Goal: Task Accomplishment & Management: Manage account settings

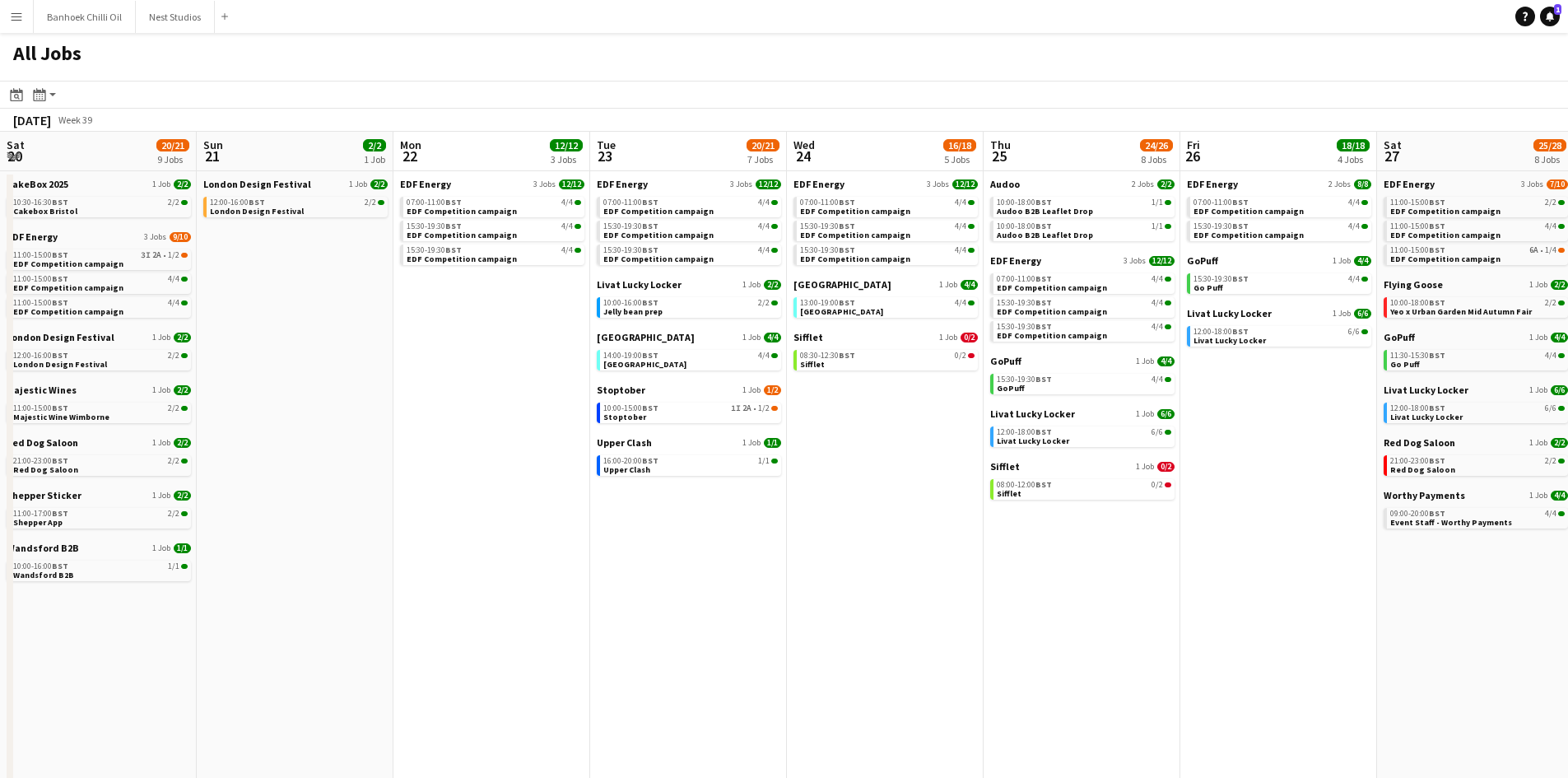
scroll to position [0, 574]
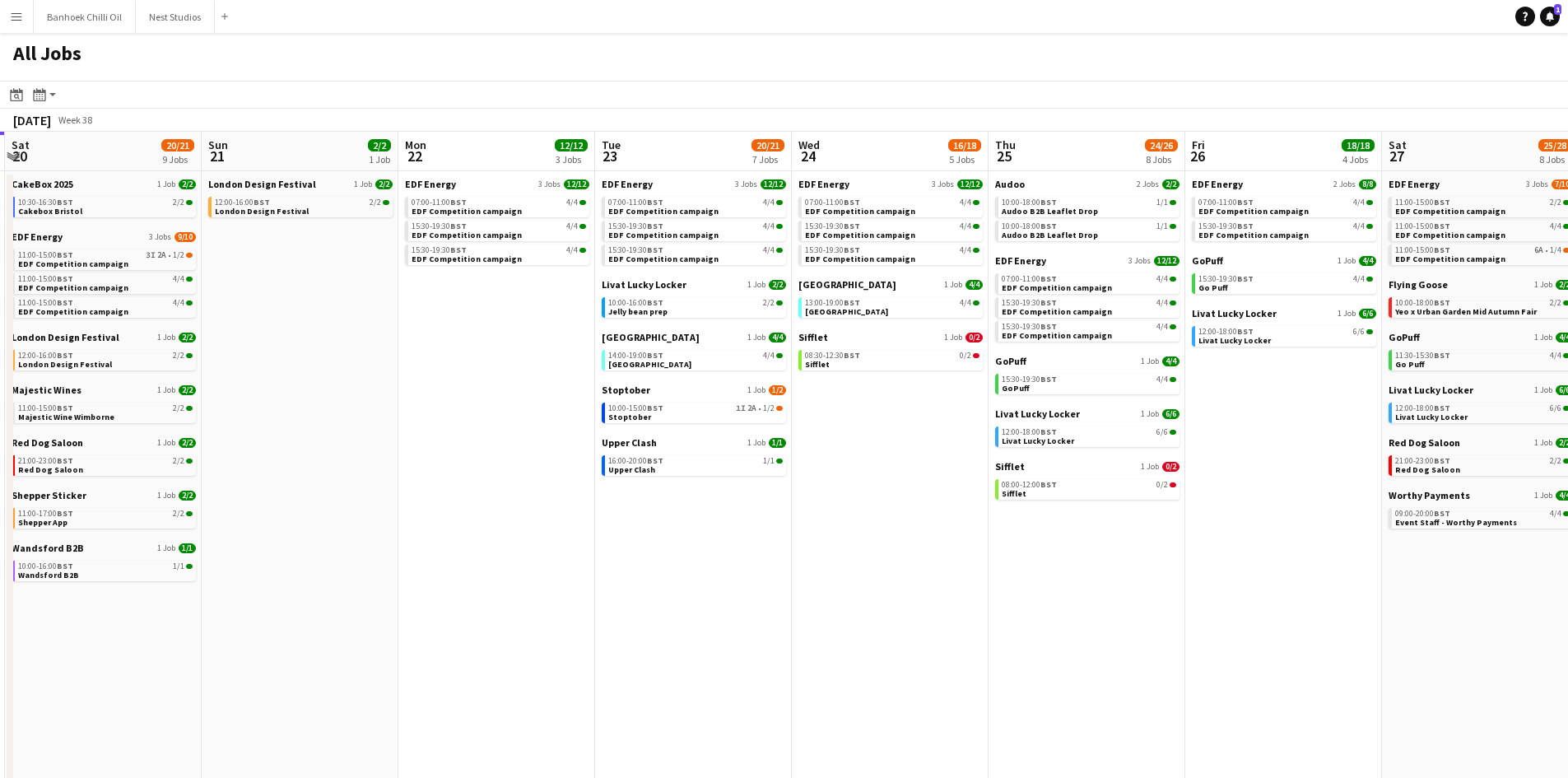
drag, startPoint x: 363, startPoint y: 523, endPoint x: 1181, endPoint y: 613, distance: 822.9
click at [1181, 613] on app-calendar-viewport "Thu 18 29/29 14 Jobs Fri 19 22/22 9 Jobs Sat 20 20/21 9 Jobs Sun 21 2/2 1 Job M…" at bounding box center [784, 498] width 1568 height 734
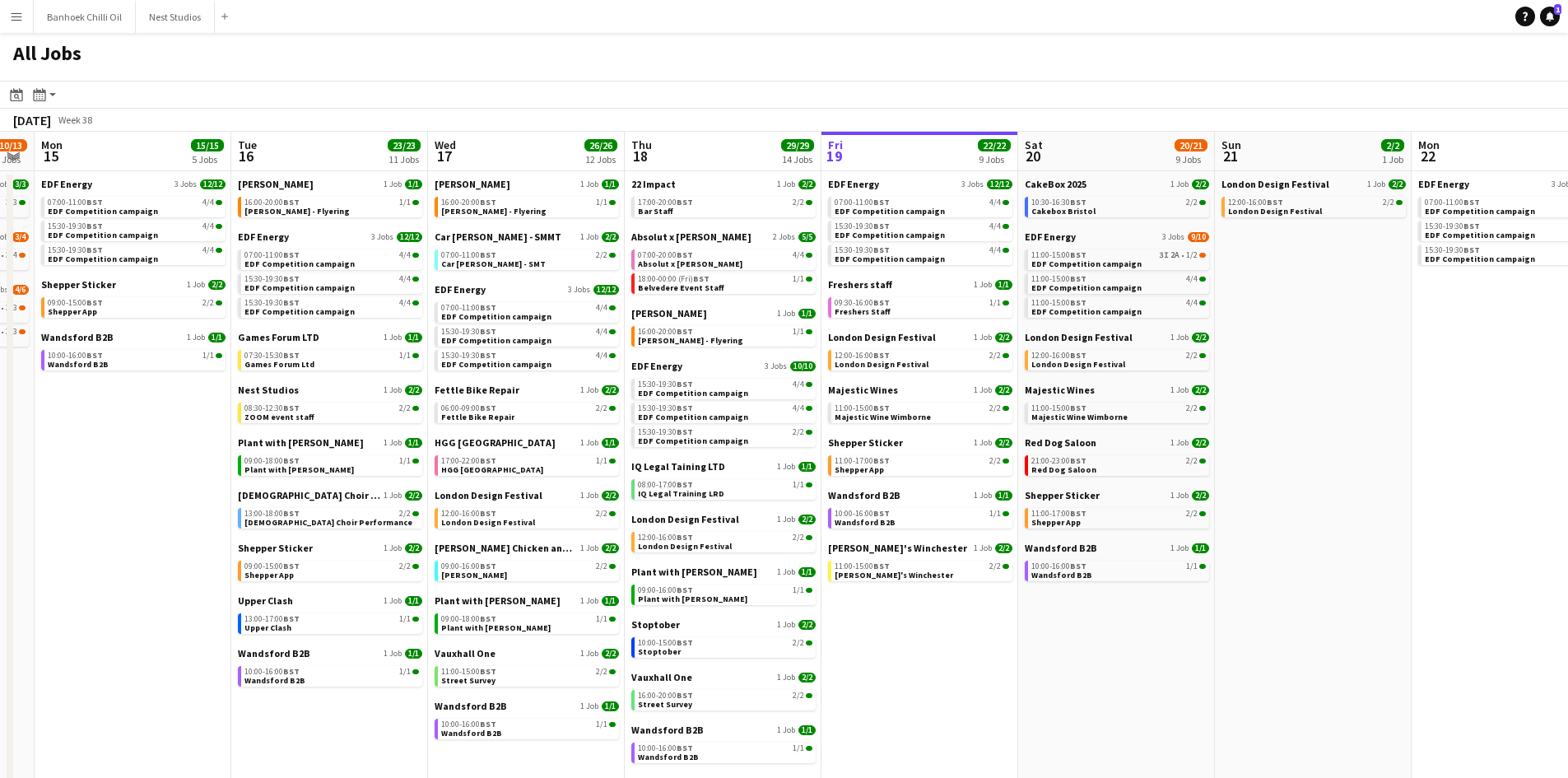
scroll to position [0, 464]
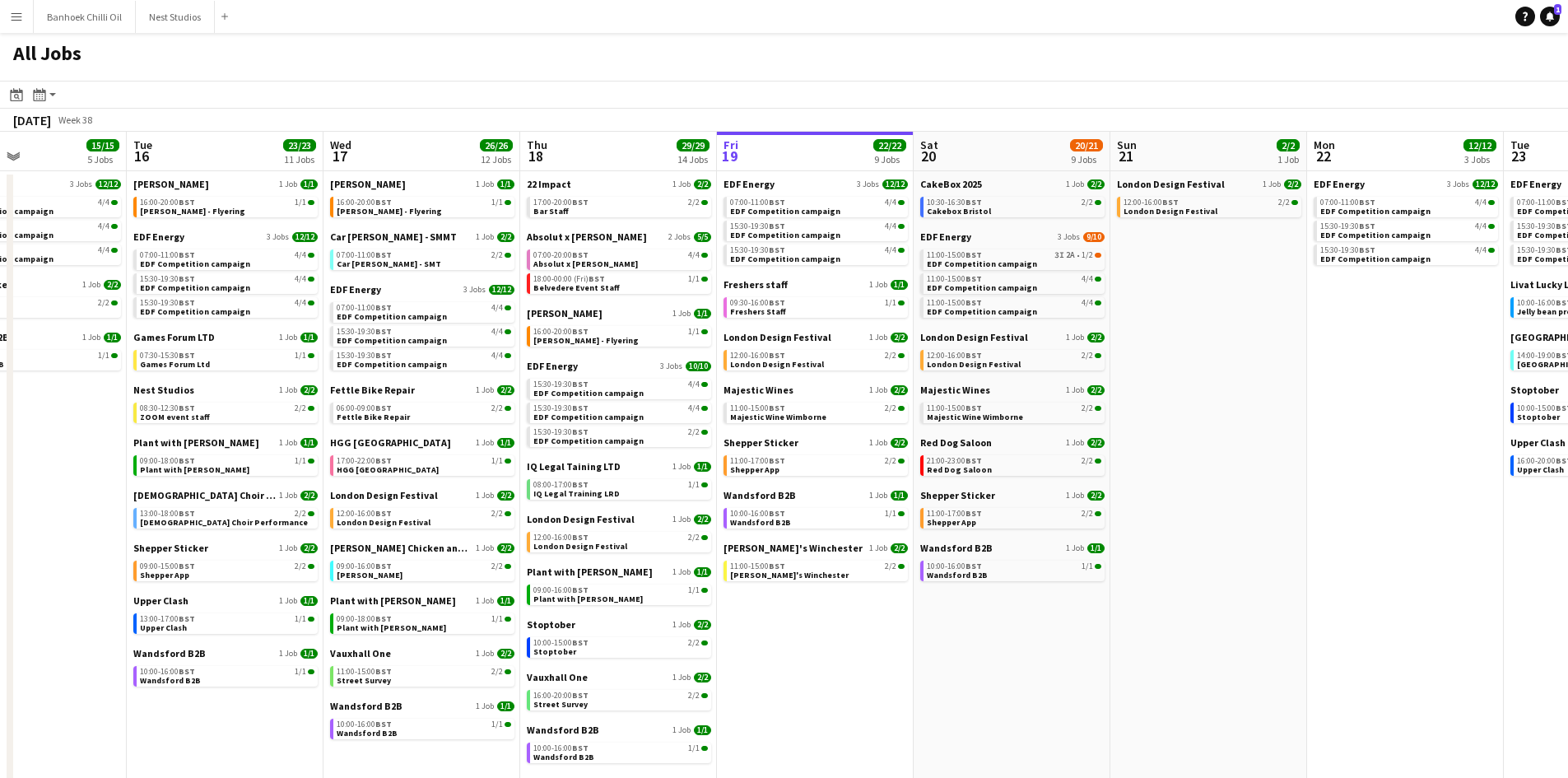
drag, startPoint x: 557, startPoint y: 629, endPoint x: 1006, endPoint y: 629, distance: 449.0
click at [1006, 629] on app-calendar-viewport "Sat 13 34/39 14 Jobs Sun 14 10/13 4 Jobs Mon 15 15/15 5 Jobs Tue 16 23/23 11 Jo…" at bounding box center [784, 498] width 1568 height 734
click at [578, 698] on span "BST" at bounding box center [580, 695] width 17 height 11
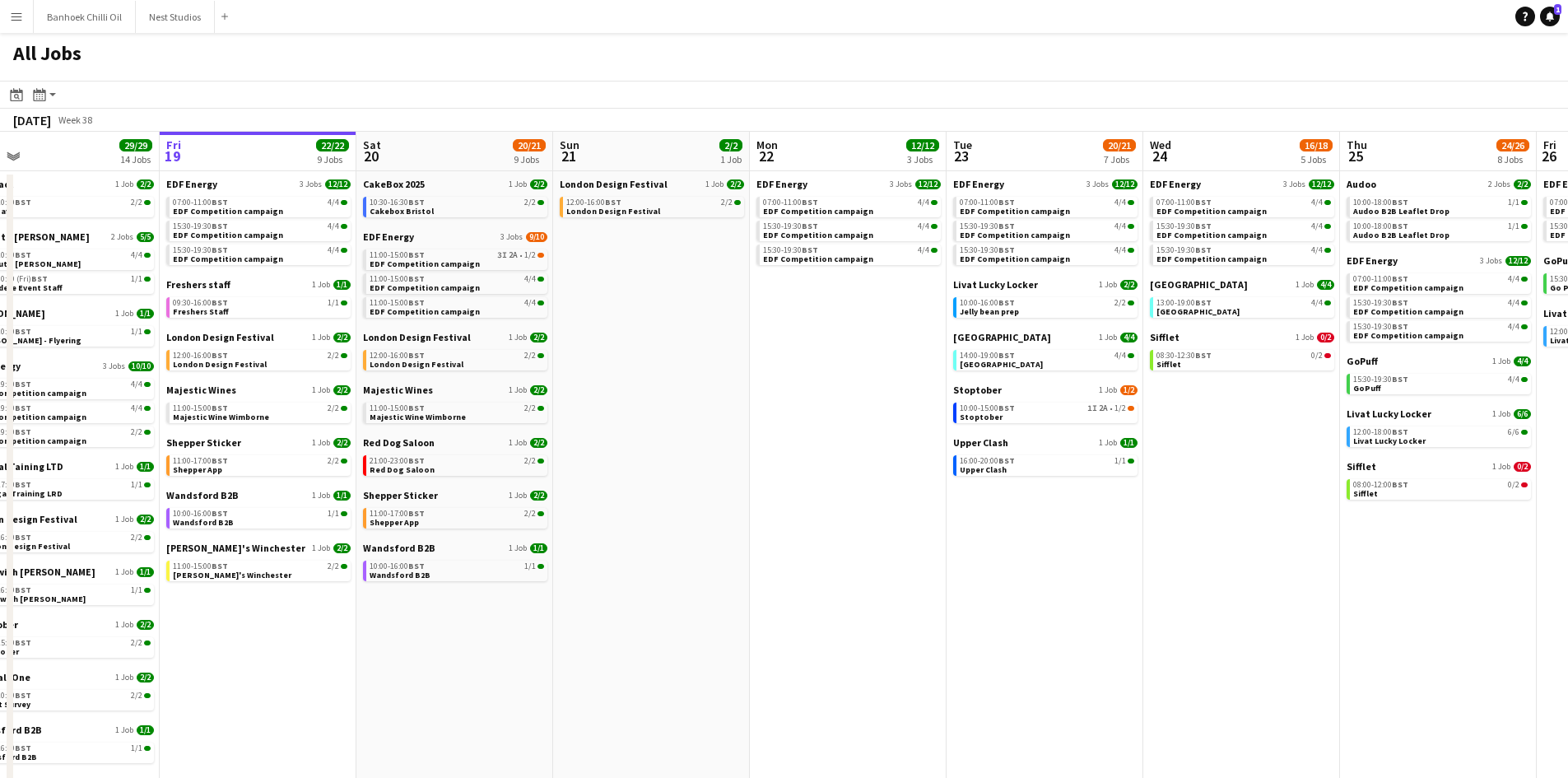
scroll to position [0, 428]
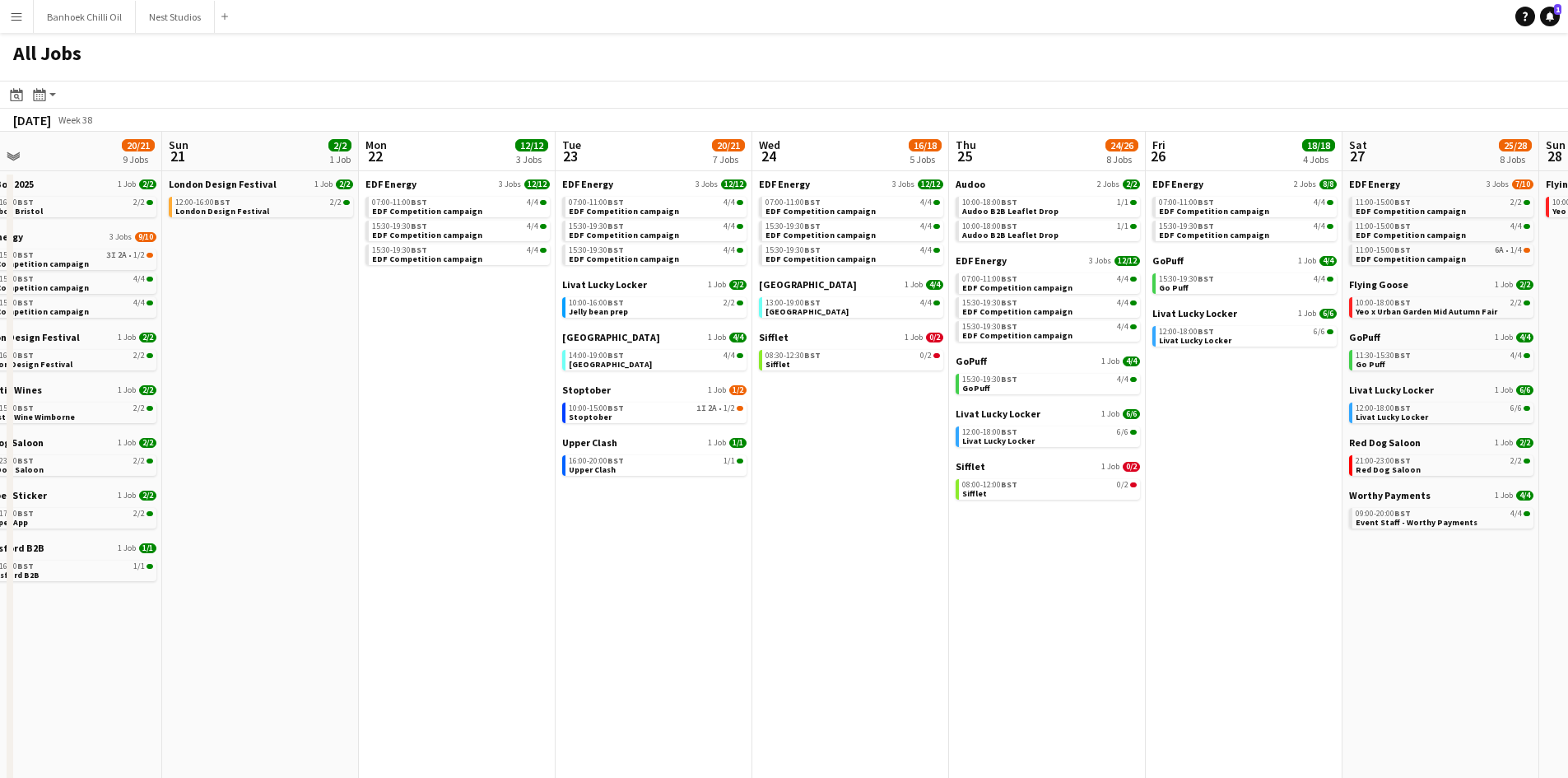
drag, startPoint x: 1251, startPoint y: 610, endPoint x: 303, endPoint y: 607, distance: 948.0
click at [303, 607] on app-calendar-viewport "Thu 18 29/29 14 Jobs Fri 19 22/22 9 Jobs Sat 20 20/21 9 Jobs Sun 21 2/2 1 Job M…" at bounding box center [784, 498] width 1568 height 734
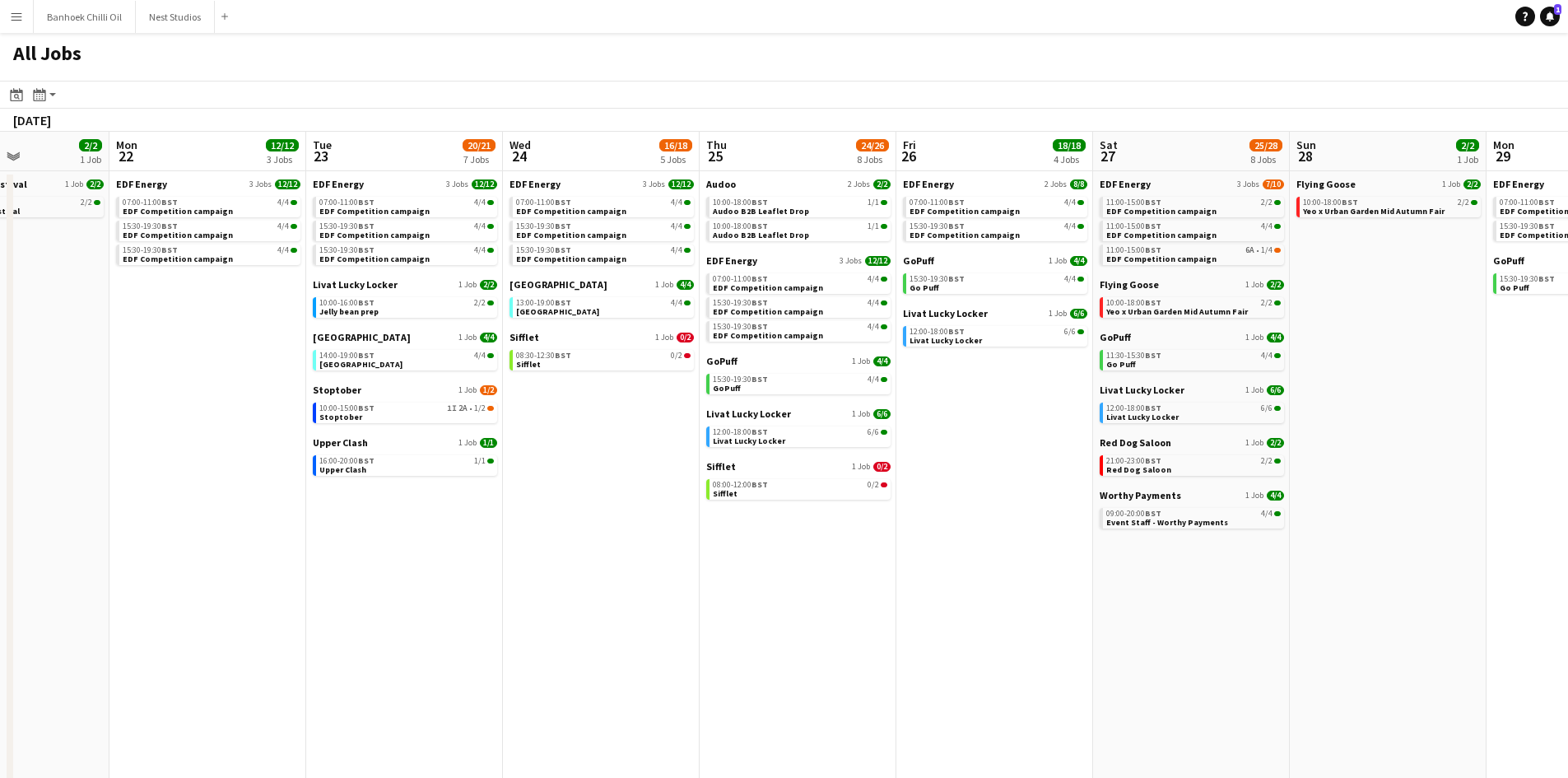
scroll to position [0, 489]
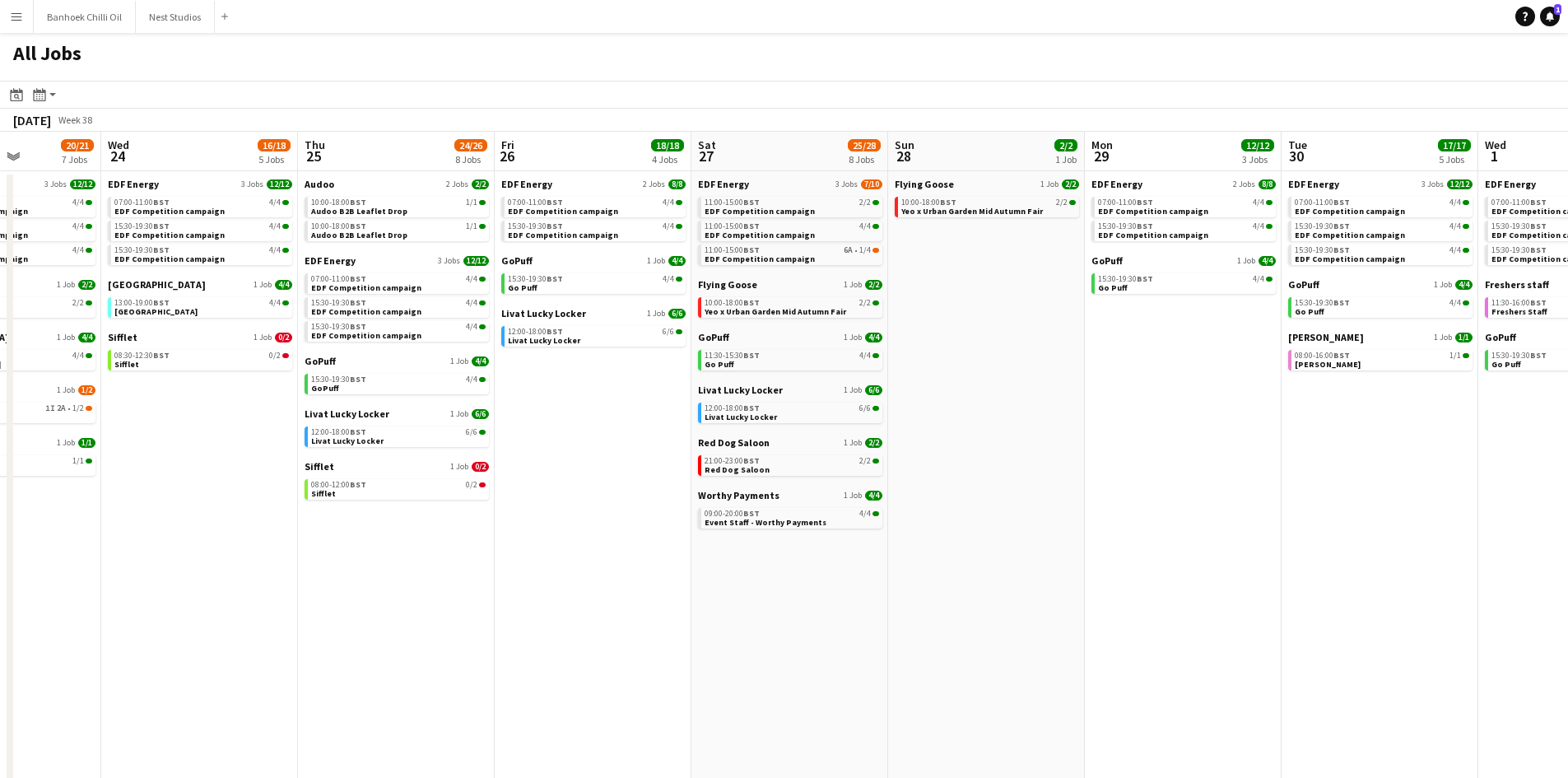
drag, startPoint x: 901, startPoint y: 587, endPoint x: 250, endPoint y: 581, distance: 651.0
click at [250, 581] on app-calendar-viewport "Sun 21 2/2 1 Job Mon 22 12/12 3 Jobs Tue 23 20/21 7 Jobs Wed 24 16/18 5 Jobs Th…" at bounding box center [784, 498] width 1568 height 734
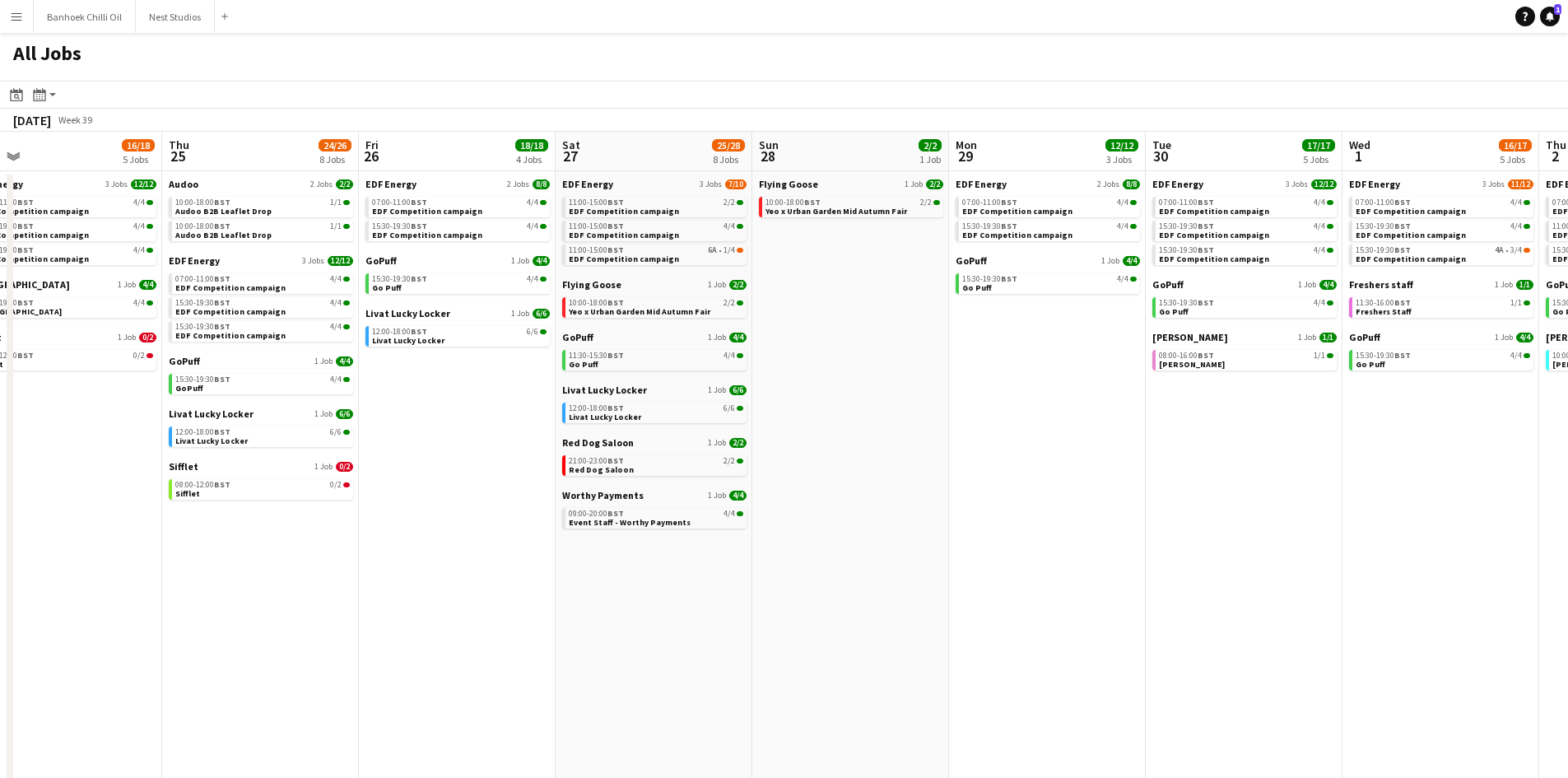
scroll to position [0, 527]
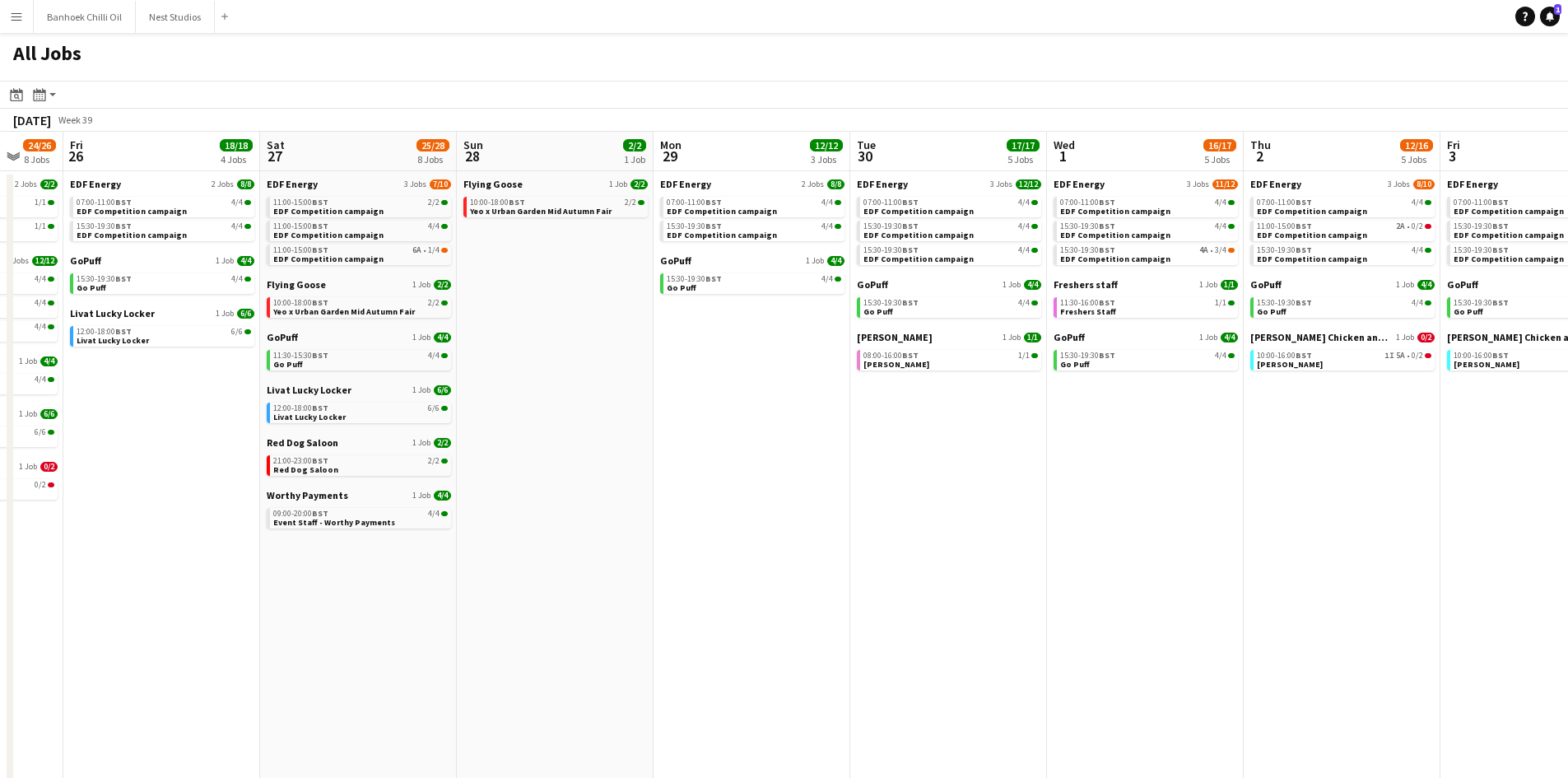
drag, startPoint x: 1187, startPoint y: 555, endPoint x: 756, endPoint y: 555, distance: 431.0
click at [756, 555] on app-calendar-viewport "Tue 23 20/21 7 Jobs Wed 24 16/18 5 Jobs Thu 25 24/26 8 Jobs Fri 26 18/18 4 Jobs…" at bounding box center [784, 498] width 1568 height 734
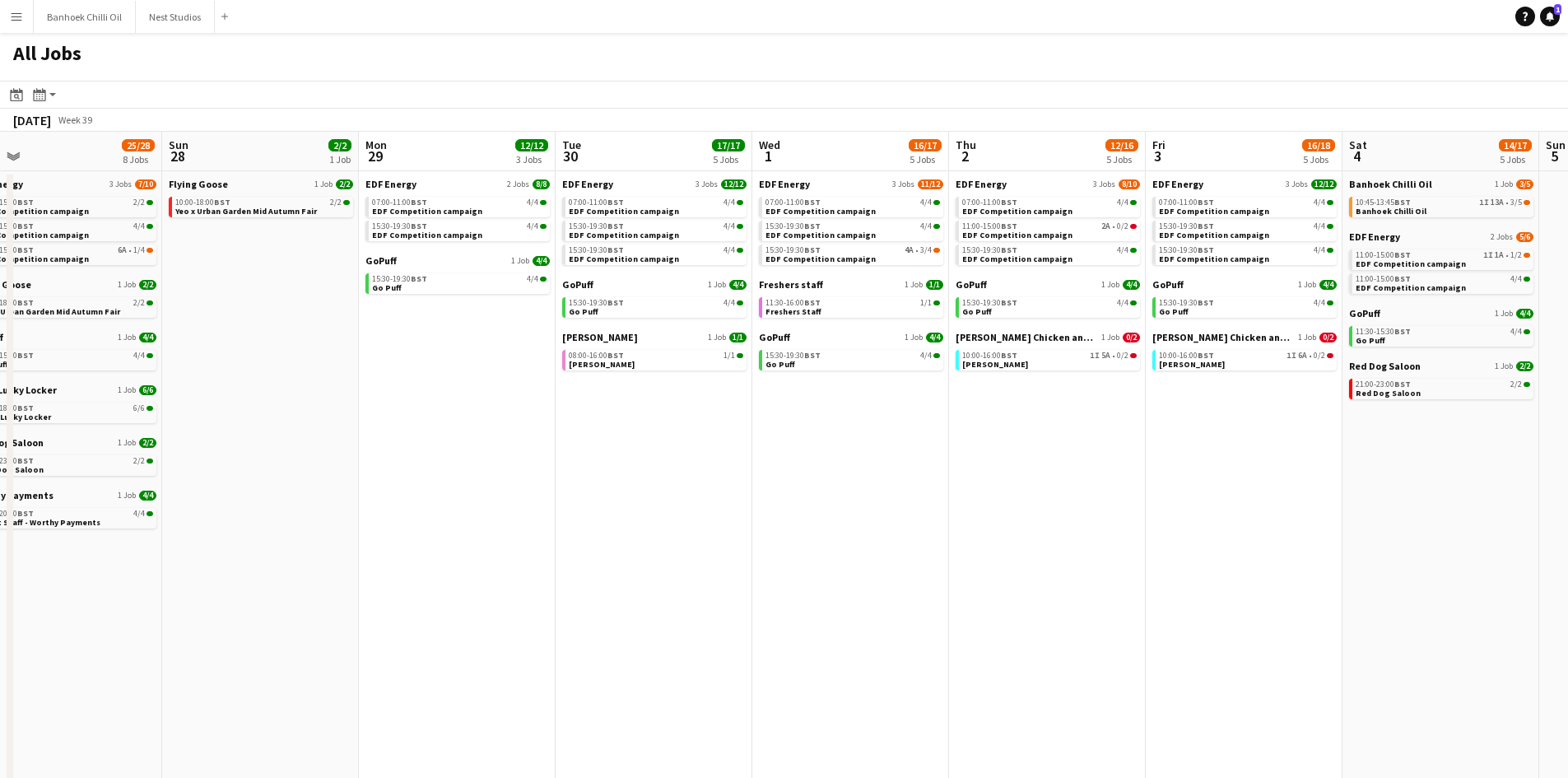
scroll to position [0, 491]
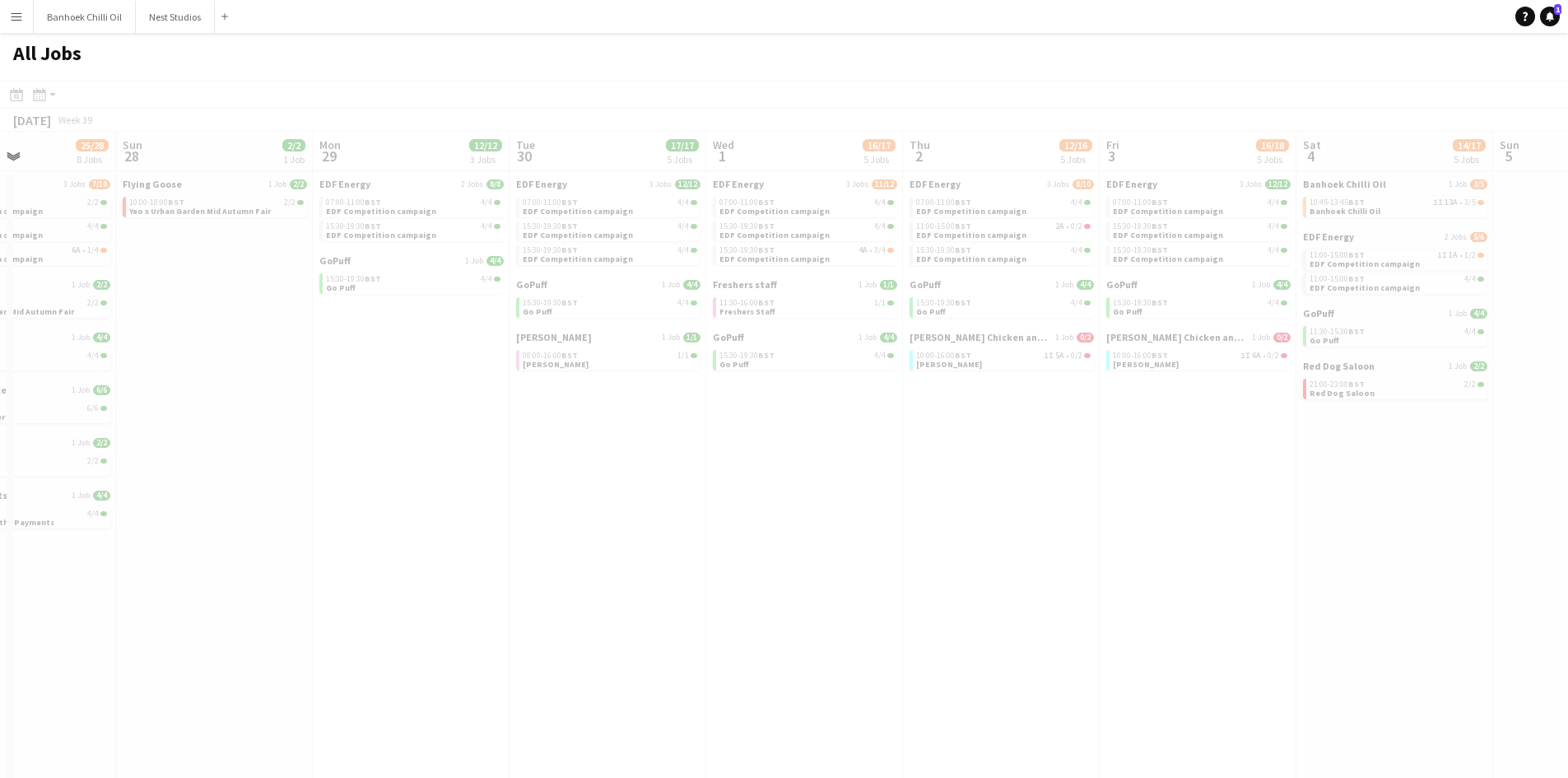
drag, startPoint x: 1138, startPoint y: 522, endPoint x: 609, endPoint y: 486, distance: 530.2
click at [552, 501] on app-all-jobs "All Jobs Date picker SEP 2025 SEP 2025 Monday M Tuesday T Wednesday W Thursday …" at bounding box center [784, 449] width 1568 height 833
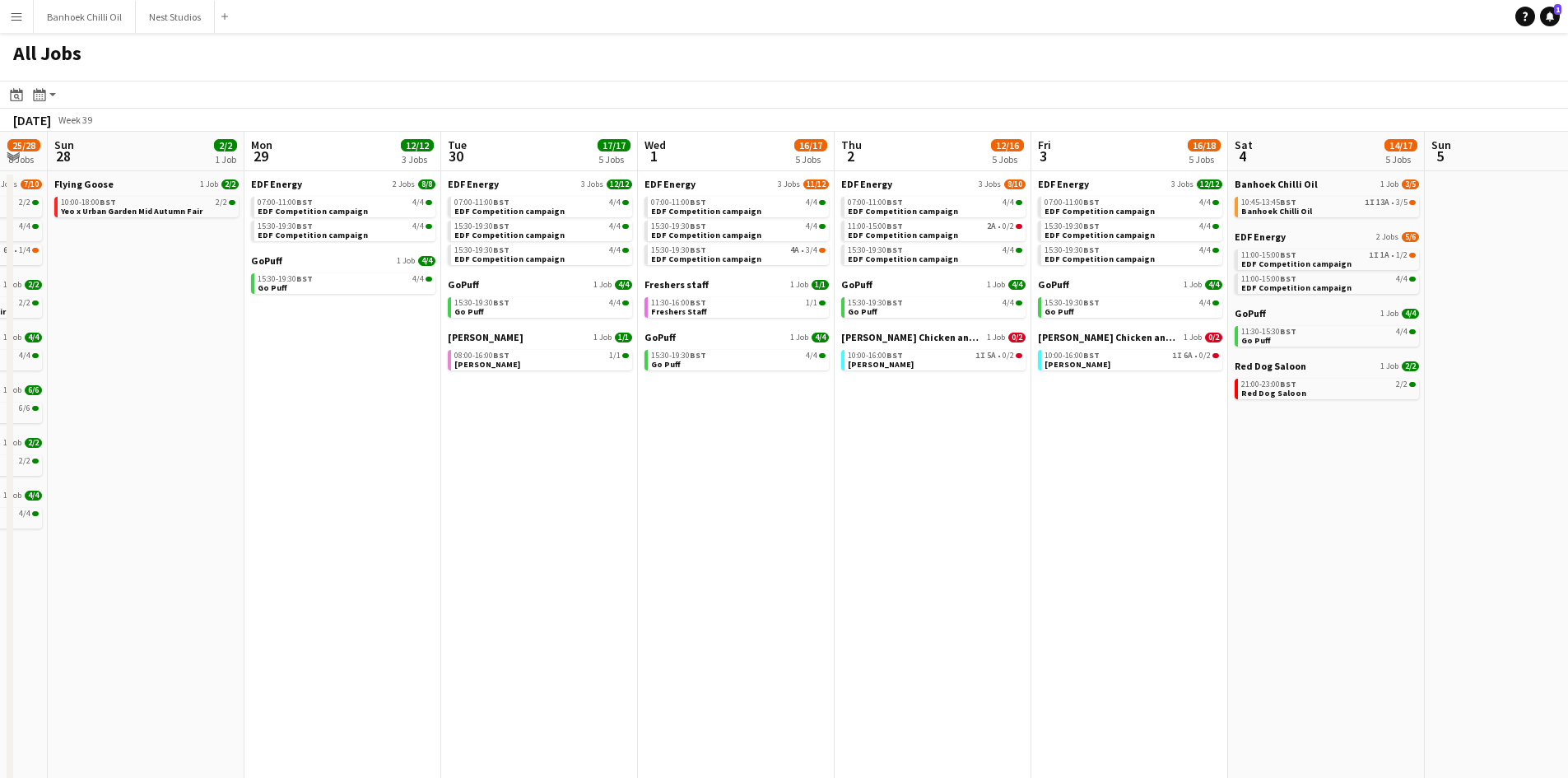
drag, startPoint x: 853, startPoint y: 484, endPoint x: 667, endPoint y: 486, distance: 186.0
click at [667, 486] on app-calendar-viewport "Thu 25 24/26 8 Jobs Fri 26 18/18 4 Jobs Sat 27 25/28 8 Jobs Sun 28 2/2 1 Job Mo…" at bounding box center [784, 498] width 1568 height 734
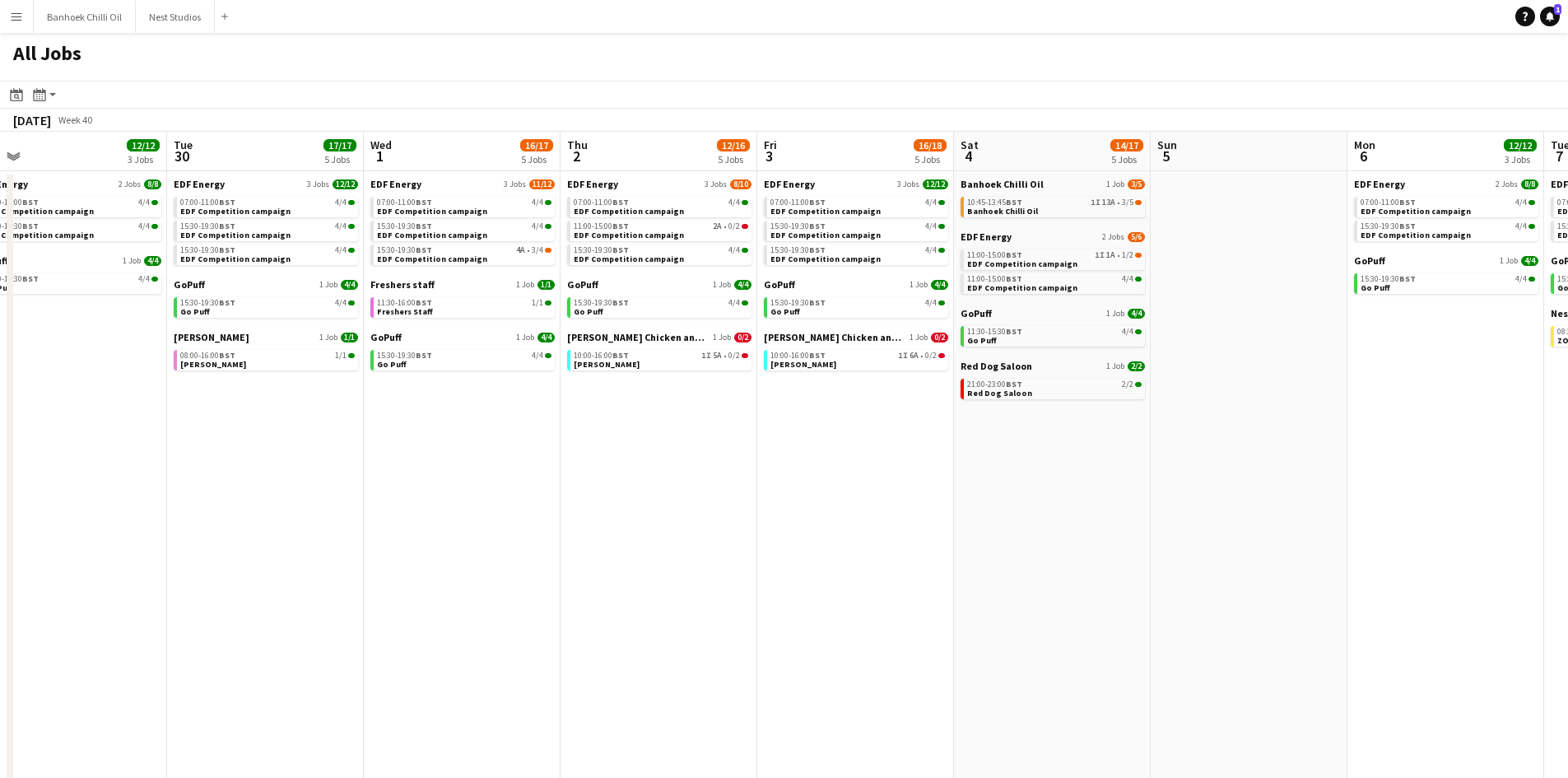
scroll to position [0, 478]
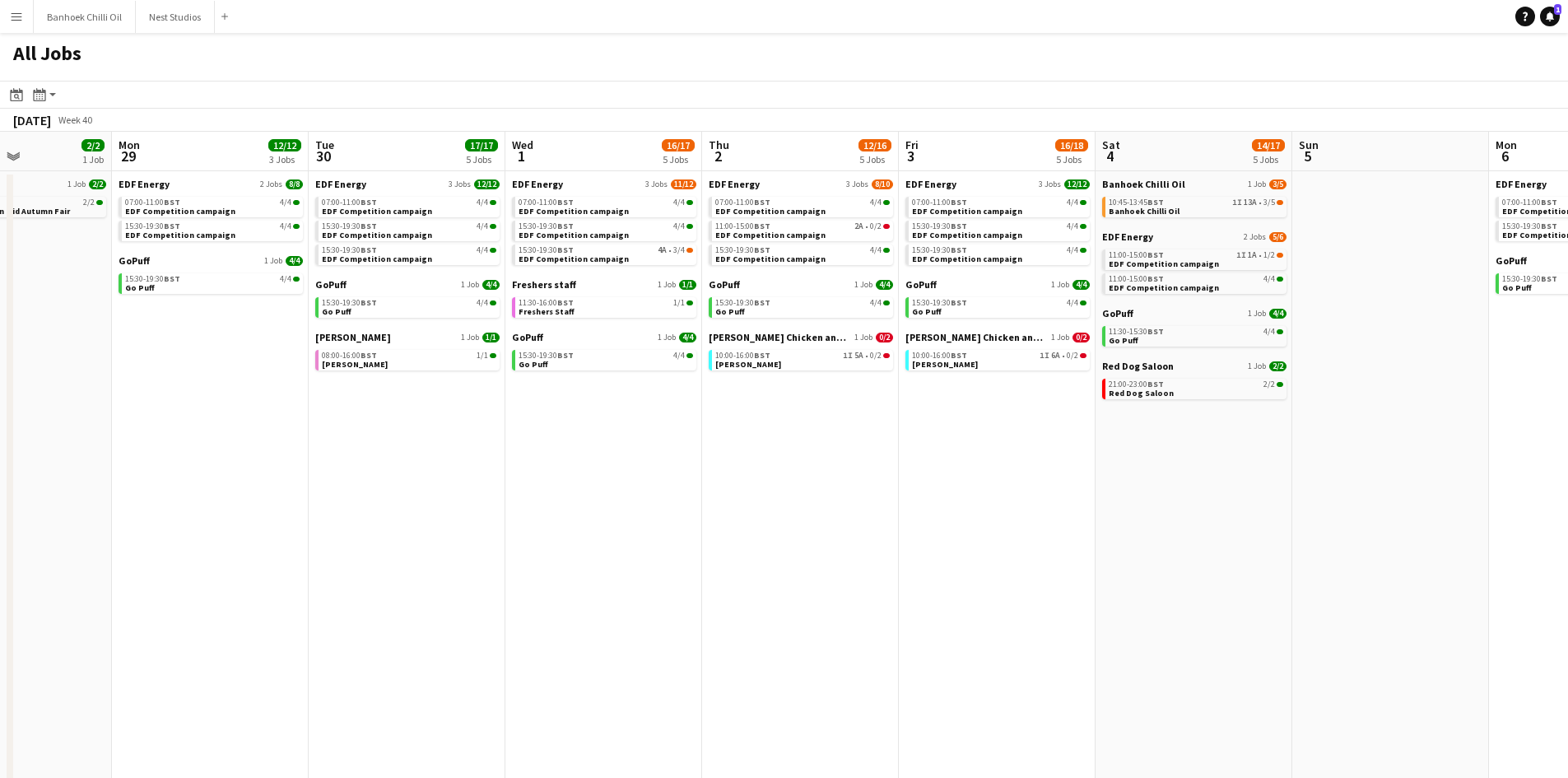
drag, startPoint x: 957, startPoint y: 476, endPoint x: 746, endPoint y: 491, distance: 211.5
click at [746, 491] on app-calendar-viewport "Fri 26 18/18 4 Jobs Sat 27 25/28 8 Jobs Sun 28 2/2 1 Job Mon 29 12/12 3 Jobs Tu…" at bounding box center [784, 498] width 1568 height 734
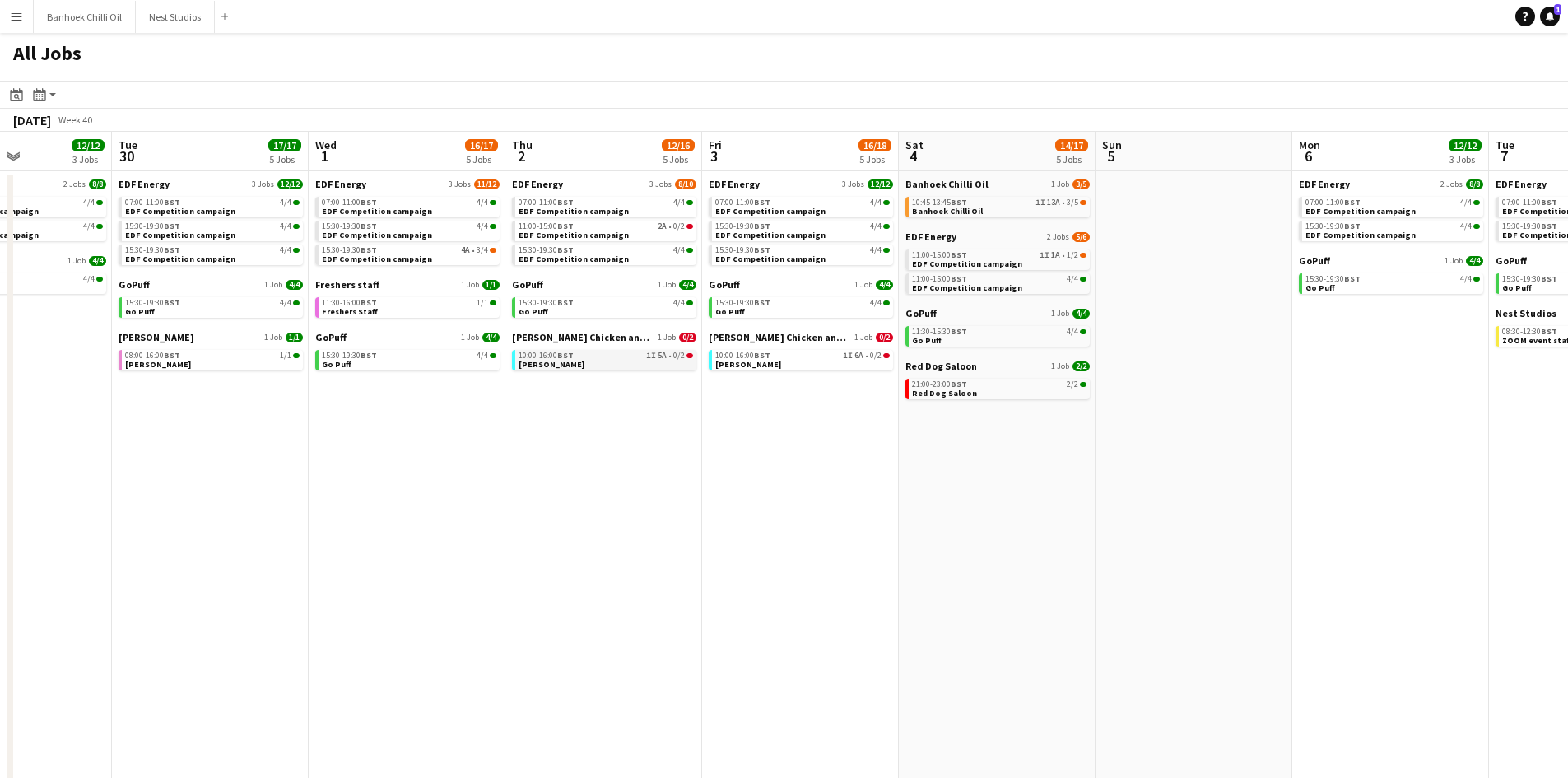
click at [641, 364] on link "10:00-16:00 BST 1I 5A • 0/2 Miss Millies" at bounding box center [605, 359] width 174 height 19
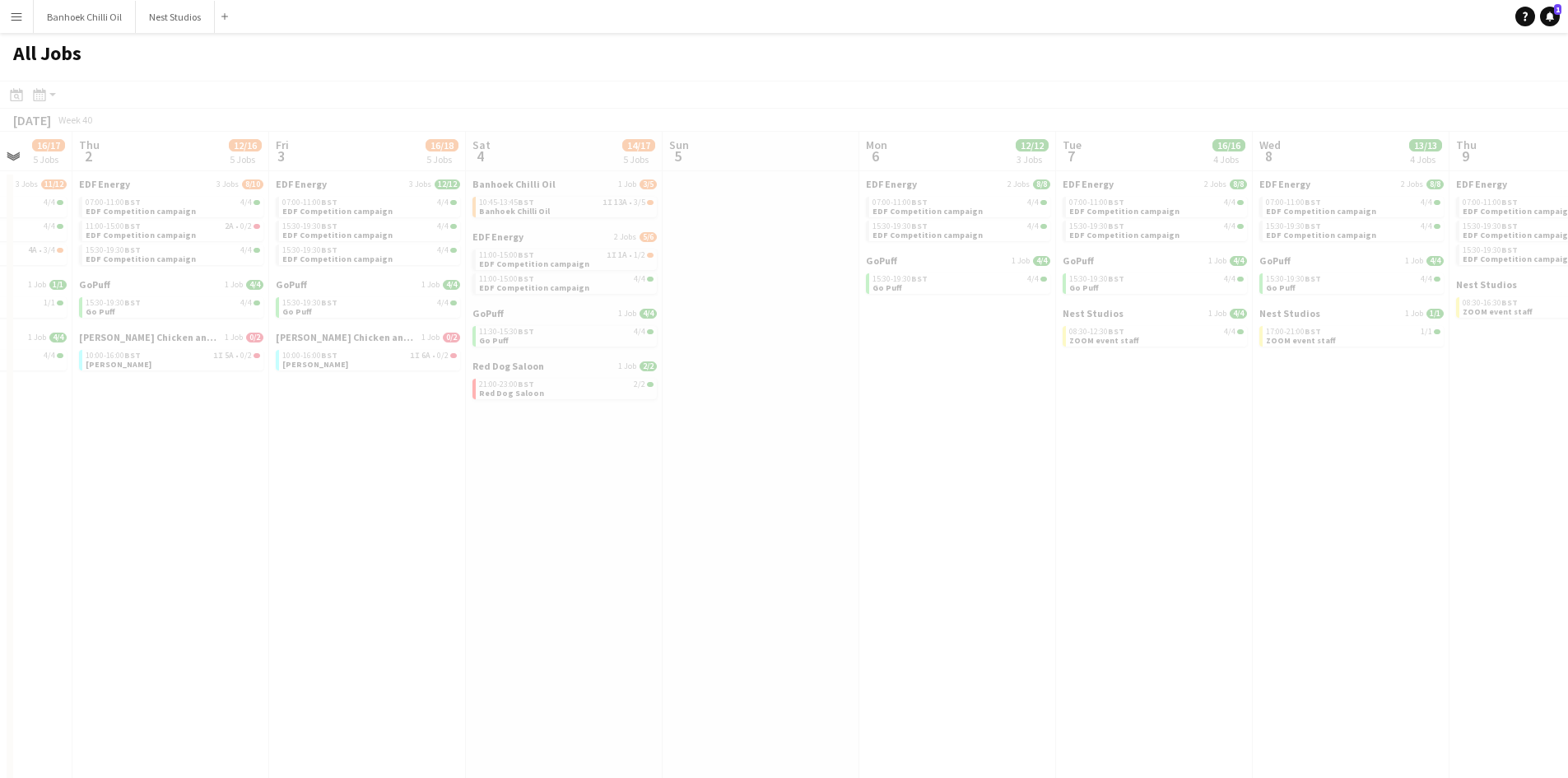
drag, startPoint x: 1292, startPoint y: 520, endPoint x: 859, endPoint y: 523, distance: 433.0
click at [542, 484] on app-all-jobs "All Jobs Date picker SEP 2025 SEP 2025 Monday M Tuesday T Wednesday W Thursday …" at bounding box center [784, 449] width 1568 height 833
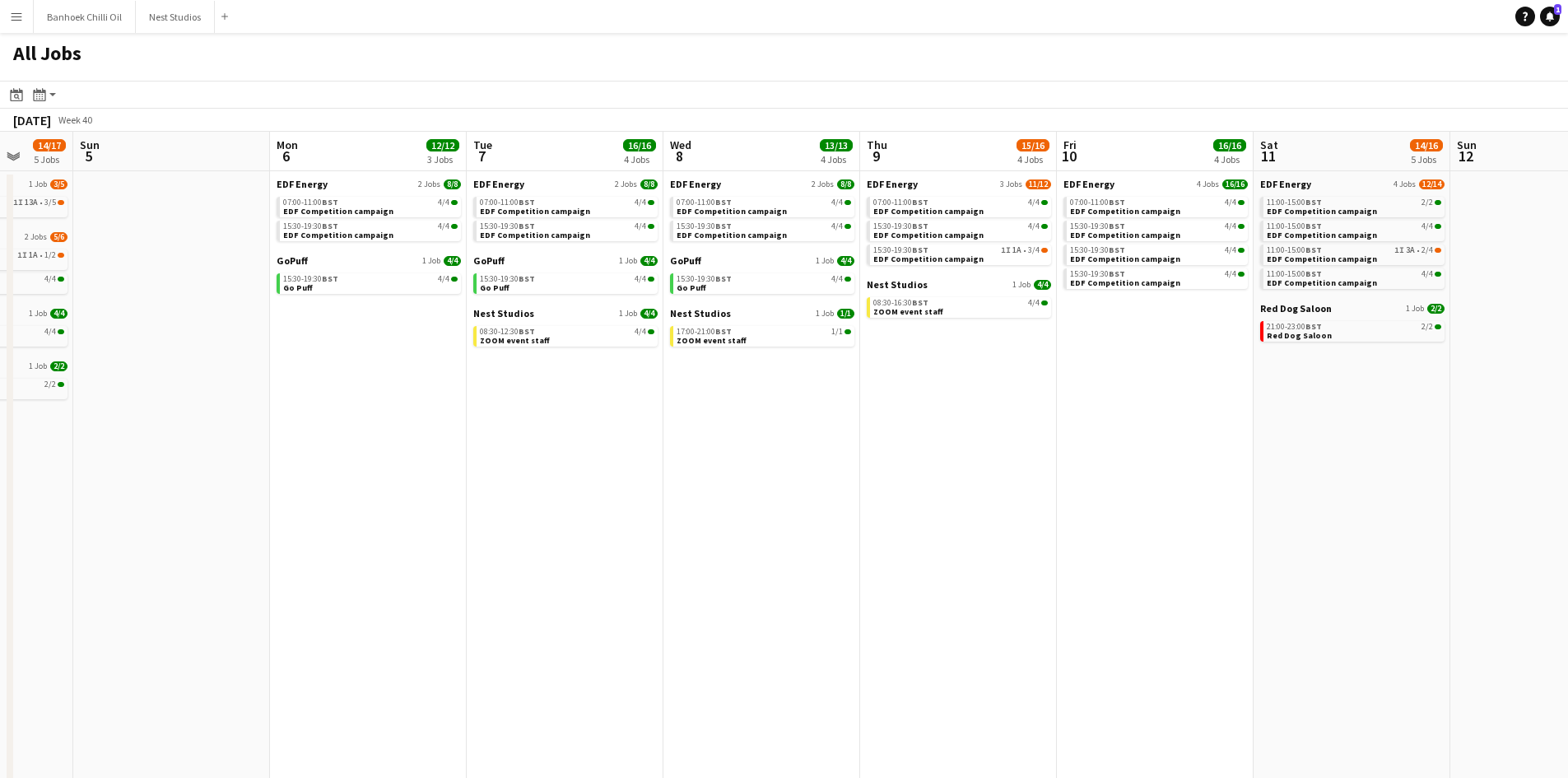
drag, startPoint x: 969, startPoint y: 483, endPoint x: 707, endPoint y: 475, distance: 262.1
click at [459, 478] on app-calendar-viewport "Thu 2 12/16 5 Jobs Fri 3 16/18 5 Jobs Sat 4 14/17 5 Jobs Sun 5 Mon 6 12/12 3 Jo…" at bounding box center [784, 498] width 1568 height 734
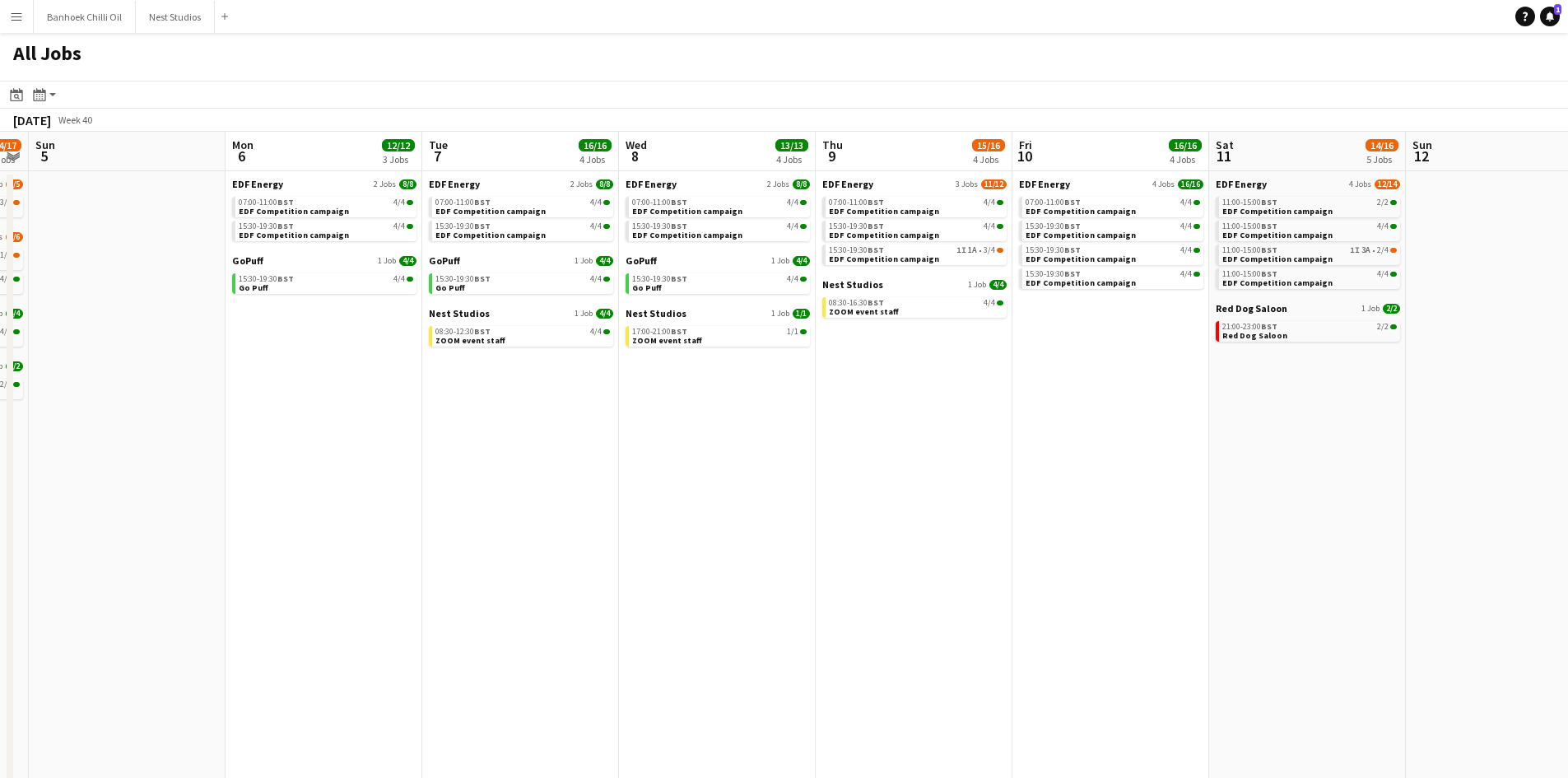
click at [947, 476] on app-calendar-viewport "Thu 2 12/16 5 Jobs Fri 3 16/18 5 Jobs Sat 4 14/17 5 Jobs Sun 5 Mon 6 12/12 3 Jo…" at bounding box center [784, 498] width 1568 height 734
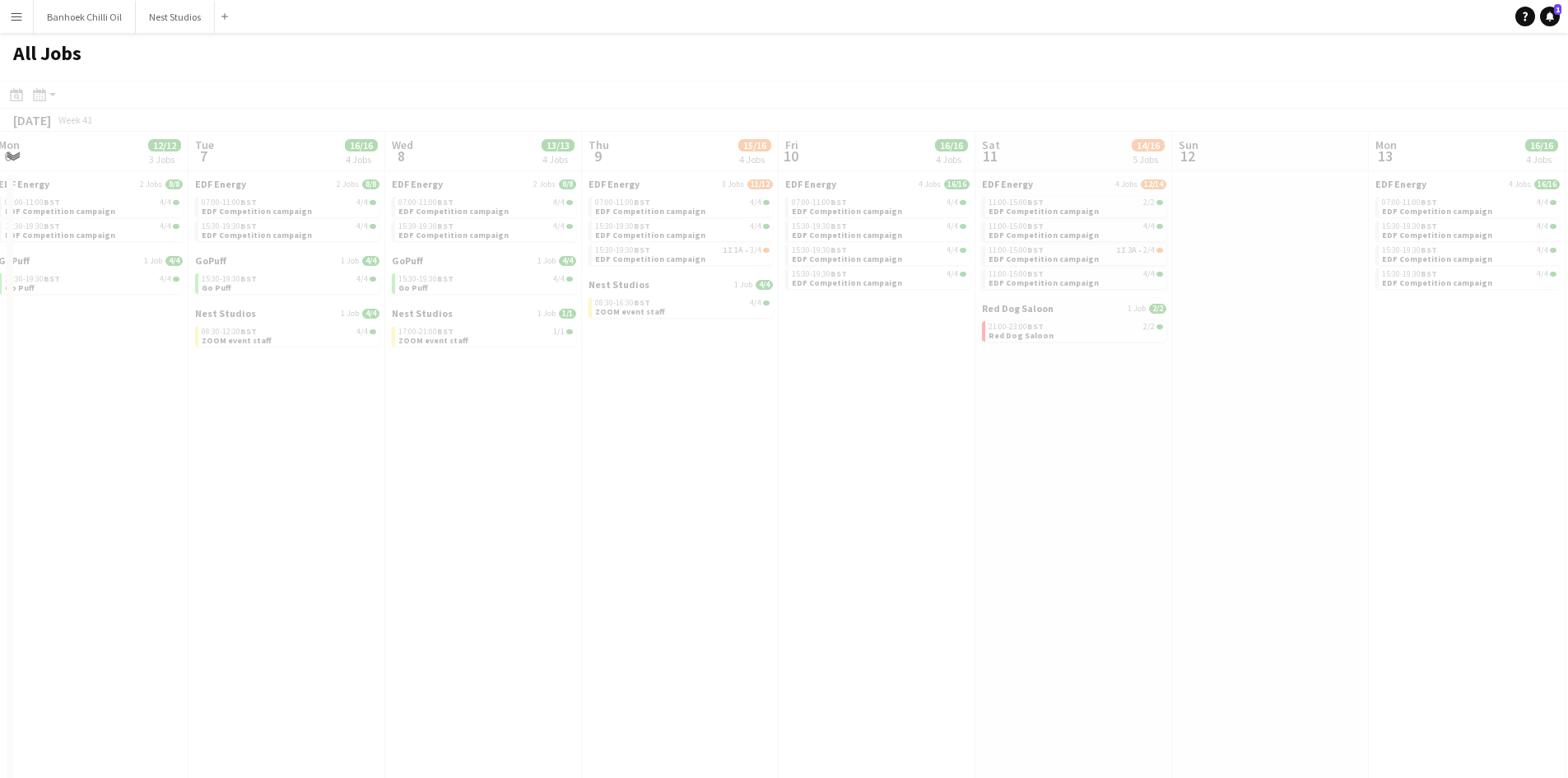
drag, startPoint x: 1125, startPoint y: 487, endPoint x: 931, endPoint y: 489, distance: 194.0
click at [667, 489] on app-all-jobs "All Jobs Date picker SEP 2025 SEP 2025 Monday M Tuesday T Wednesday W Thursday …" at bounding box center [784, 449] width 1568 height 833
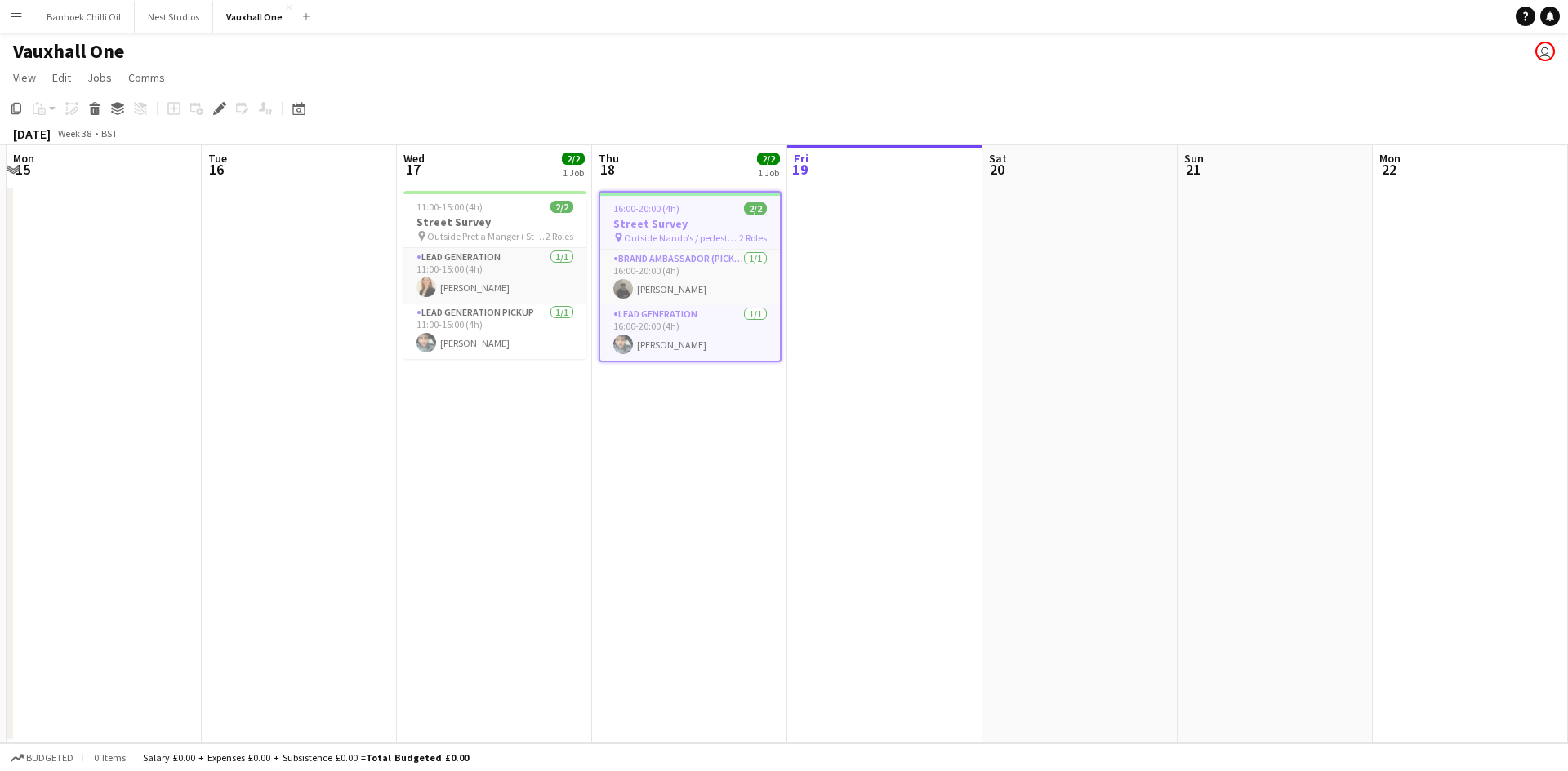
drag, startPoint x: 1250, startPoint y: 448, endPoint x: 355, endPoint y: 349, distance: 900.5
click at [355, 349] on app-calendar-viewport "Fri 12 Sat 13 Sun 14 Mon 15 Tue 16 Wed 17 2/2 1 Job Thu 18 2/2 1 Job Fri 19 Sat…" at bounding box center [784, 443] width 1568 height 598
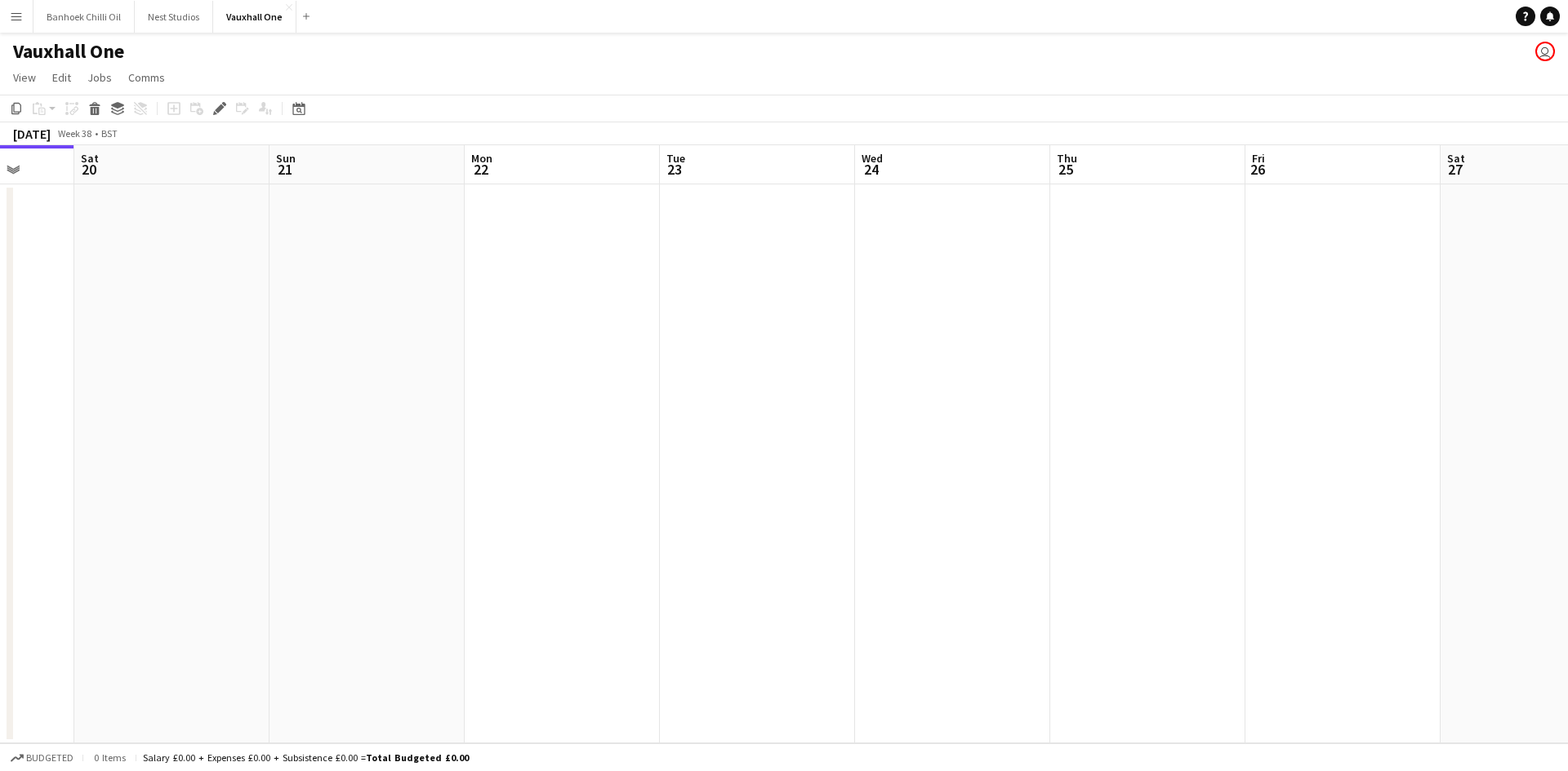
click at [201, 347] on app-calendar-viewport "Wed 17 2/2 1 Job Thu 18 2/2 1 Job Fri 19 Sat 20 Sun 21 Mon 22 Tue 23 Wed 24 Thu…" at bounding box center [784, 443] width 1568 height 598
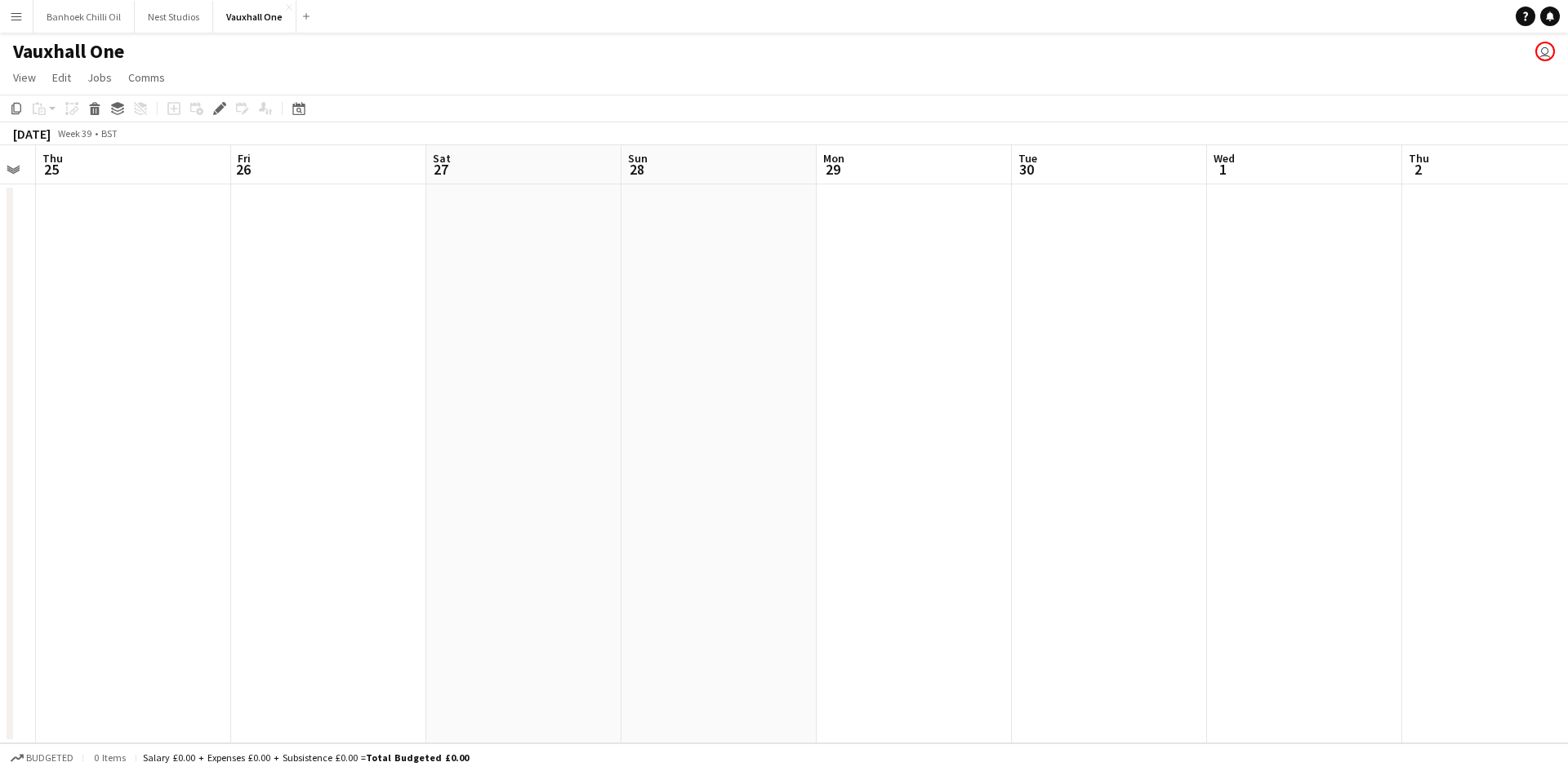
drag, startPoint x: 792, startPoint y: 442, endPoint x: 1060, endPoint y: 399, distance: 271.4
click at [215, 363] on app-calendar-viewport "Sun 21 Mon 22 Tue 23 Wed 24 Thu 25 Fri 26 Sat 27 Sun 28 Mon 29 Tue 30 Wed 1 Thu…" at bounding box center [784, 443] width 1568 height 598
drag, startPoint x: 423, startPoint y: 356, endPoint x: 807, endPoint y: 351, distance: 384.0
click at [315, 351] on app-calendar-viewport "Fri 26 Sat 27 Sun 28 Mon 29 Tue 30 Wed 1 Thu 2 Fri 3 Sat 4 Sun 5 Mon 6 Tue 7 We…" at bounding box center [784, 443] width 1568 height 598
drag, startPoint x: 399, startPoint y: 304, endPoint x: 366, endPoint y: 308, distance: 33.2
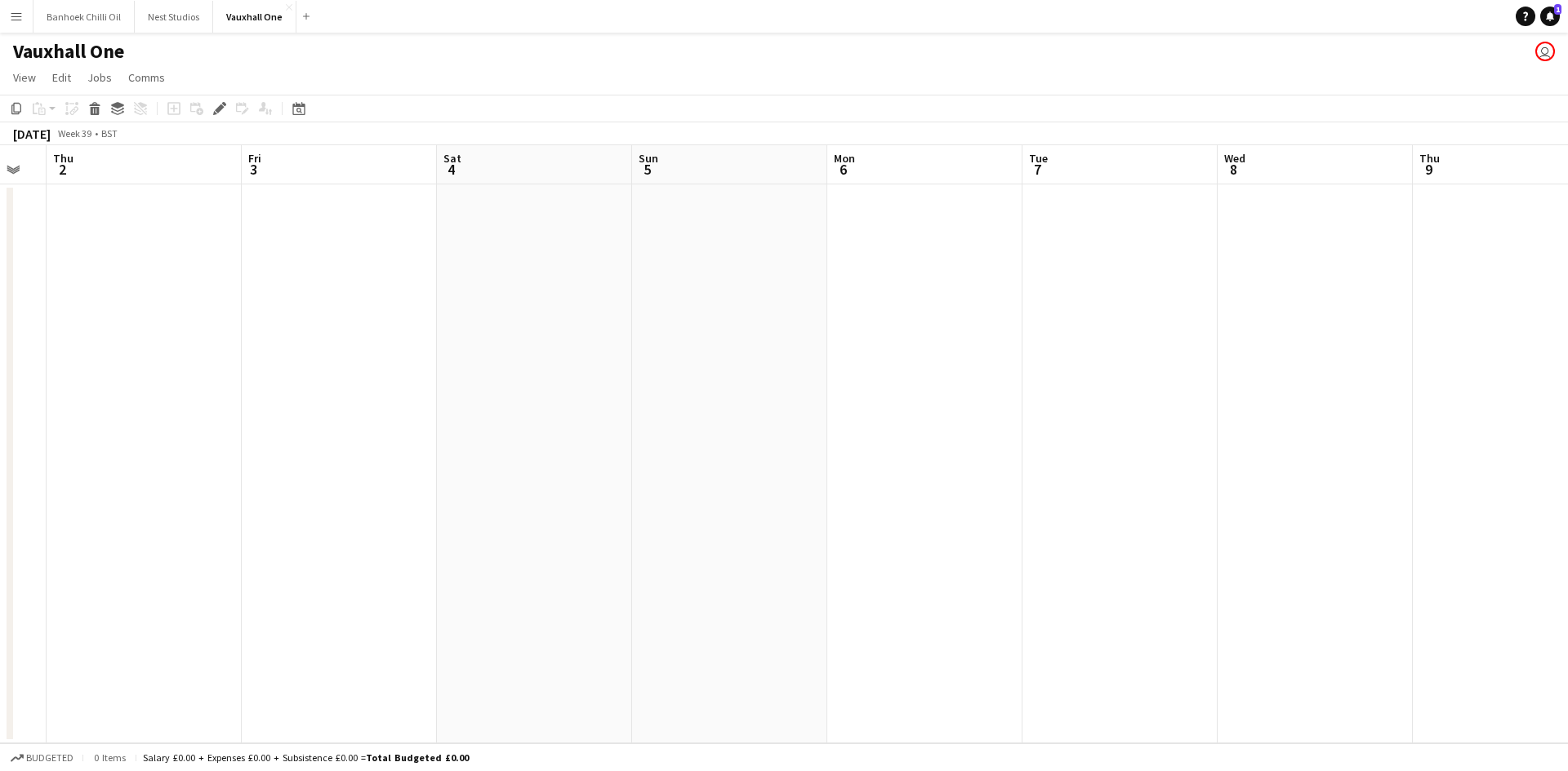
click at [366, 308] on app-calendar-viewport "Mon 29 Tue 30 Wed 1 Thu 2 Fri 3 Sat 4 Sun 5 Mon 6 Tue 7 Wed 8 Thu 9 Fri 10 Sat …" at bounding box center [784, 443] width 1568 height 598
drag, startPoint x: 628, startPoint y: 299, endPoint x: 1012, endPoint y: 279, distance: 384.5
click at [354, 266] on app-calendar-viewport "Mon 6 Tue 7 Wed 8 Thu 9 Fri 10 Sat 11 Sun 12 Mon 13 Tue 14 Wed 15 Thu 16 Fri 17…" at bounding box center [784, 443] width 1568 height 598
drag, startPoint x: 965, startPoint y: 283, endPoint x: 1045, endPoint y: 304, distance: 82.7
click at [190, 237] on app-calendar-viewport "Mon 6 Tue 7 Wed 8 Thu 9 Fri 10 Sat 11 Sun 12 Mon 13 Tue 14 Wed 15 Thu 16 Fri 17…" at bounding box center [784, 443] width 1568 height 598
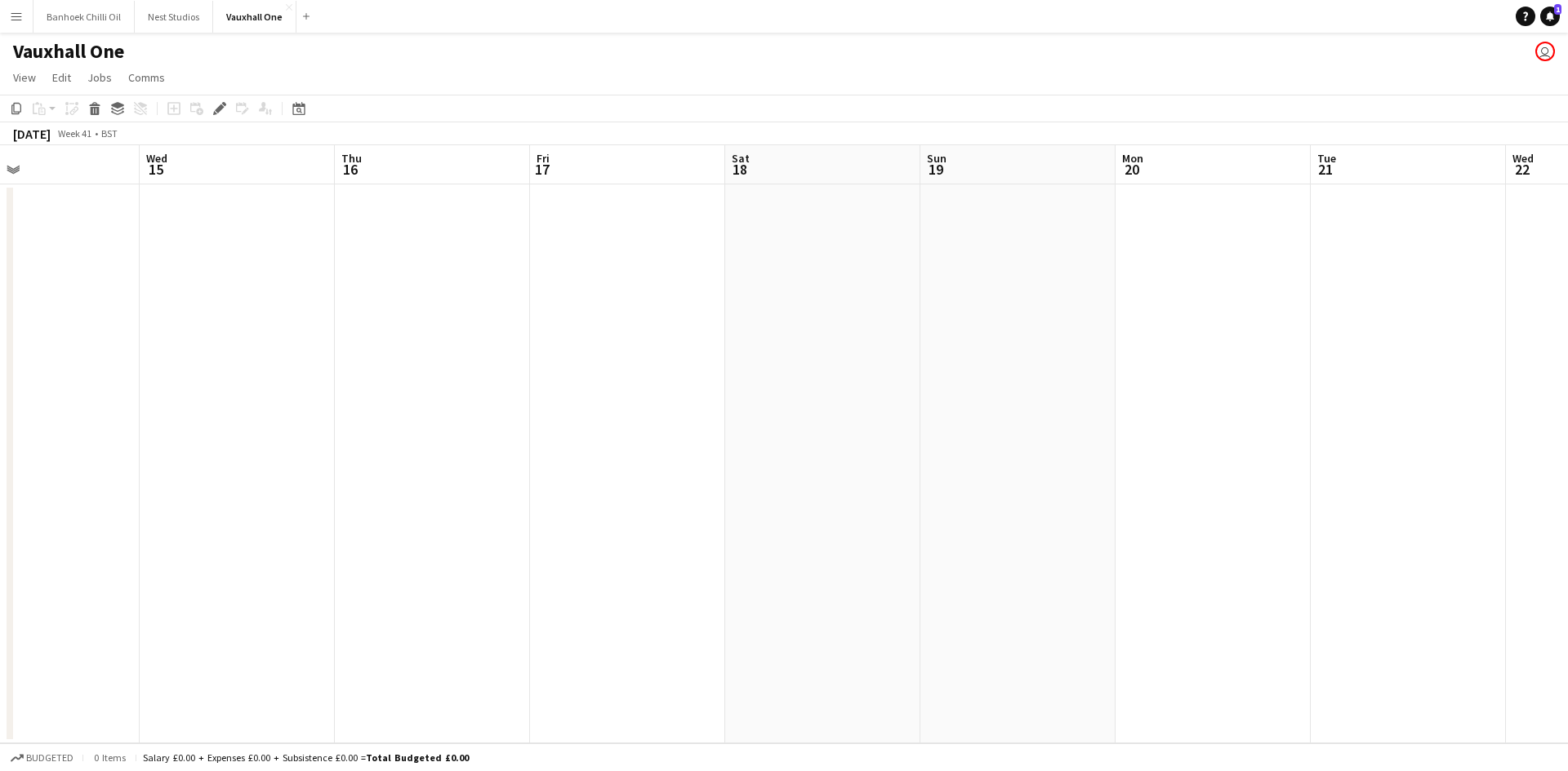
drag, startPoint x: 1087, startPoint y: 306, endPoint x: 1070, endPoint y: 396, distance: 91.6
click at [215, 290] on app-calendar-viewport "Fri 10 Sat 11 Sun 12 Mon 13 Tue 14 Wed 15 Thu 16 Fri 17 Sat 18 Sun 19 Mon 20 Tu…" at bounding box center [784, 443] width 1568 height 598
click at [295, 320] on app-calendar-viewport "Thu 16 Fri 17 Sat 18 Sun 19 Mon 20 Tue 21 Wed 22 Thu 23 Fri 24 Sat 25 Sun 26 Mo…" at bounding box center [784, 443] width 1568 height 598
drag, startPoint x: 1183, startPoint y: 379, endPoint x: 472, endPoint y: 340, distance: 712.1
click at [384, 322] on app-calendar-viewport "Tue 21 Wed 22 Thu 23 Fri 24 Sat 25 Sun 26 Mon 27 Tue 28 Wed 29 Thu 30 Fri 31 Sa…" at bounding box center [784, 443] width 1568 height 598
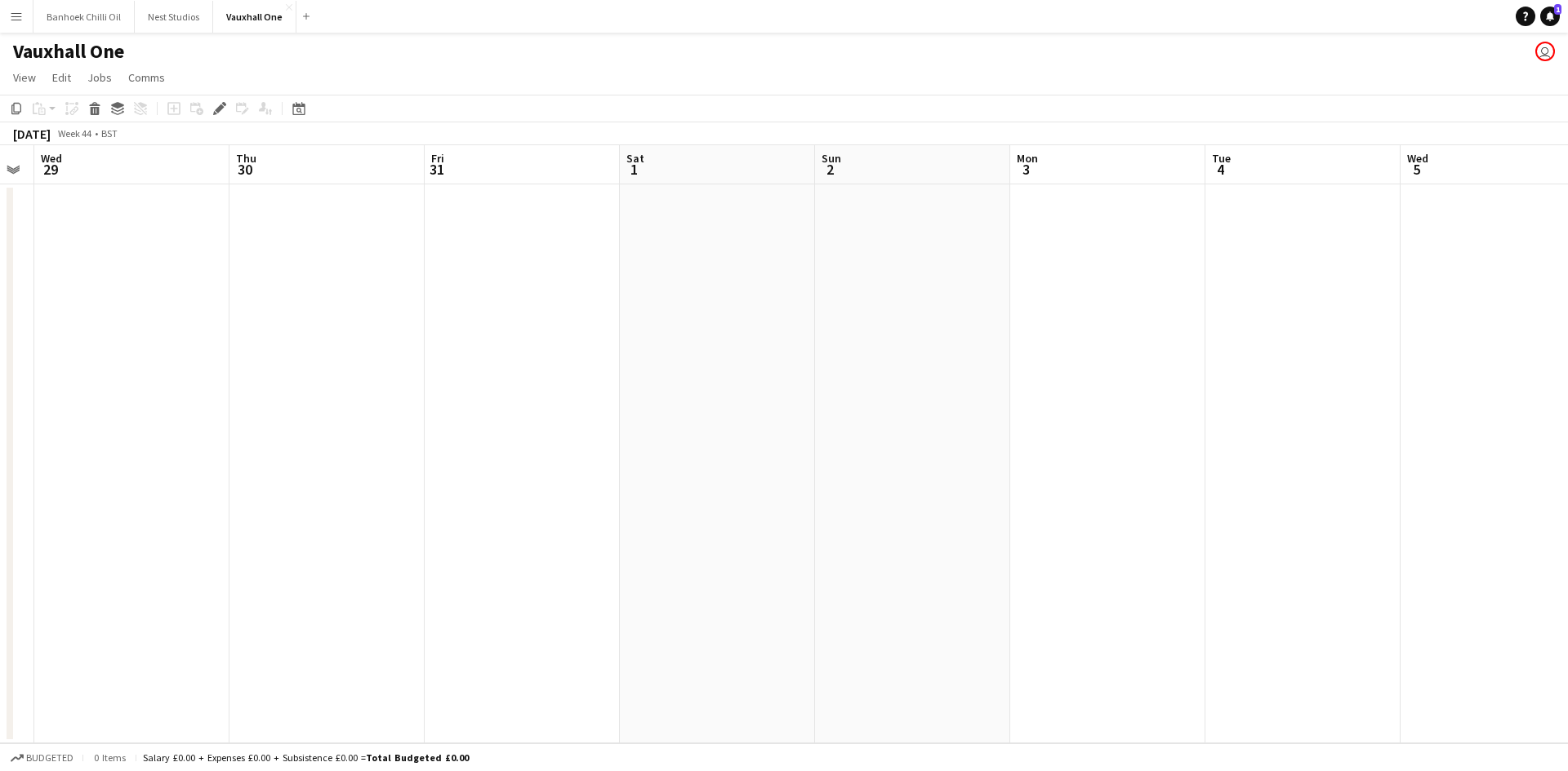
drag, startPoint x: 595, startPoint y: 322, endPoint x: 288, endPoint y: 281, distance: 309.7
click at [278, 279] on app-calendar-viewport "Sat 25 Sun 26 Mon 27 Tue 28 Wed 29 Thu 30 Fri 31 Sat 1 Sun 2 Mon 3 Tue 4 Wed 5 …" at bounding box center [784, 443] width 1568 height 598
click at [433, 314] on app-calendar-viewport "Tue 28 Wed 29 Thu 30 Fri 31 Sat 1 Sun 2 Mon 3 Tue 4 Wed 5 Thu 6 Fri 7 Sat 8 Sun…" at bounding box center [784, 443] width 1568 height 598
drag, startPoint x: 405, startPoint y: 297, endPoint x: 559, endPoint y: 561, distance: 305.6
click at [1464, 387] on app-calendar-viewport "Sun 2 Mon 3 Tue 4 Wed 5 Thu 6 Fri 7 Sat 8 Sun 9 Mon 10 Tue 11 Wed 12 Thu 13 Fri…" at bounding box center [784, 443] width 1568 height 598
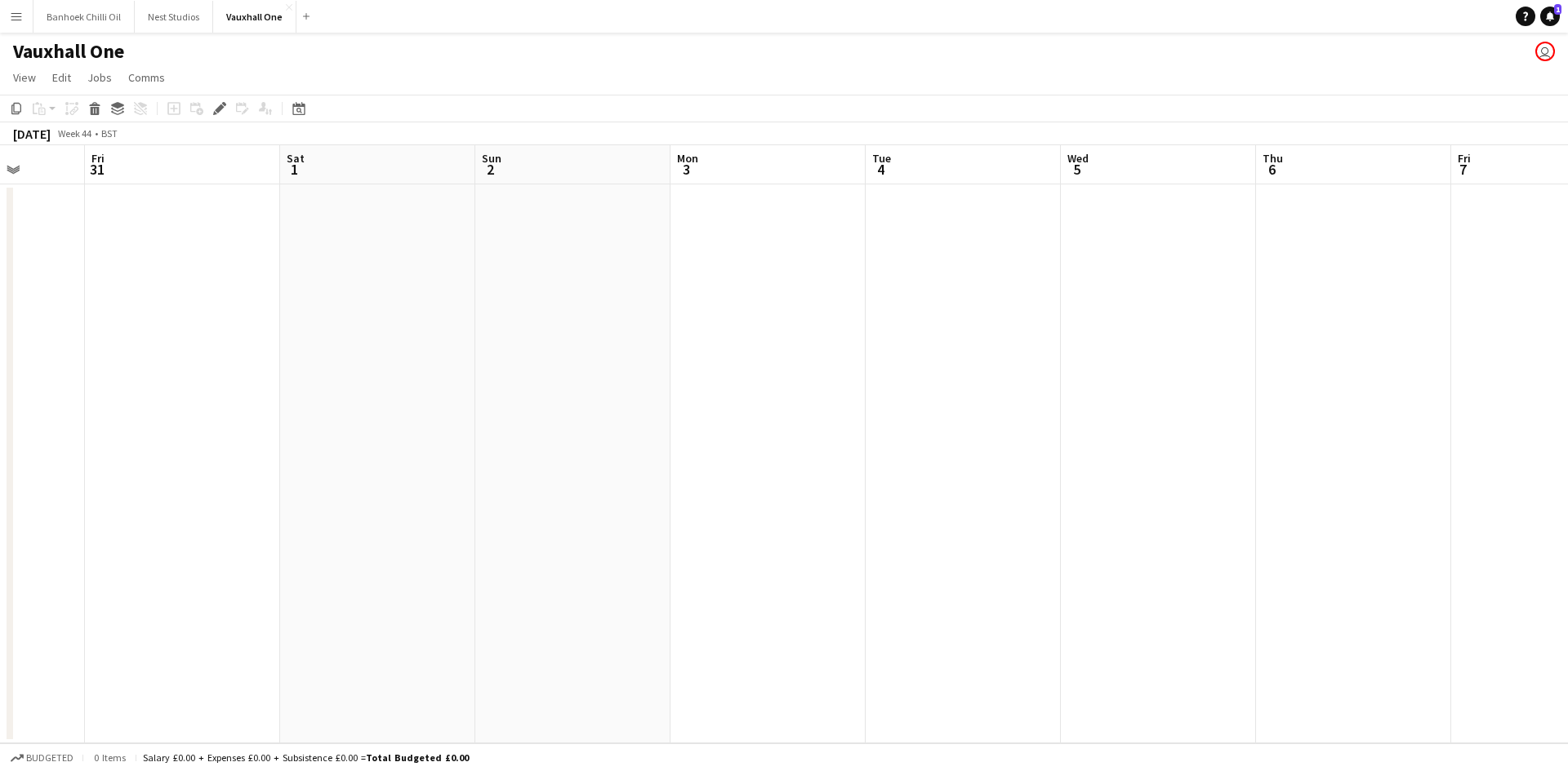
click at [1567, 587] on app-calendar-viewport "Tue 28 Wed 29 Thu 30 Fri 31 Sat 1 Sun 2 Mon 3 Tue 4 Wed 5 Thu 6 Fri 7 Sat 8 Sun…" at bounding box center [784, 443] width 1568 height 598
drag, startPoint x: 688, startPoint y: 583, endPoint x: 1336, endPoint y: 551, distance: 648.8
click at [1444, 574] on app-calendar-viewport "Thu 23 Fri 24 Sat 25 Sun 26 Mon 27 Tue 28 Wed 29 Thu 30 Fri 31 Sat 1 Sun 2 Mon …" at bounding box center [784, 443] width 1568 height 598
drag, startPoint x: 1100, startPoint y: 516, endPoint x: 844, endPoint y: 516, distance: 256.0
click at [1380, 516] on app-calendar-viewport "Sun 19 Mon 20 Tue 21 Wed 22 Thu 23 Fri 24 Sat 25 Sun 26 Mon 27 Tue 28 Wed 29 Th…" at bounding box center [784, 443] width 1568 height 598
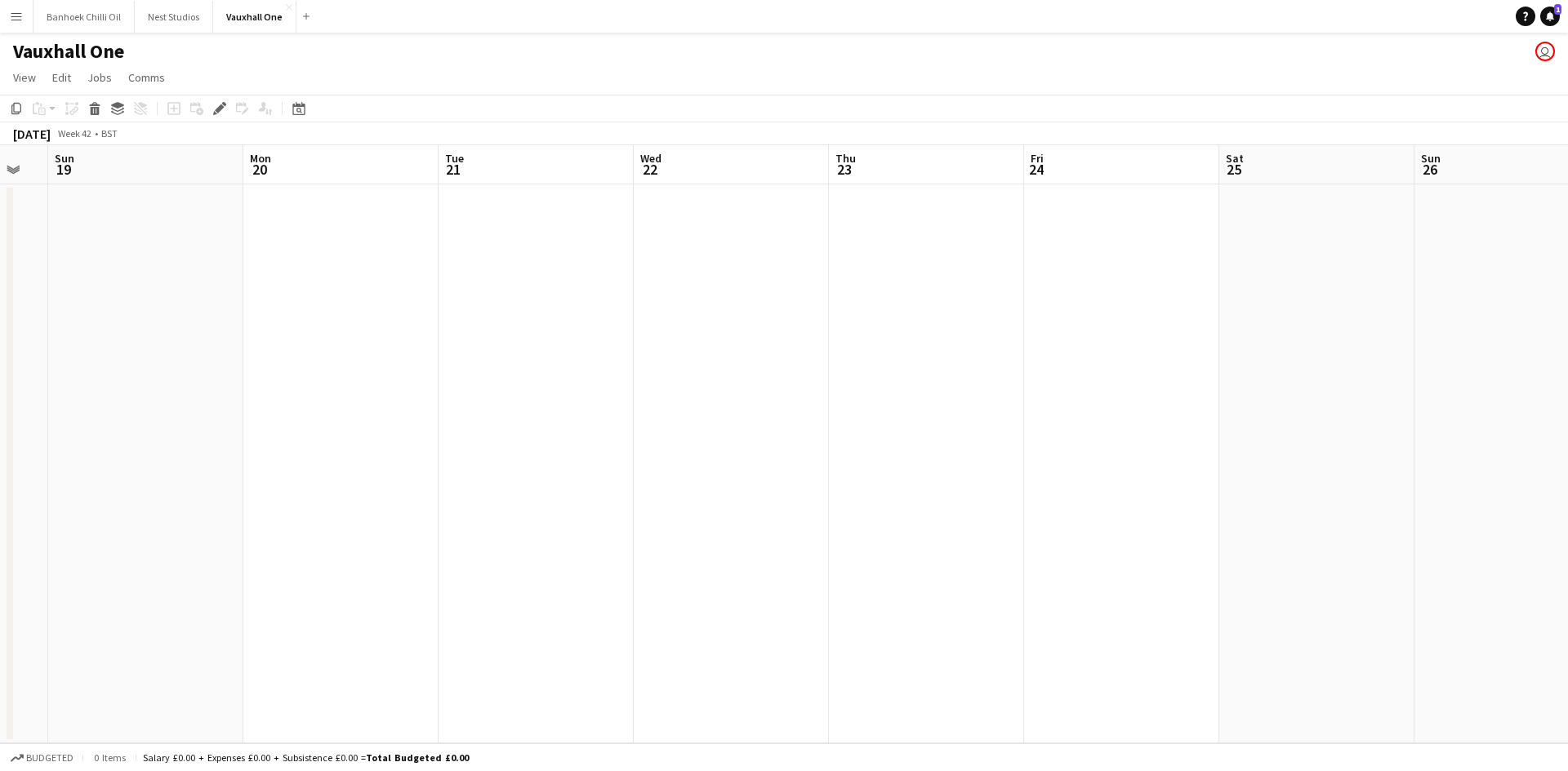
click at [1368, 535] on app-calendar-viewport "Thu 16 Fri 17 Sat 18 Sun 19 Mon 20 Tue 21 Wed 22 Thu 23 Fri 24 Sat 25 Sun 26 Mo…" at bounding box center [784, 443] width 1568 height 598
drag, startPoint x: 1070, startPoint y: 552, endPoint x: 791, endPoint y: 552, distance: 279.0
click at [1361, 552] on app-calendar-viewport "Sun 12 Mon 13 Tue 14 Wed 15 Thu 16 Fri 17 Sat 18 Sun 19 Mon 20 Tue 21 Wed 22 Th…" at bounding box center [784, 443] width 1568 height 598
click at [1157, 569] on app-calendar-viewport "Thu 9 Fri 10 Sat 11 Sun 12 Mon 13 Tue 14 Wed 15 Thu 16 Fri 17 Sat 18 Sun 19 Mon…" at bounding box center [784, 443] width 1568 height 598
drag, startPoint x: 1025, startPoint y: 605, endPoint x: 708, endPoint y: 560, distance: 320.2
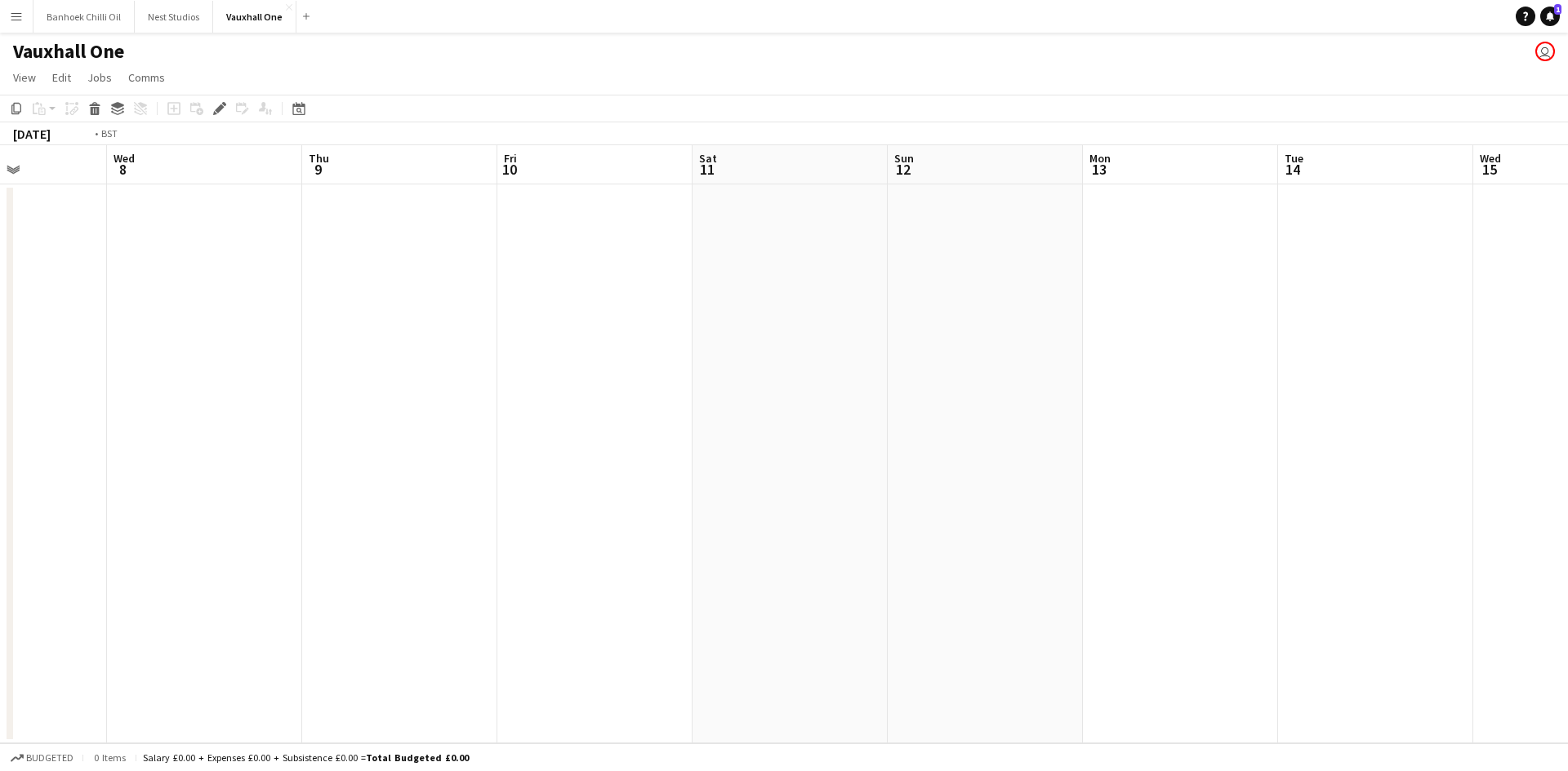
click at [1232, 605] on app-calendar-viewport "Sun 5 Mon 6 Tue 7 Wed 8 Thu 9 Fri 10 Sat 11 Sun 12 Mon 13 Tue 14 Wed 15 Thu 16 …" at bounding box center [784, 443] width 1568 height 598
drag, startPoint x: 708, startPoint y: 560, endPoint x: 1127, endPoint y: 560, distance: 419.0
click at [1269, 560] on app-calendar-viewport "Thu 2 Fri 3 Sat 4 Sun 5 Mon 6 Tue 7 Wed 8 Thu 9 Fri 10 Sat 11 Sun 12 Mon 13 Tue…" at bounding box center [784, 443] width 1568 height 598
drag, startPoint x: 775, startPoint y: 571, endPoint x: 872, endPoint y: 574, distance: 97.0
click at [1223, 589] on app-calendar-viewport "Mon 29 Tue 30 Wed 1 Thu 2 Fri 3 Sat 4 Sun 5 Mon 6 Tue 7 Wed 8 Thu 9 Fri 10 Sat …" at bounding box center [784, 443] width 1568 height 598
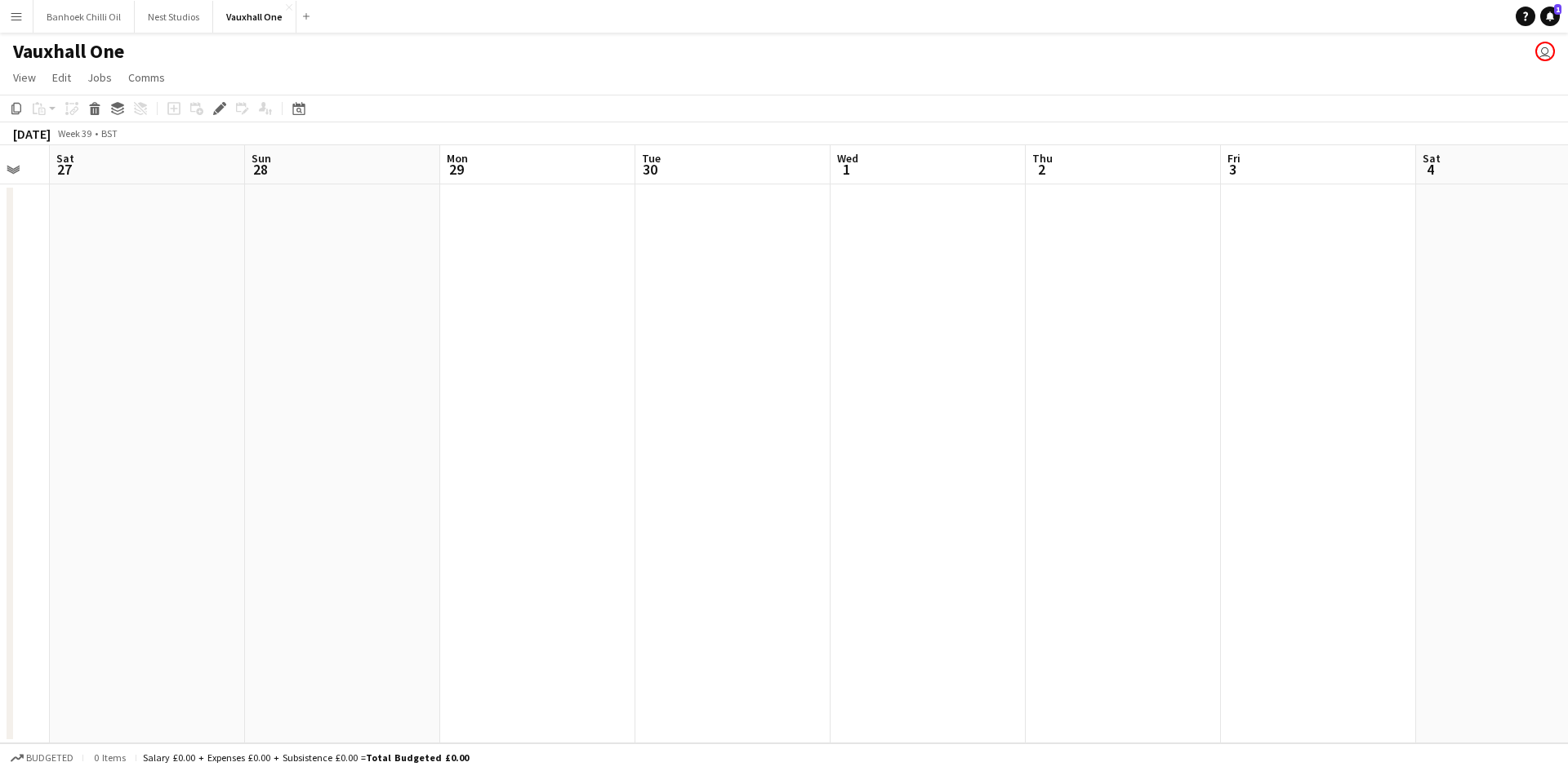
drag, startPoint x: 872, startPoint y: 574, endPoint x: 769, endPoint y: 577, distance: 103.0
click at [1237, 574] on app-calendar-viewport "Wed 24 Thu 25 Fri 26 Sat 27 Sun 28 Mon 29 Tue 30 Wed 1 Thu 2 Fri 3 Sat 4 Sun 5 …" at bounding box center [784, 443] width 1568 height 598
click at [1222, 581] on app-calendar-viewport "Wed 24 Thu 25 Fri 26 Sat 27 Sun 28 Mon 29 Tue 30 Wed 1 Thu 2 Fri 3 Sat 4 Sun 5 …" at bounding box center [784, 443] width 1568 height 598
drag, startPoint x: 1223, startPoint y: 593, endPoint x: 1275, endPoint y: 592, distance: 52.0
click at [1282, 592] on app-calendar-viewport "Sat 20 Sun 21 Mon 22 Tue 23 Wed 24 Thu 25 Fri 26 Sat 27 Sun 28 Mon 29 Tue 30 We…" at bounding box center [784, 443] width 1568 height 598
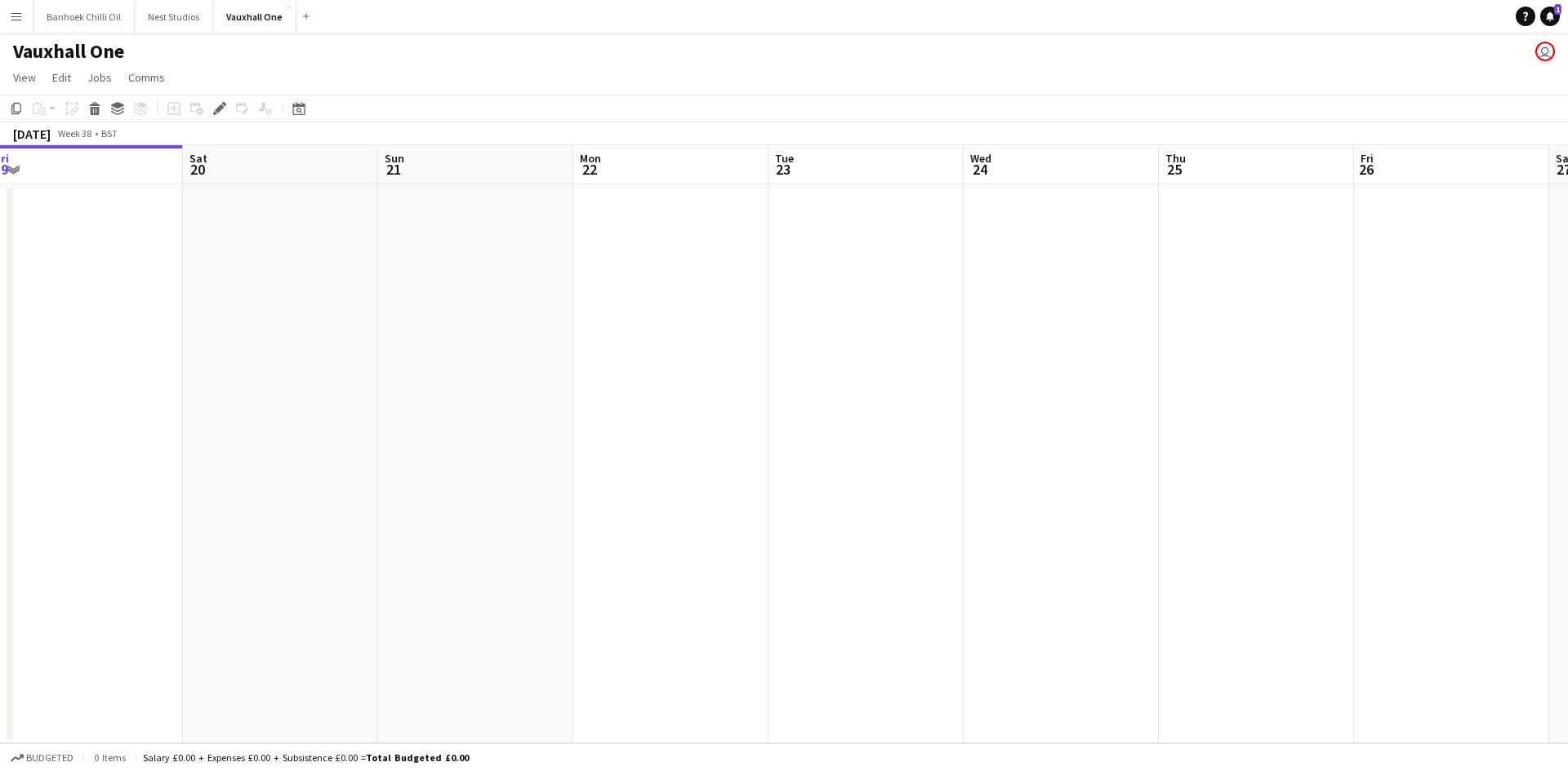
drag, startPoint x: 730, startPoint y: 585, endPoint x: 1122, endPoint y: 580, distance: 392.0
click at [1199, 580] on app-calendar-viewport "Wed 17 2/2 1 Job Thu 18 2/2 1 Job Fri 19 Sat 20 Sun 21 Mon 22 Tue 23 Wed 24 Thu…" at bounding box center [784, 443] width 1568 height 598
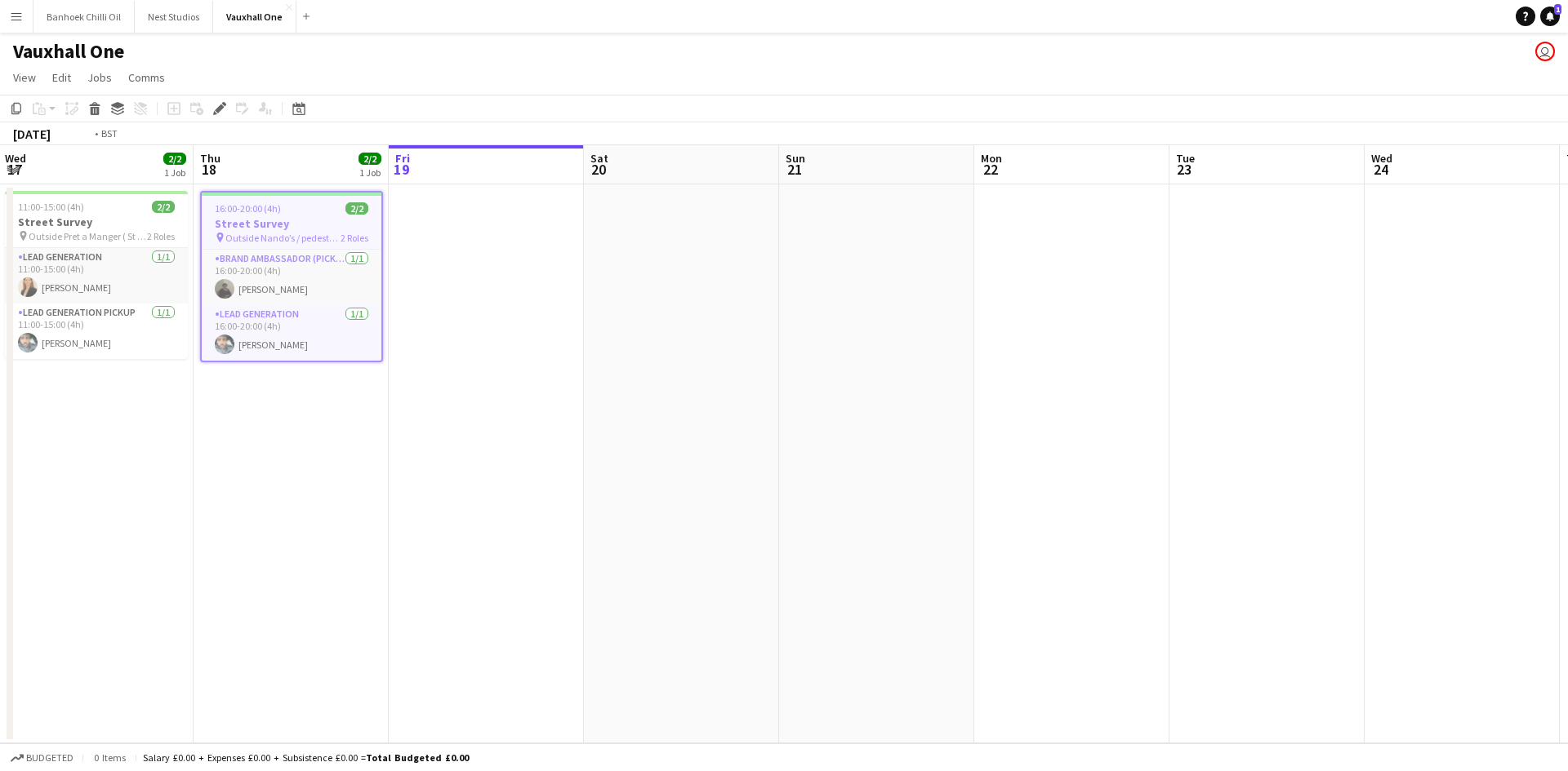
click at [1285, 574] on app-calendar-viewport "Mon 15 Tue 16 Wed 17 2/2 1 Job Thu 18 2/2 1 Job Fri 19 Sat 20 Sun 21 Mon 22 Tue…" at bounding box center [784, 443] width 1568 height 598
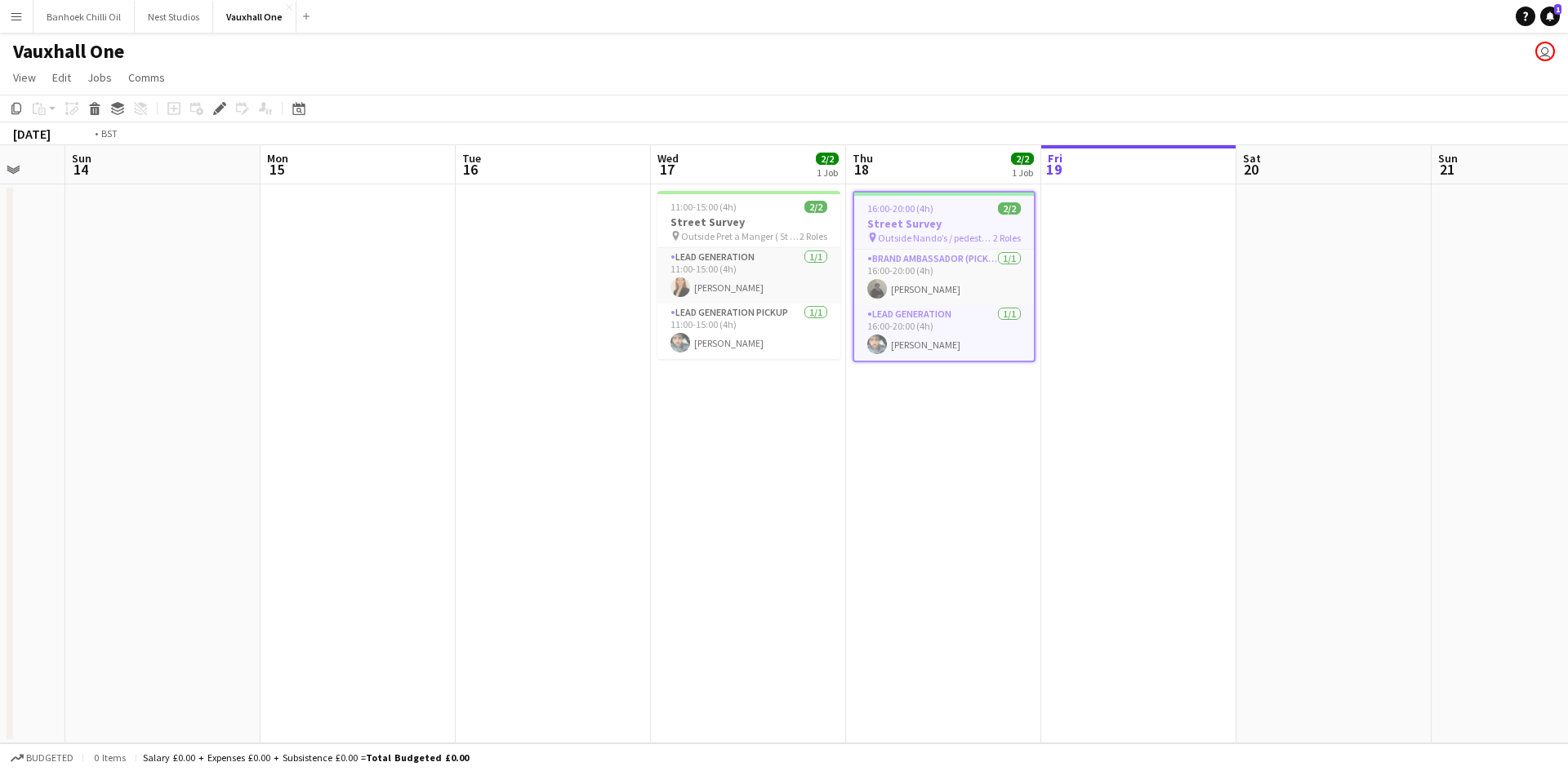
scroll to position [0, 544]
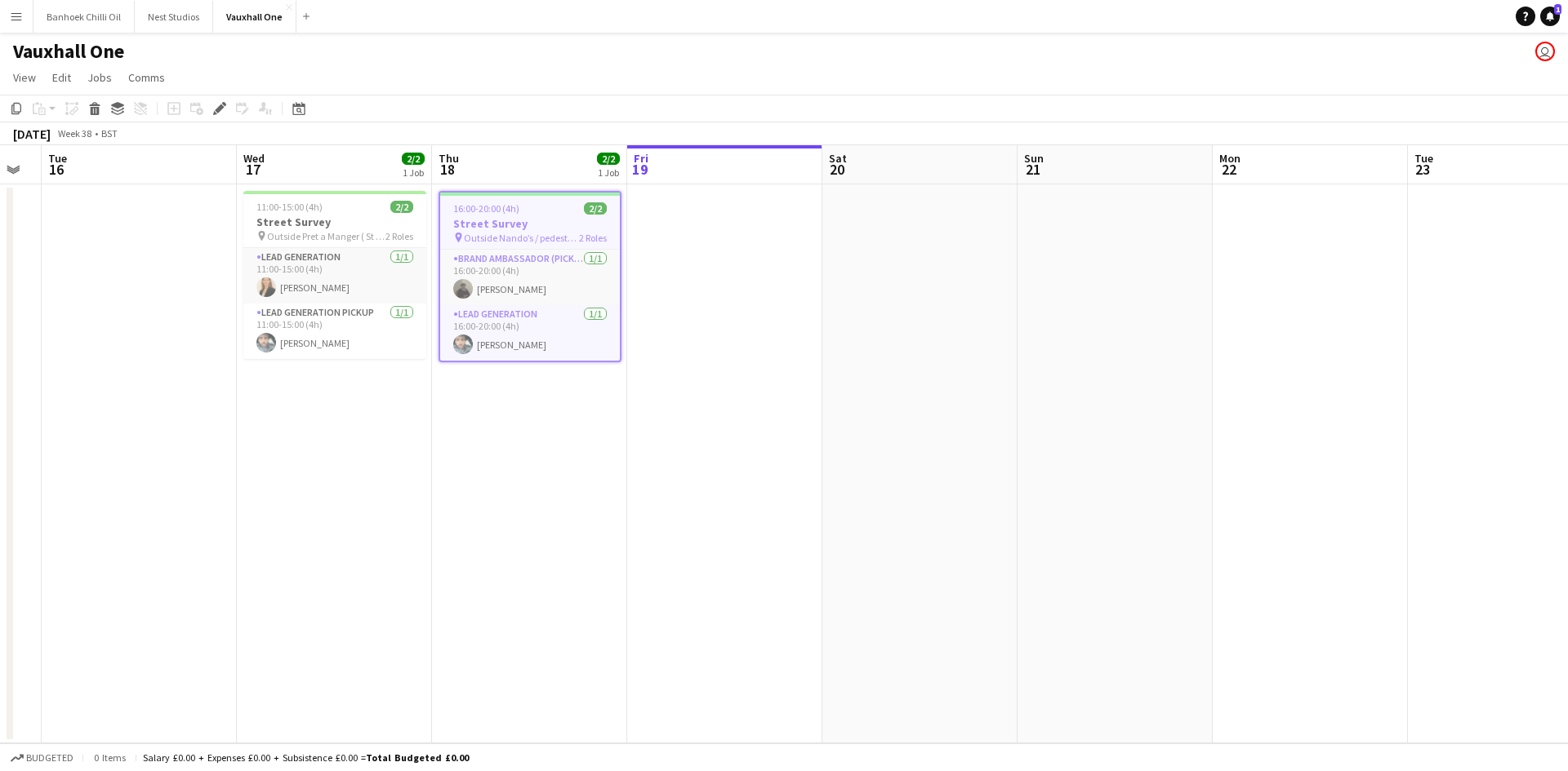
drag, startPoint x: 1105, startPoint y: 576, endPoint x: 564, endPoint y: 534, distance: 542.6
click at [564, 534] on app-calendar-viewport "Sat 13 Sun 14 Mon 15 Tue 16 Wed 17 2/2 1 Job Thu 18 2/2 1 Job Fri 19 Sat 20 Sun…" at bounding box center [784, 443] width 1568 height 598
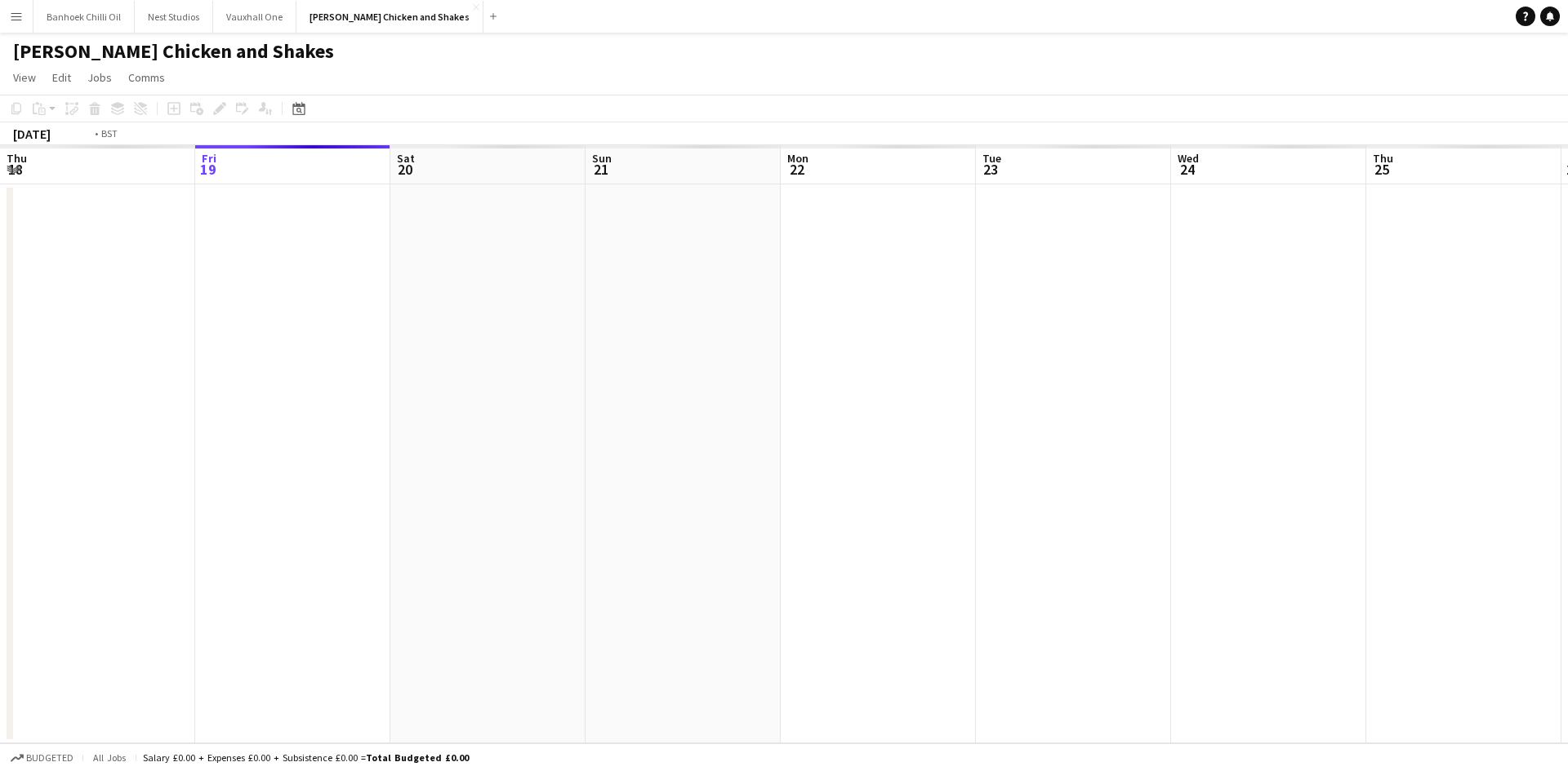
scroll to position [0, 562]
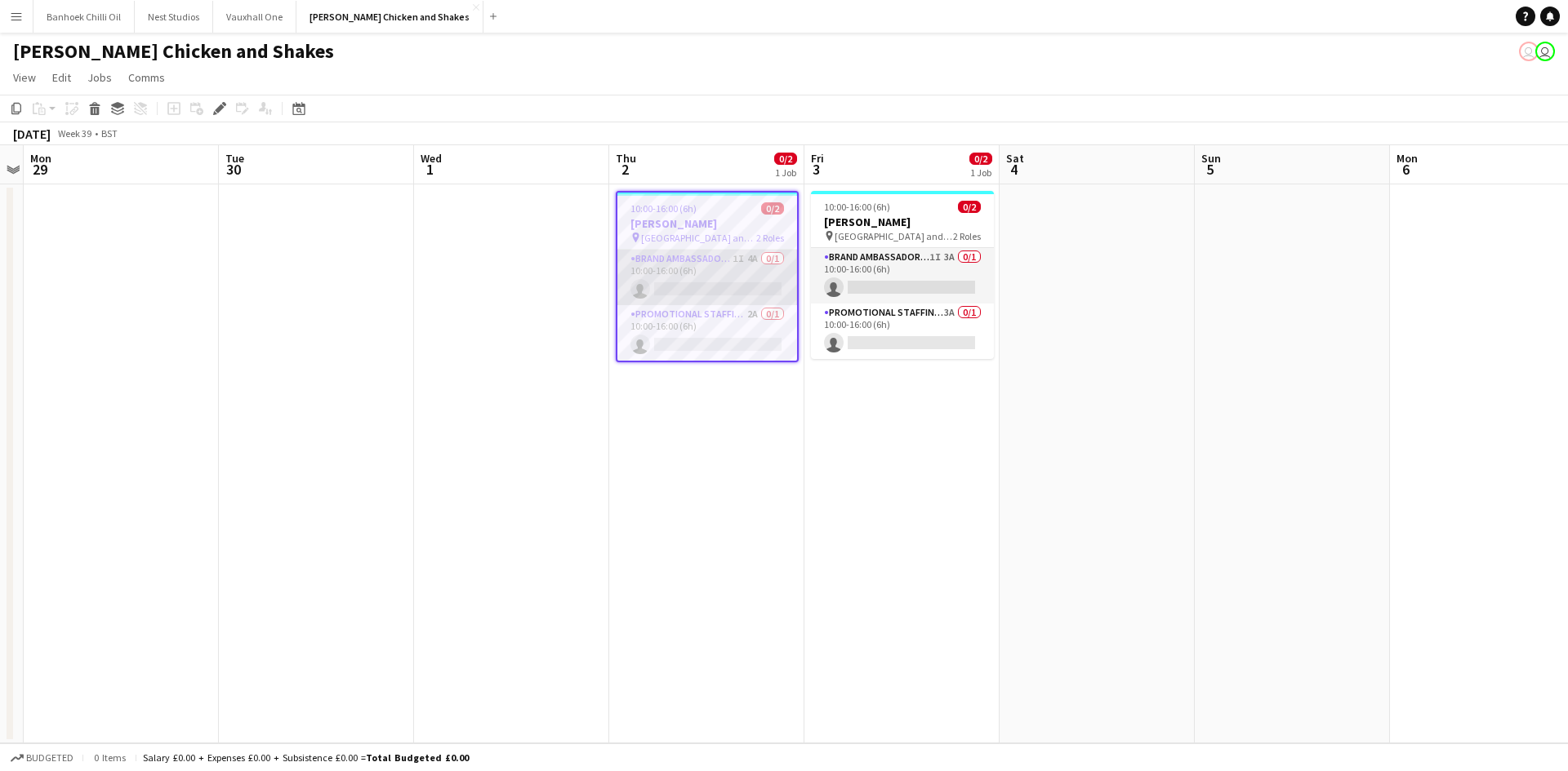
click at [701, 288] on app-card-role "Brand Ambassador (Pick up) 1I 4A 0/1 10:00-16:00 (6h) single-neutral-actions" at bounding box center [708, 277] width 180 height 55
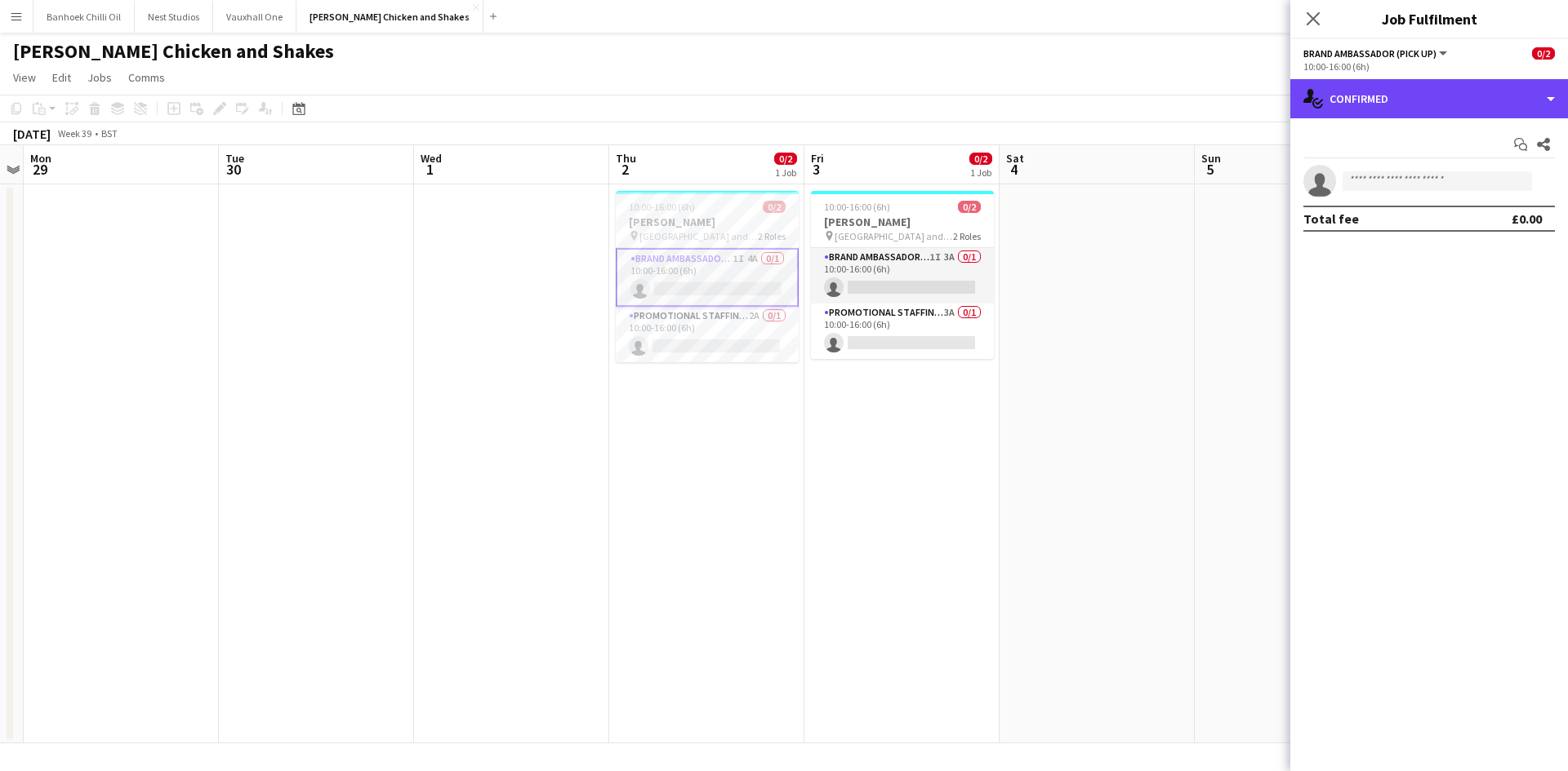
click at [1418, 107] on div "single-neutral-actions-check-2 Confirmed" at bounding box center [1429, 99] width 277 height 40
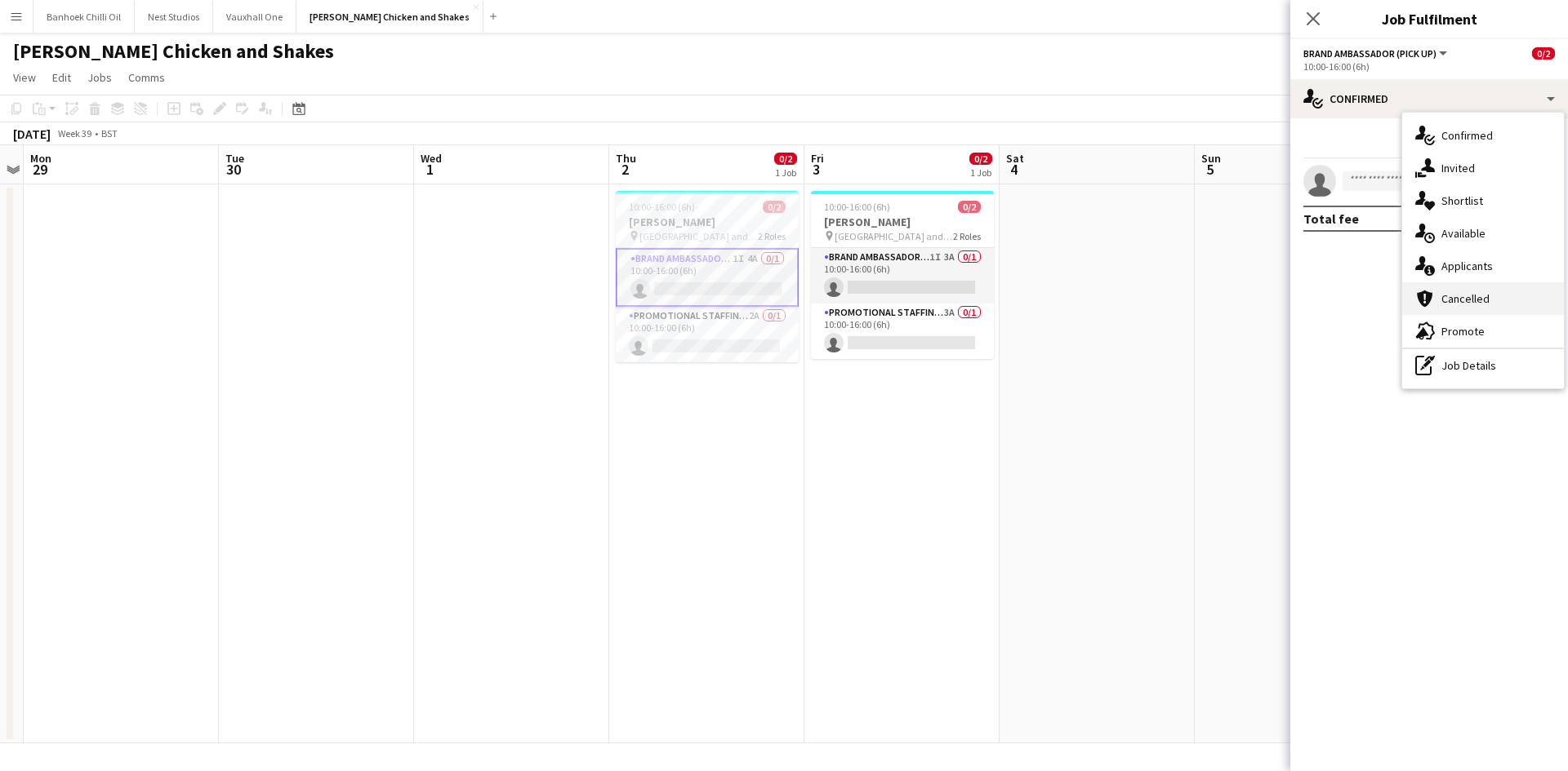
click at [1483, 308] on div "cancellation Cancelled" at bounding box center [1483, 299] width 161 height 33
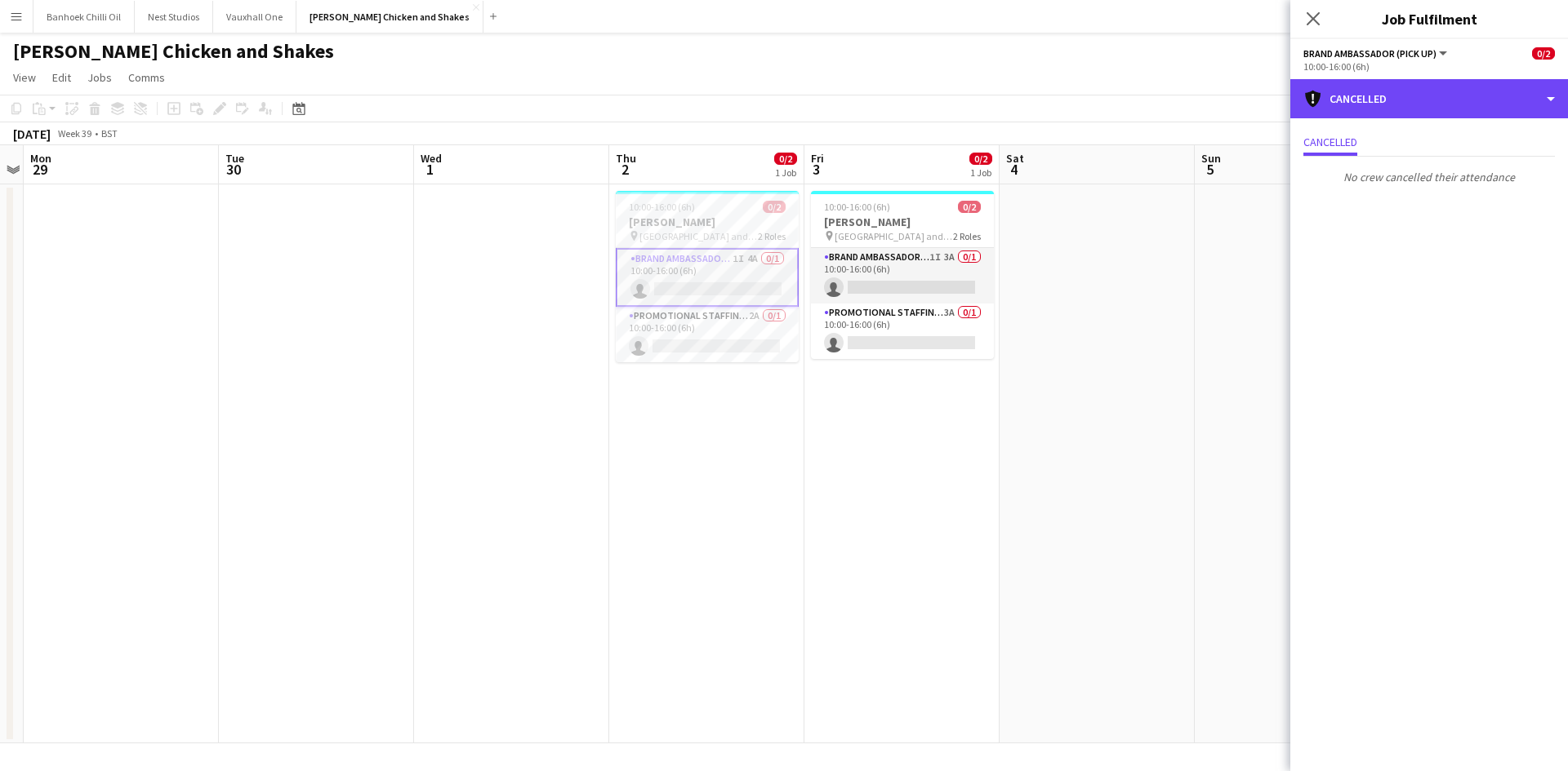
drag, startPoint x: 1407, startPoint y: 102, endPoint x: 1456, endPoint y: 244, distance: 150.2
click at [1407, 105] on div "cancellation Cancelled" at bounding box center [1429, 99] width 277 height 40
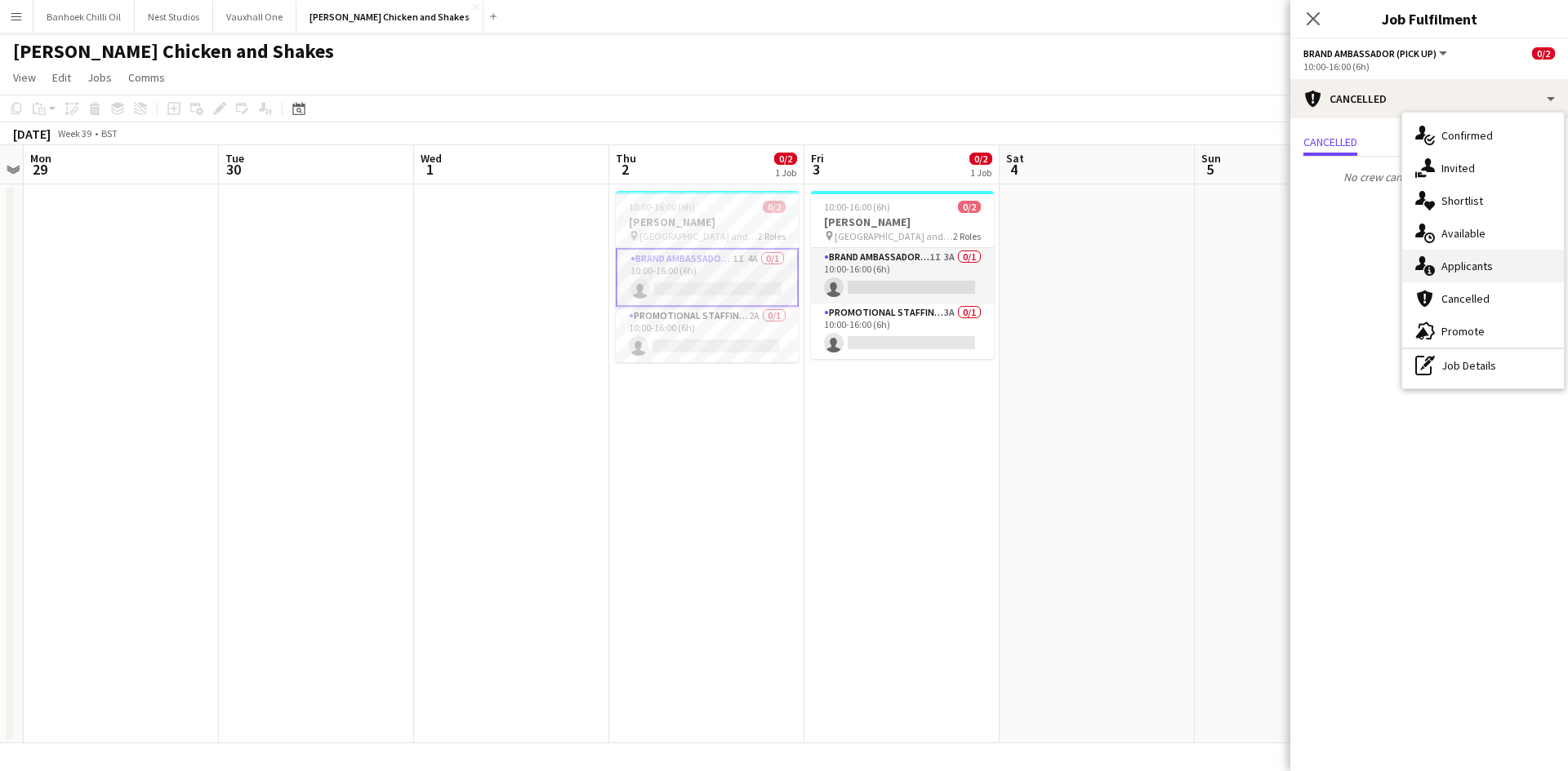
click at [1461, 267] on span "Applicants" at bounding box center [1466, 266] width 51 height 14
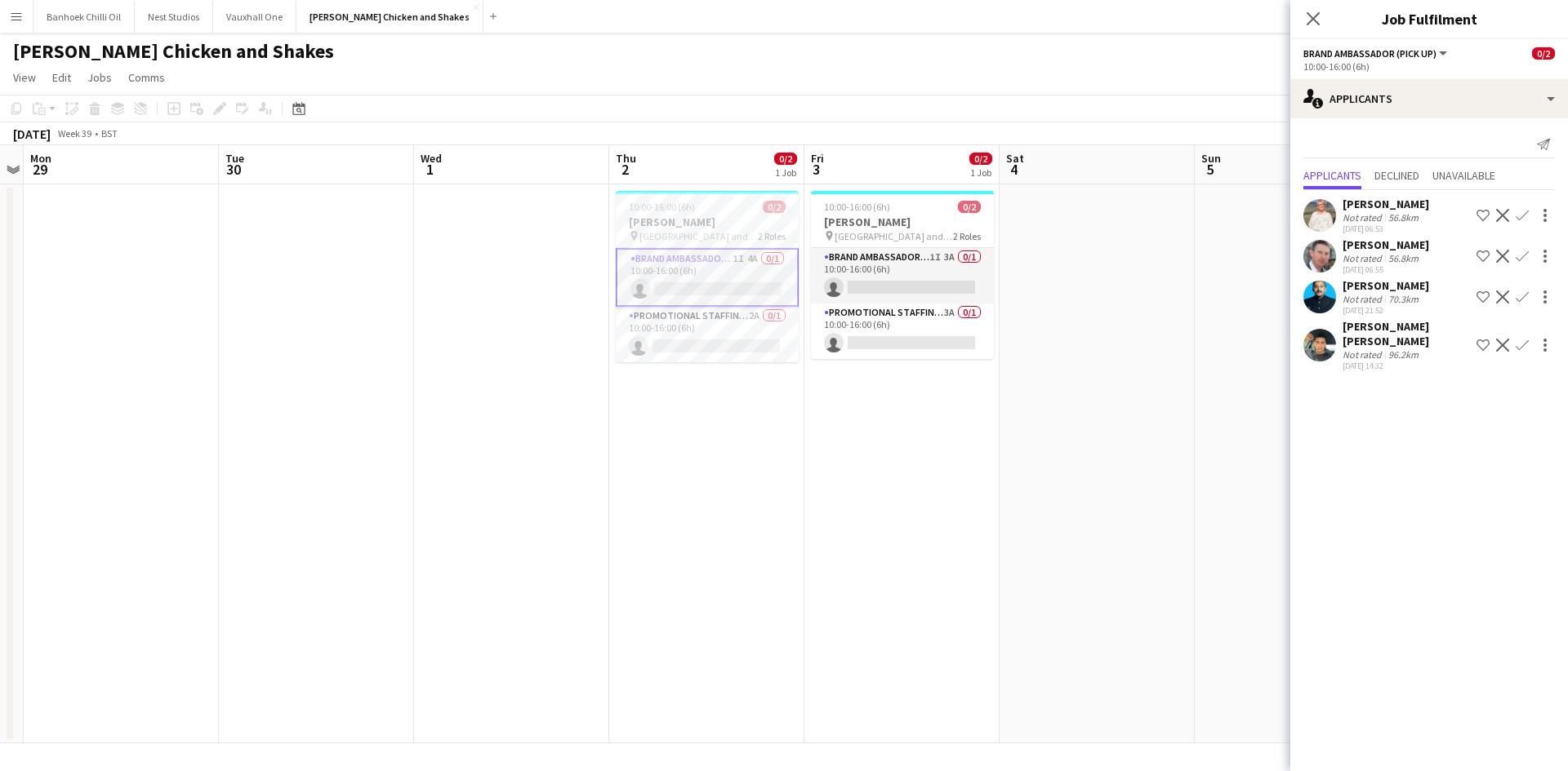
click at [1408, 355] on div "96.2km" at bounding box center [1404, 355] width 37 height 13
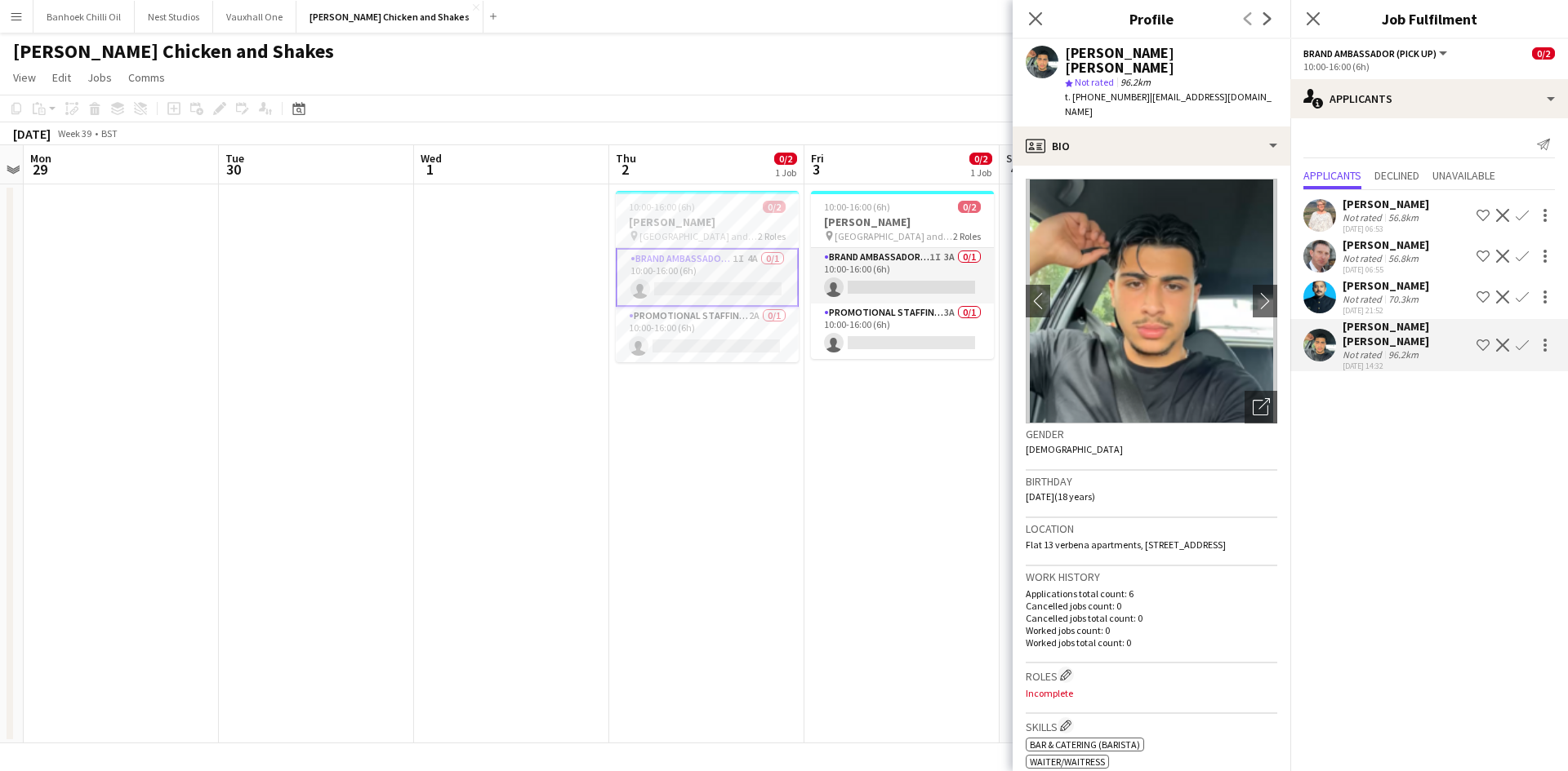
click at [1400, 293] on div "[PERSON_NAME]" at bounding box center [1386, 285] width 87 height 14
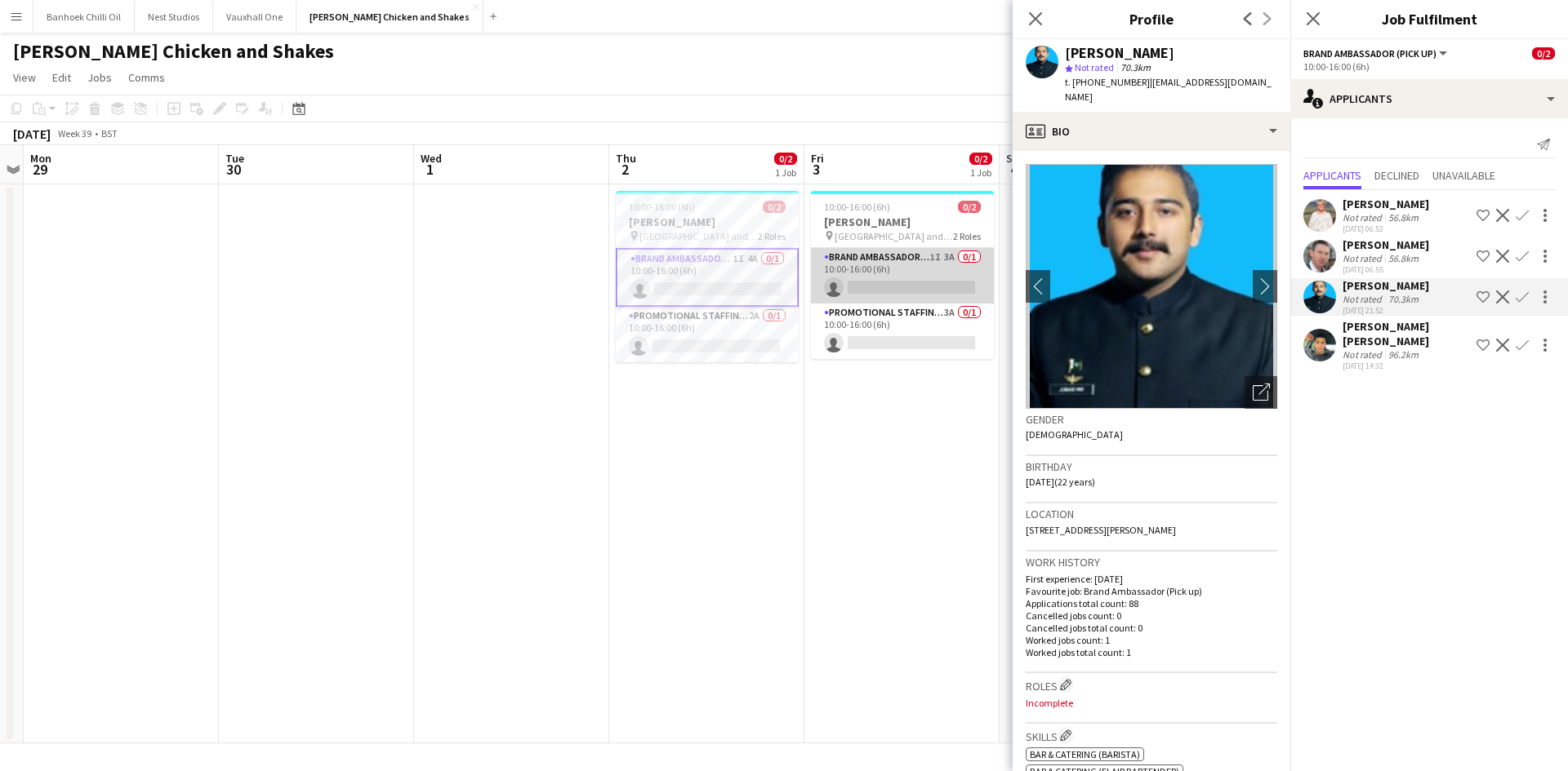
click at [894, 259] on app-card-role "Brand Ambassador (Pick up) 1I 3A 0/1 10:00-16:00 (6h) single-neutral-actions" at bounding box center [902, 275] width 183 height 55
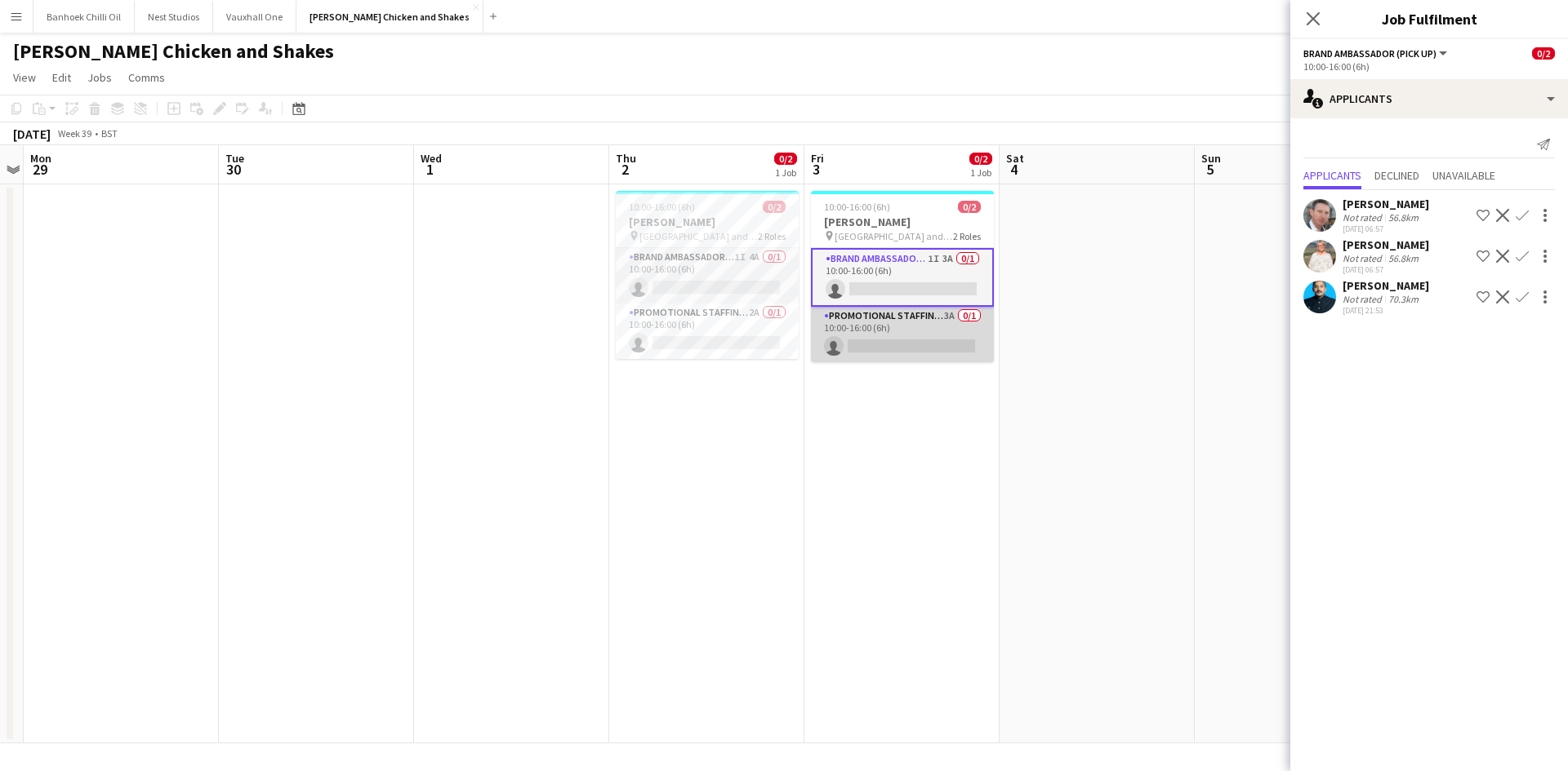
click at [850, 318] on app-card-role "Promotional Staffing (Brand Ambassadors) 3A 0/1 10:00-16:00 (6h) single-neutral…" at bounding box center [902, 334] width 183 height 55
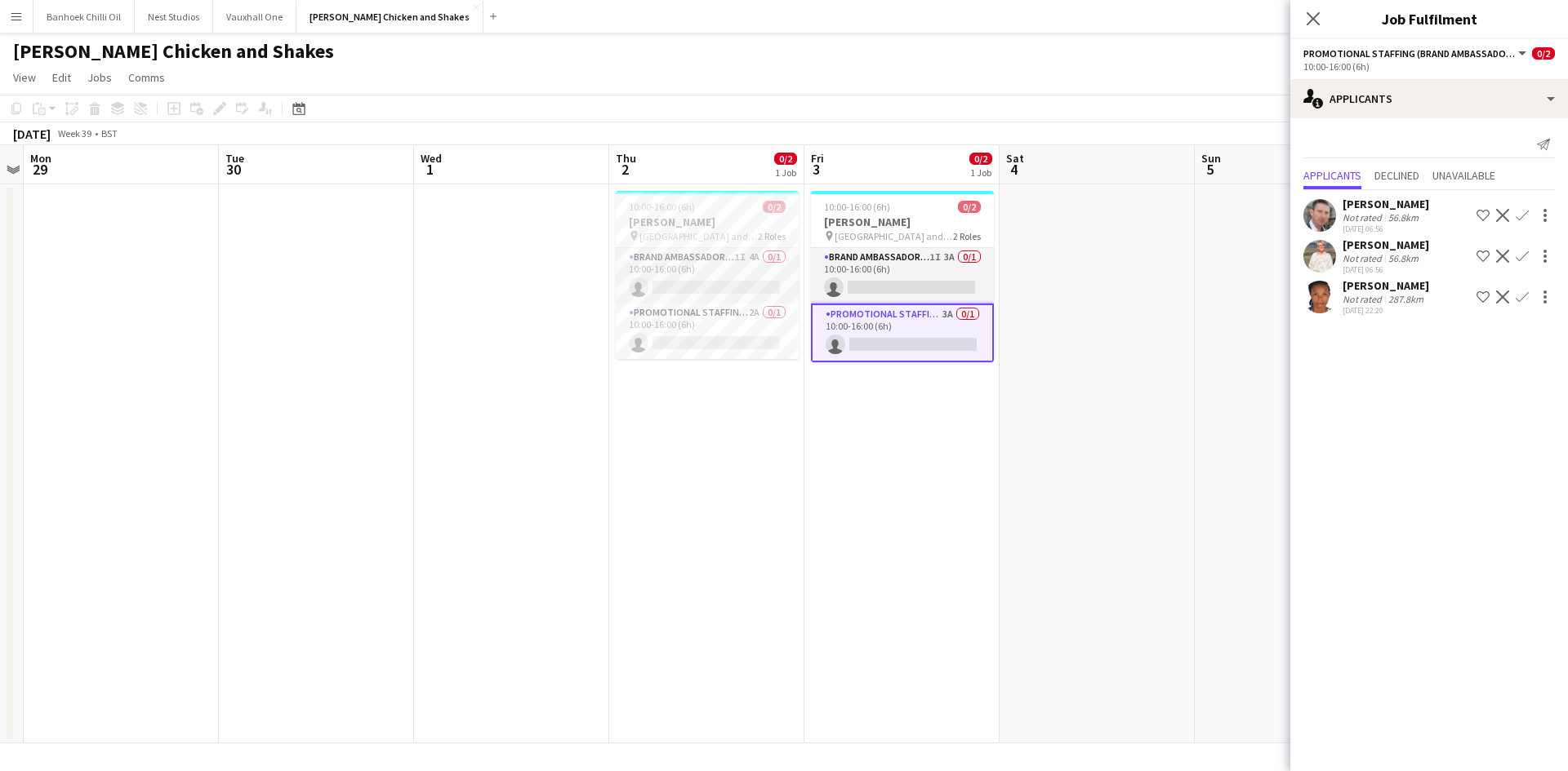
click at [1359, 296] on div "Not rated" at bounding box center [1364, 299] width 43 height 13
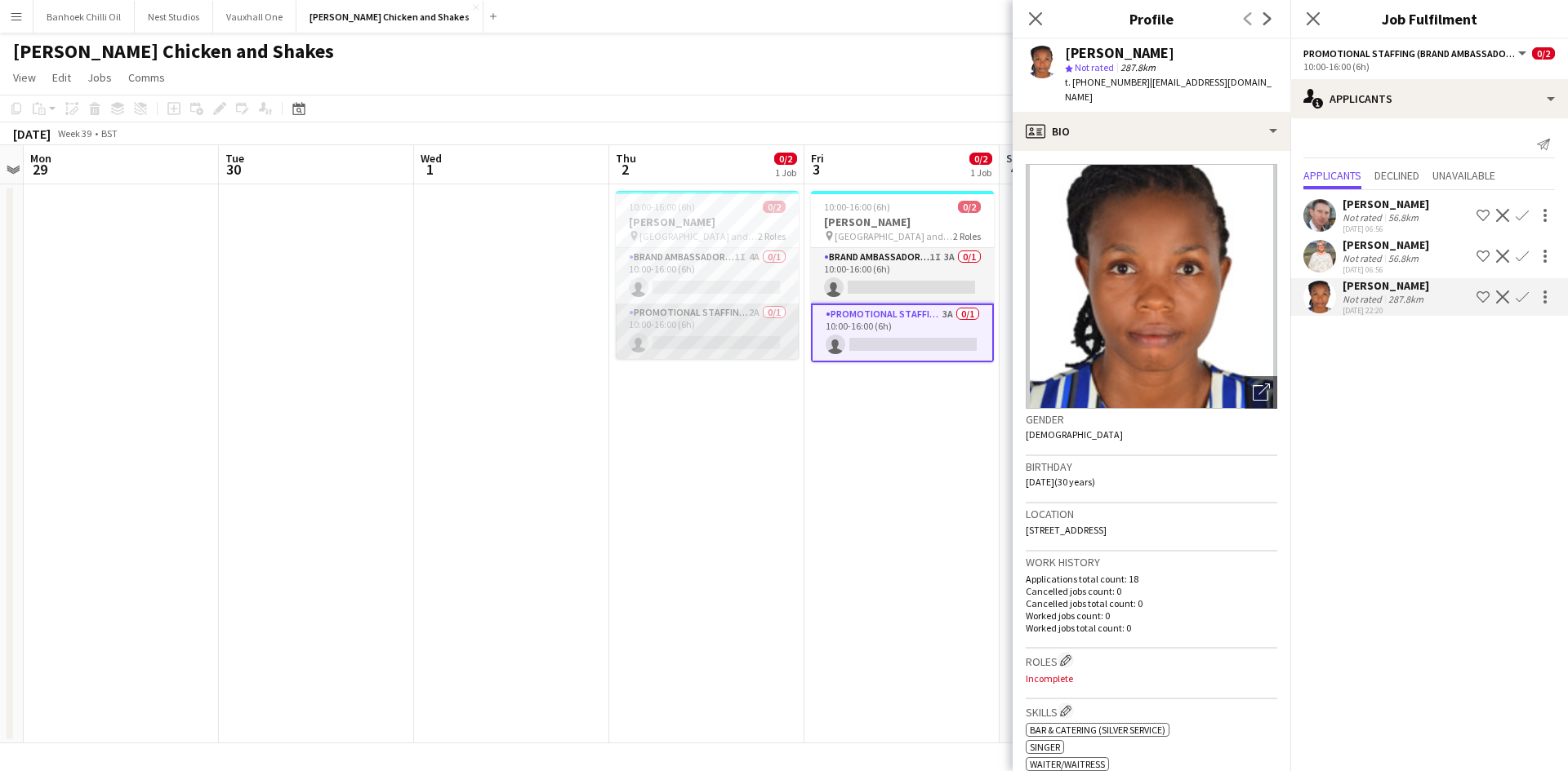
click at [665, 336] on app-card-role "Promotional Staffing (Brand Ambassadors) 2A 0/1 10:00-16:00 (6h) single-neutral…" at bounding box center [707, 330] width 183 height 55
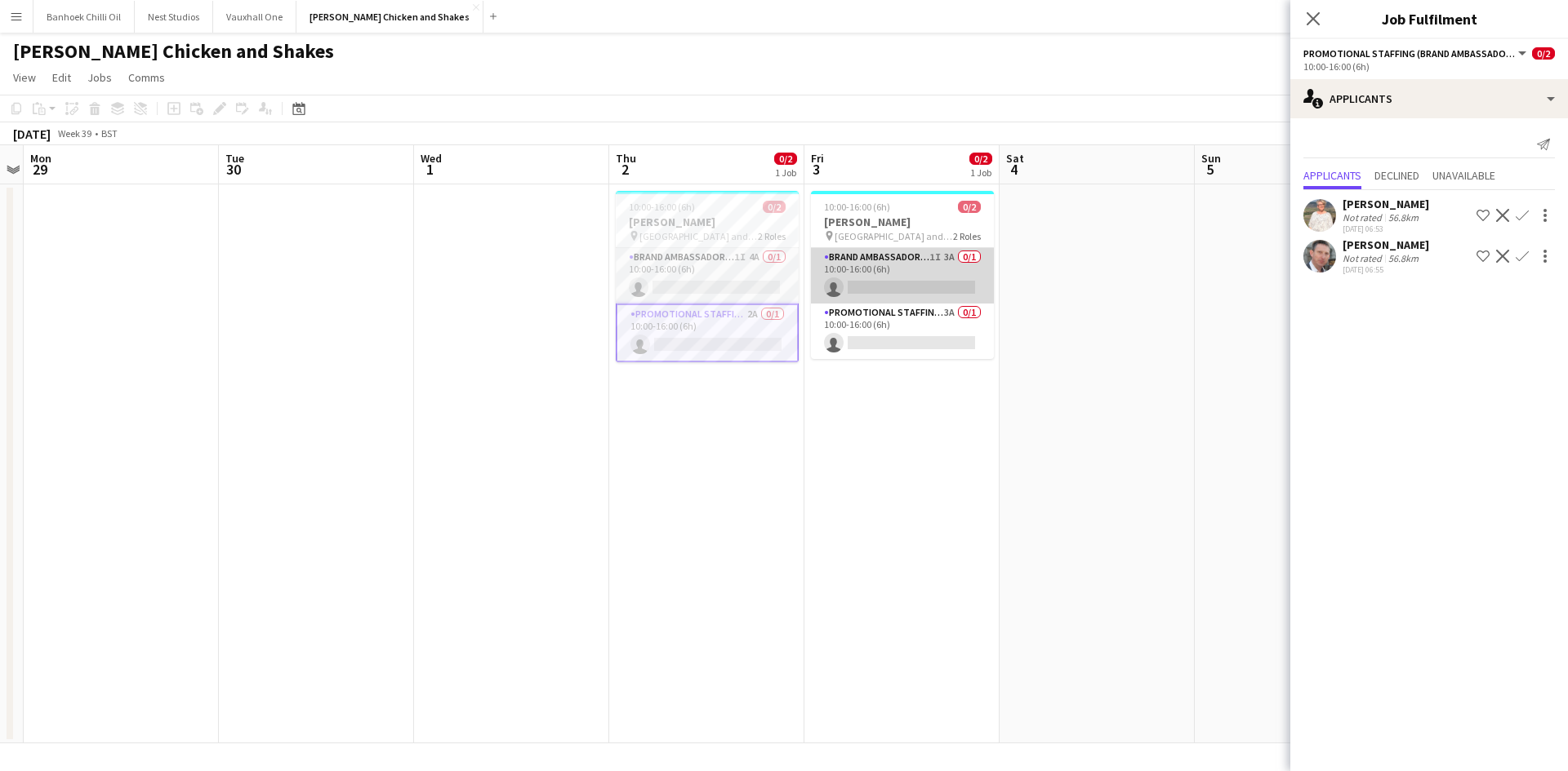
click at [911, 266] on app-card-role "Brand Ambassador (Pick up) 1I 3A 0/1 10:00-16:00 (6h) single-neutral-actions" at bounding box center [902, 275] width 183 height 55
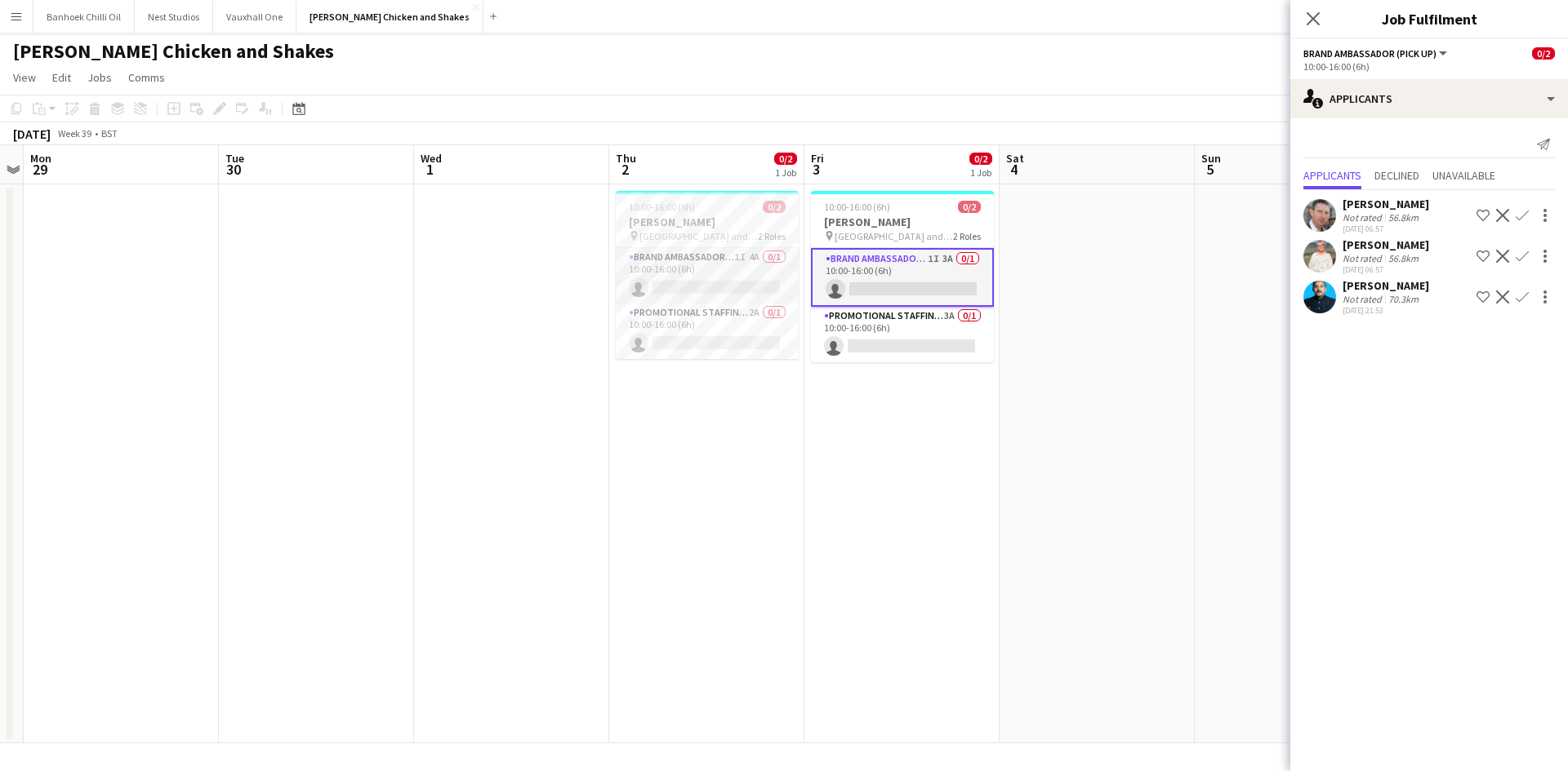
click at [974, 404] on app-date-cell "10:00-16:00 (6h) 0/2 [PERSON_NAME] pin [GEOGRAPHIC_DATA] and Eliot Carpark 2 Ro…" at bounding box center [902, 464] width 195 height 559
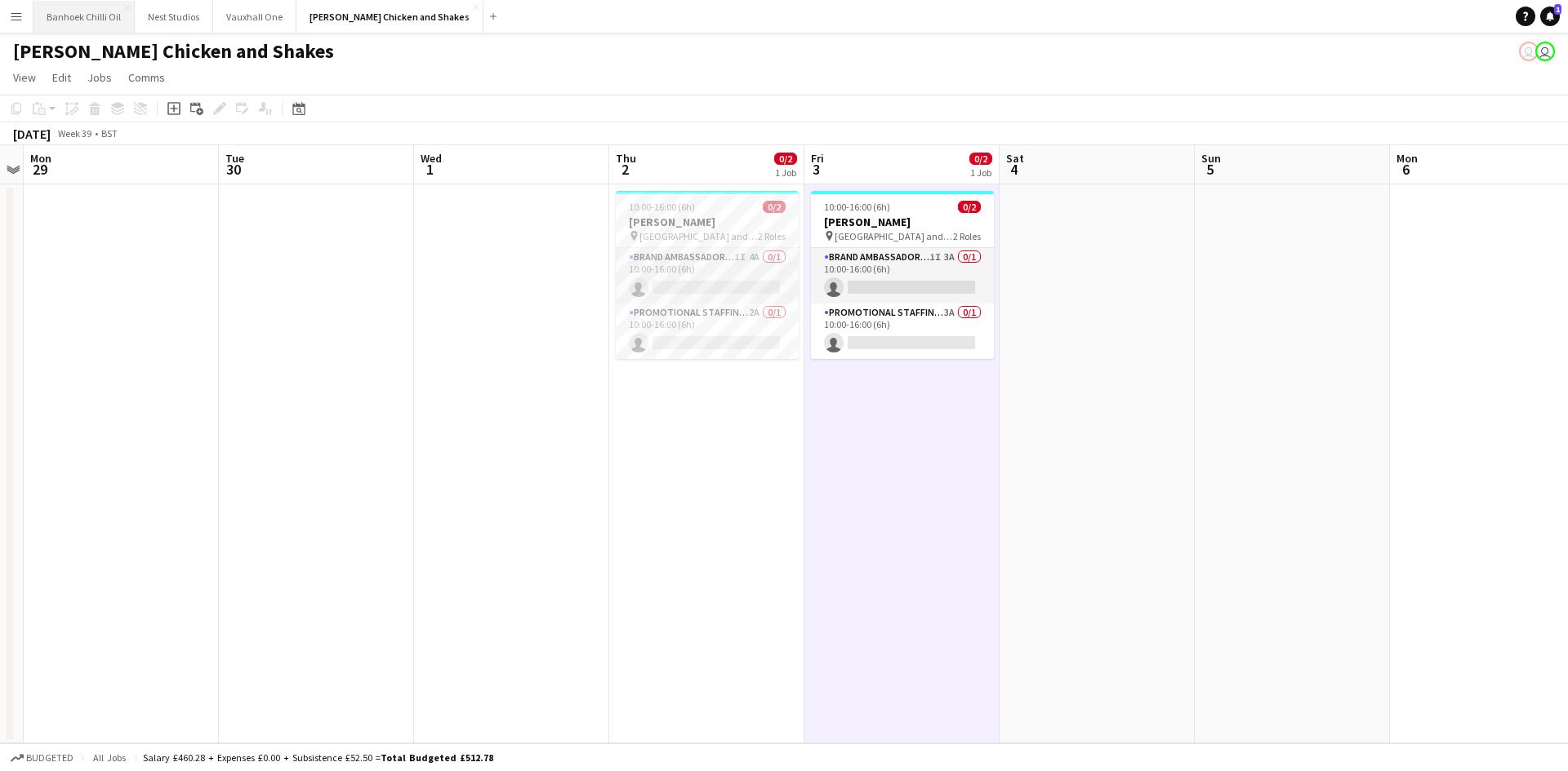
click at [75, 18] on button "Banhoek Chilli Oil Close" at bounding box center [84, 16] width 102 height 32
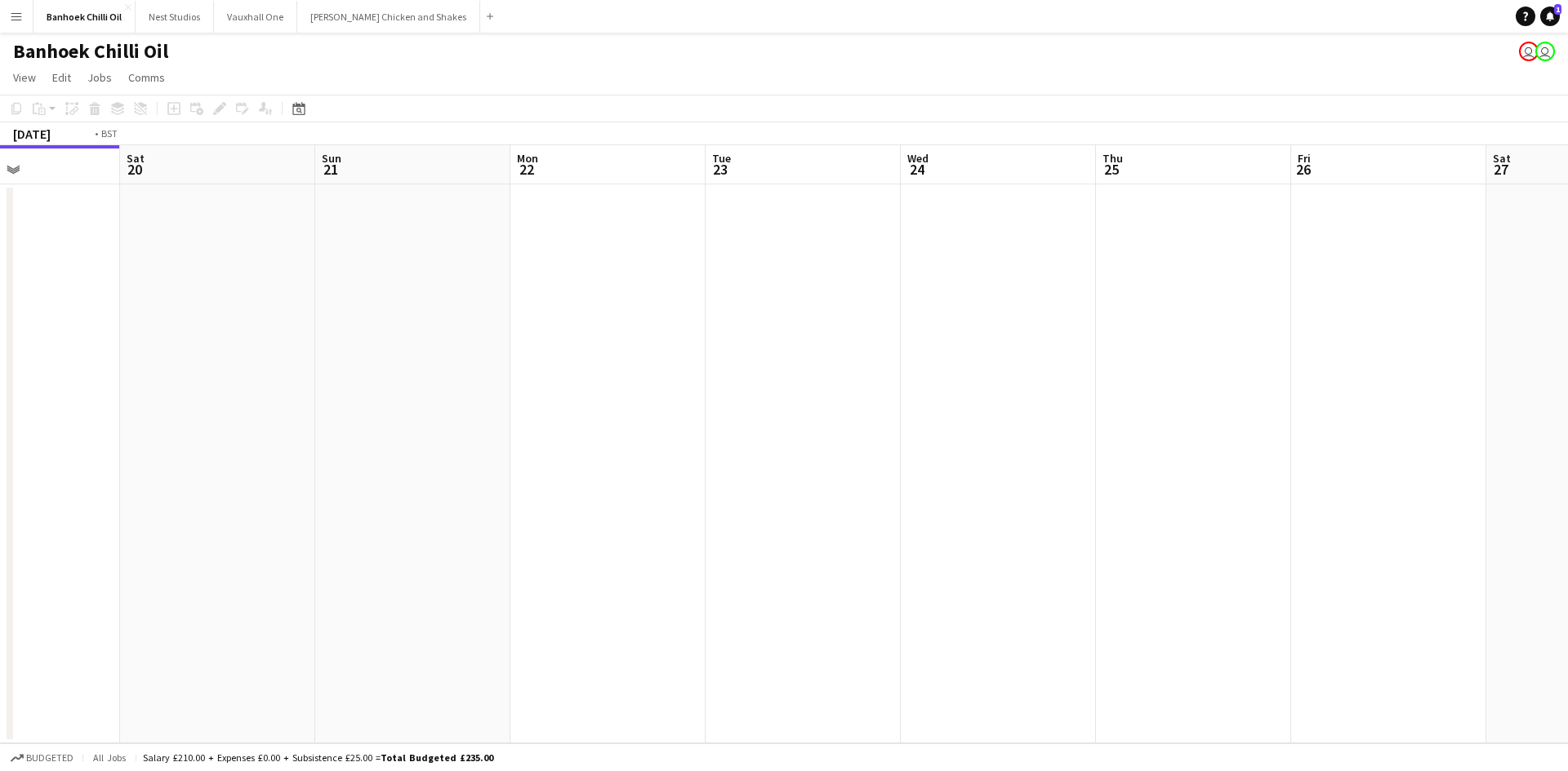
drag, startPoint x: 1220, startPoint y: 399, endPoint x: 330, endPoint y: 356, distance: 891.0
click at [330, 356] on app-calendar-viewport "Tue 16 Wed 17 Thu 18 Fri 19 Sat 20 Sun 21 Mon 22 Tue 23 Wed 24 Thu 25 Fri 26 Sa…" at bounding box center [784, 443] width 1568 height 598
drag, startPoint x: 344, startPoint y: 377, endPoint x: 905, endPoint y: 415, distance: 562.3
click at [269, 377] on app-calendar-viewport "Wed 24 Thu 25 Fri 26 Sat 27 Sun 28 Mon 29 Tue 30 Wed 1 Thu 2 Fri 3 Sat 4 Sun 5 …" at bounding box center [784, 443] width 1568 height 598
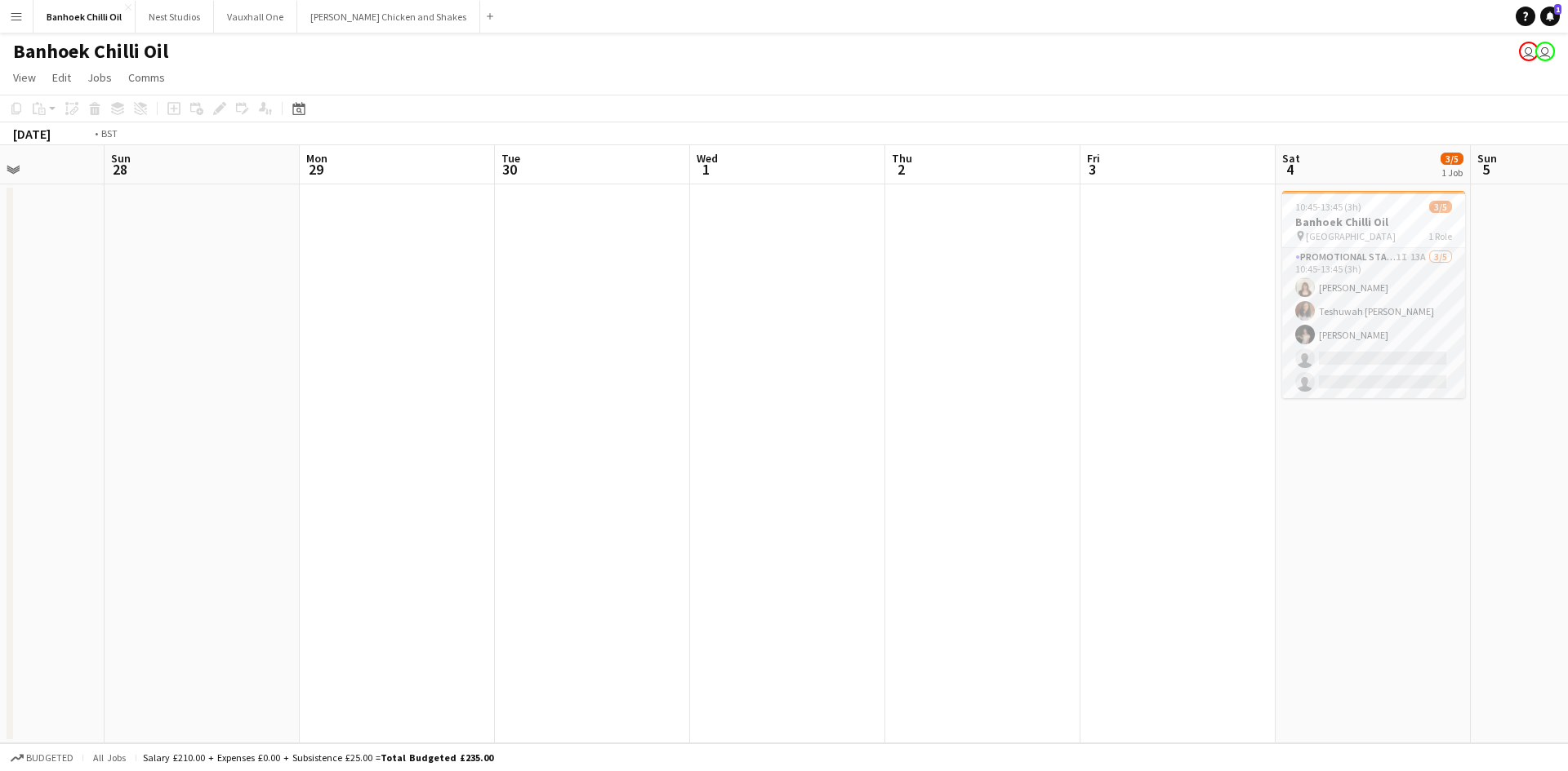
scroll to position [0, 513]
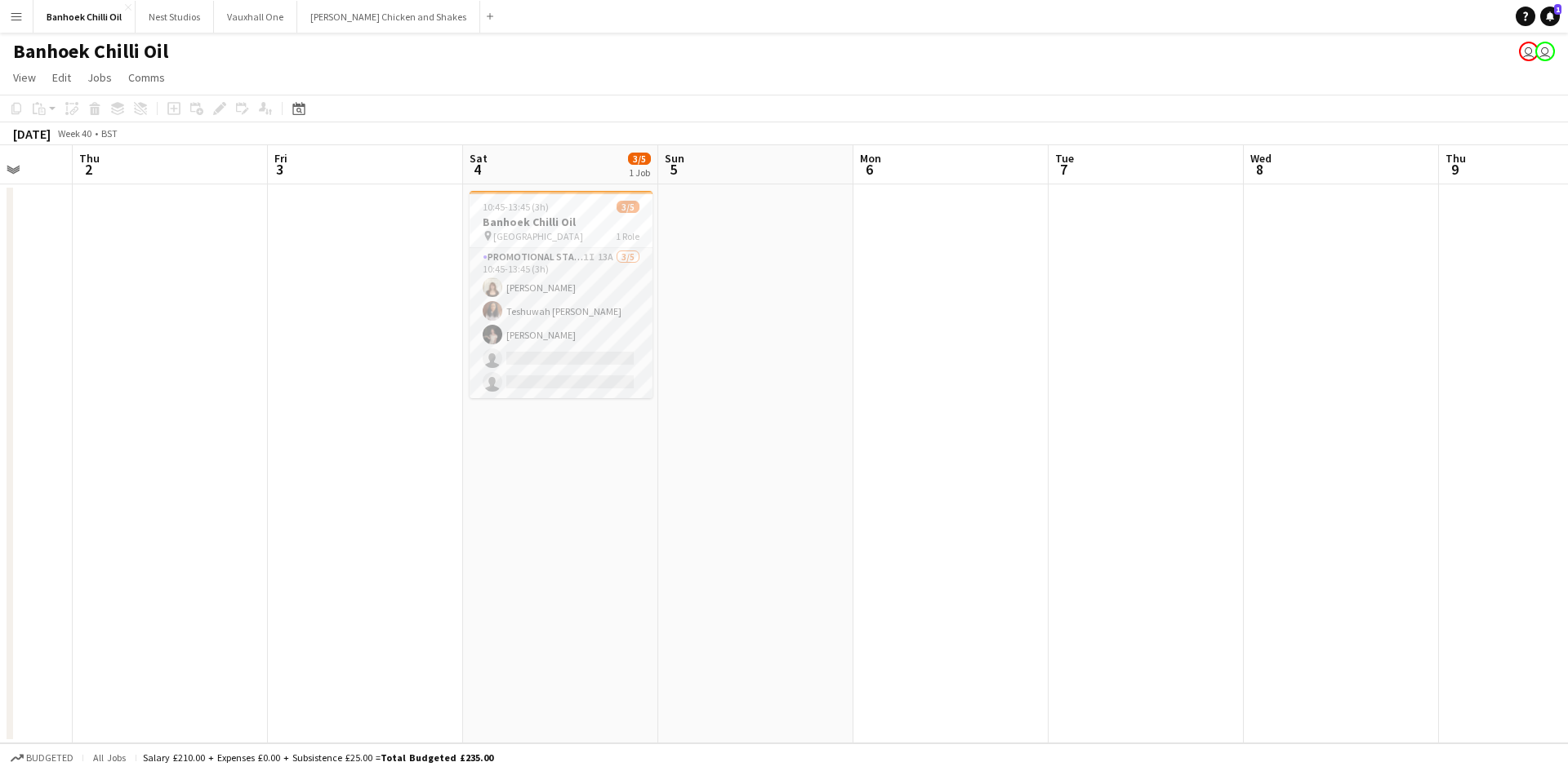
drag, startPoint x: 1285, startPoint y: 418, endPoint x: 517, endPoint y: 351, distance: 770.9
click at [517, 351] on app-calendar-viewport "Mon 29 Tue 30 Wed 1 Thu 2 Fri 3 Sat 4 3/5 1 Job Sun 5 Mon 6 Tue 7 Wed 8 Thu 9 F…" at bounding box center [784, 443] width 1568 height 598
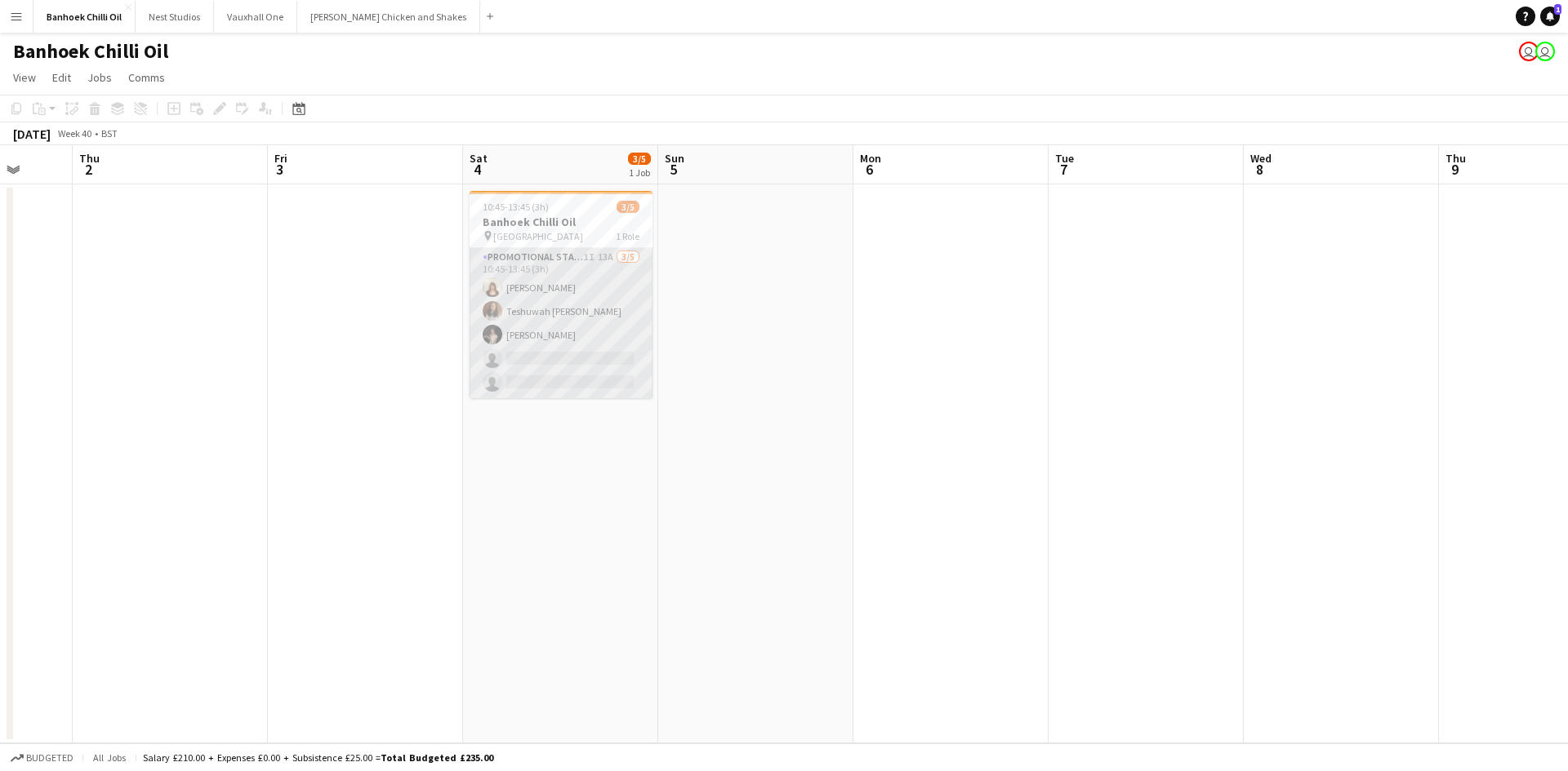
click at [549, 272] on app-card-role "Promotional Staffing (Sampling Staff) 1I 13A [DATE] 10:45-13:45 (3h) [PERSON_NA…" at bounding box center [561, 323] width 183 height 150
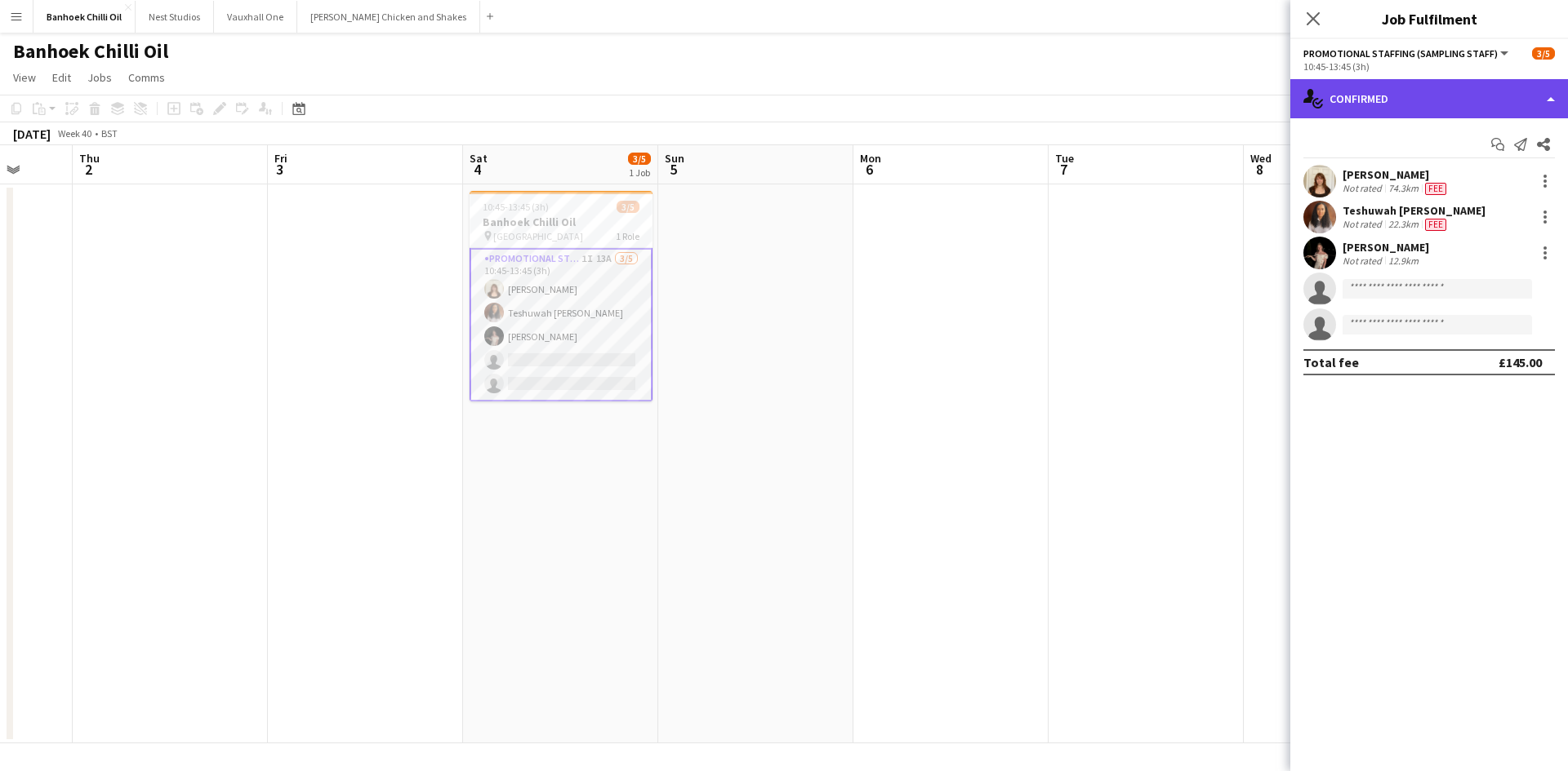
click at [1351, 102] on div "single-neutral-actions-check-2 Confirmed" at bounding box center [1429, 99] width 277 height 40
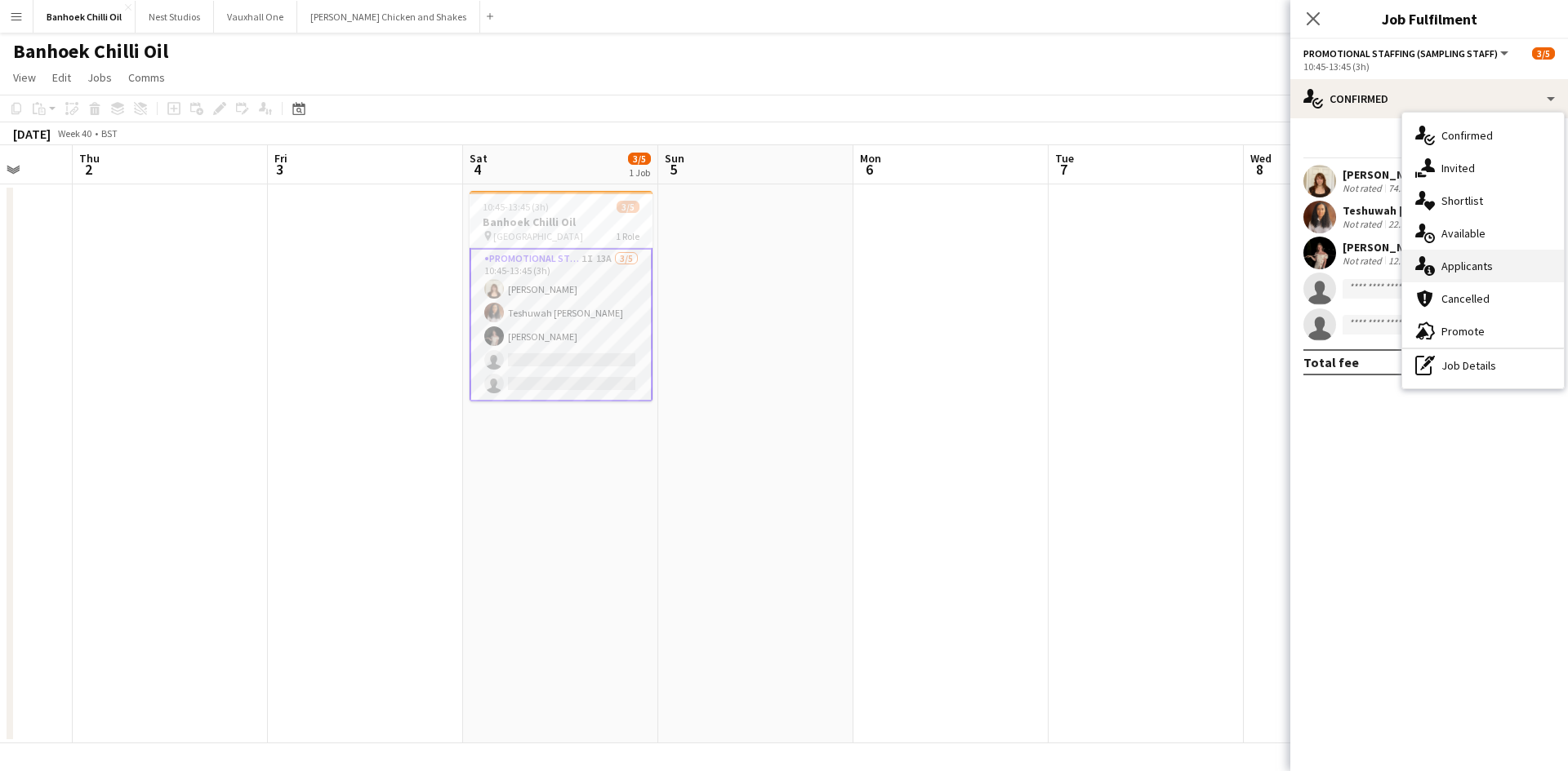
click at [1484, 257] on div "single-neutral-actions-information Applicants" at bounding box center [1483, 267] width 161 height 33
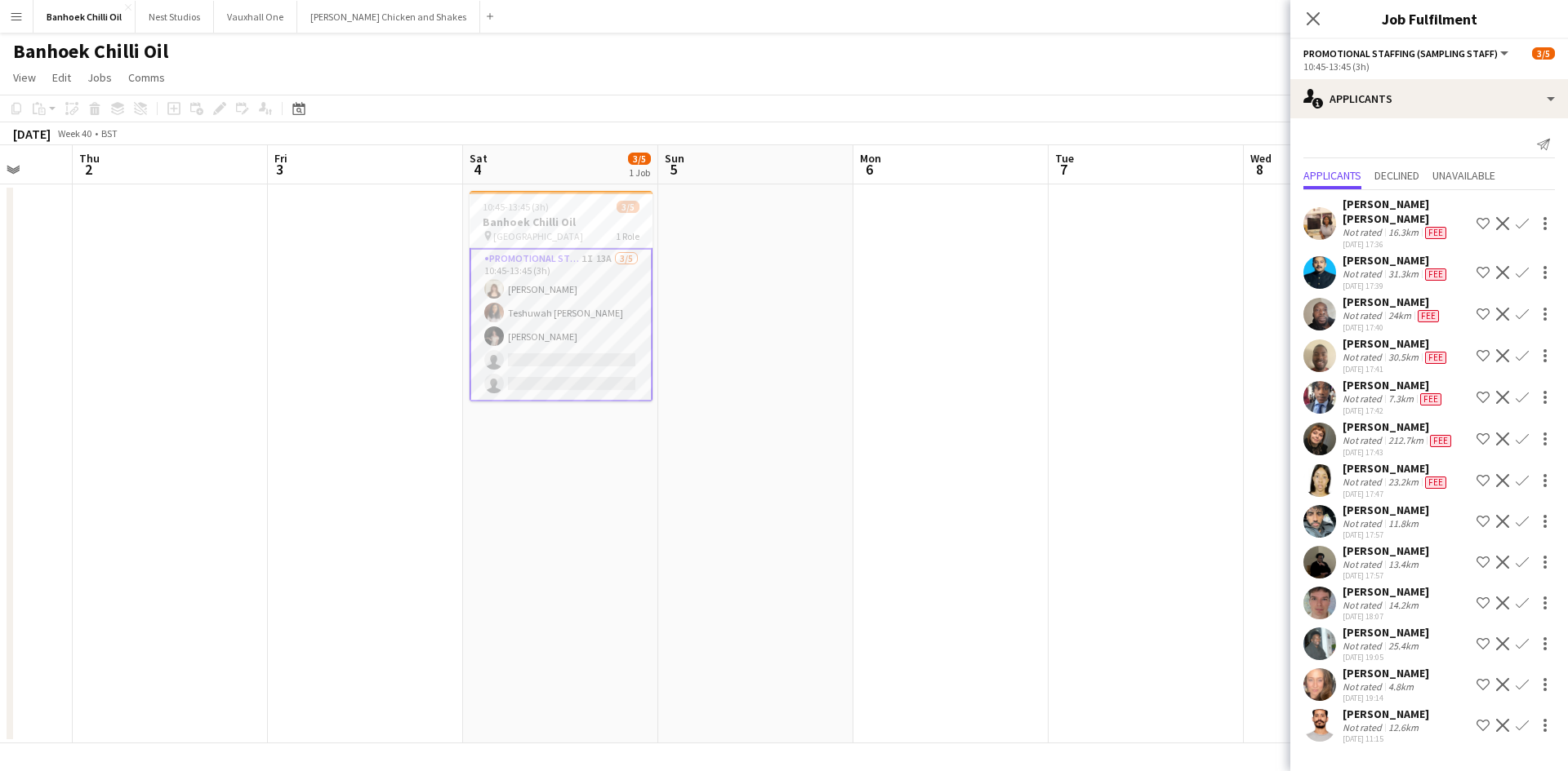
scroll to position [29, 0]
click at [1381, 681] on div "Not rated" at bounding box center [1364, 687] width 43 height 13
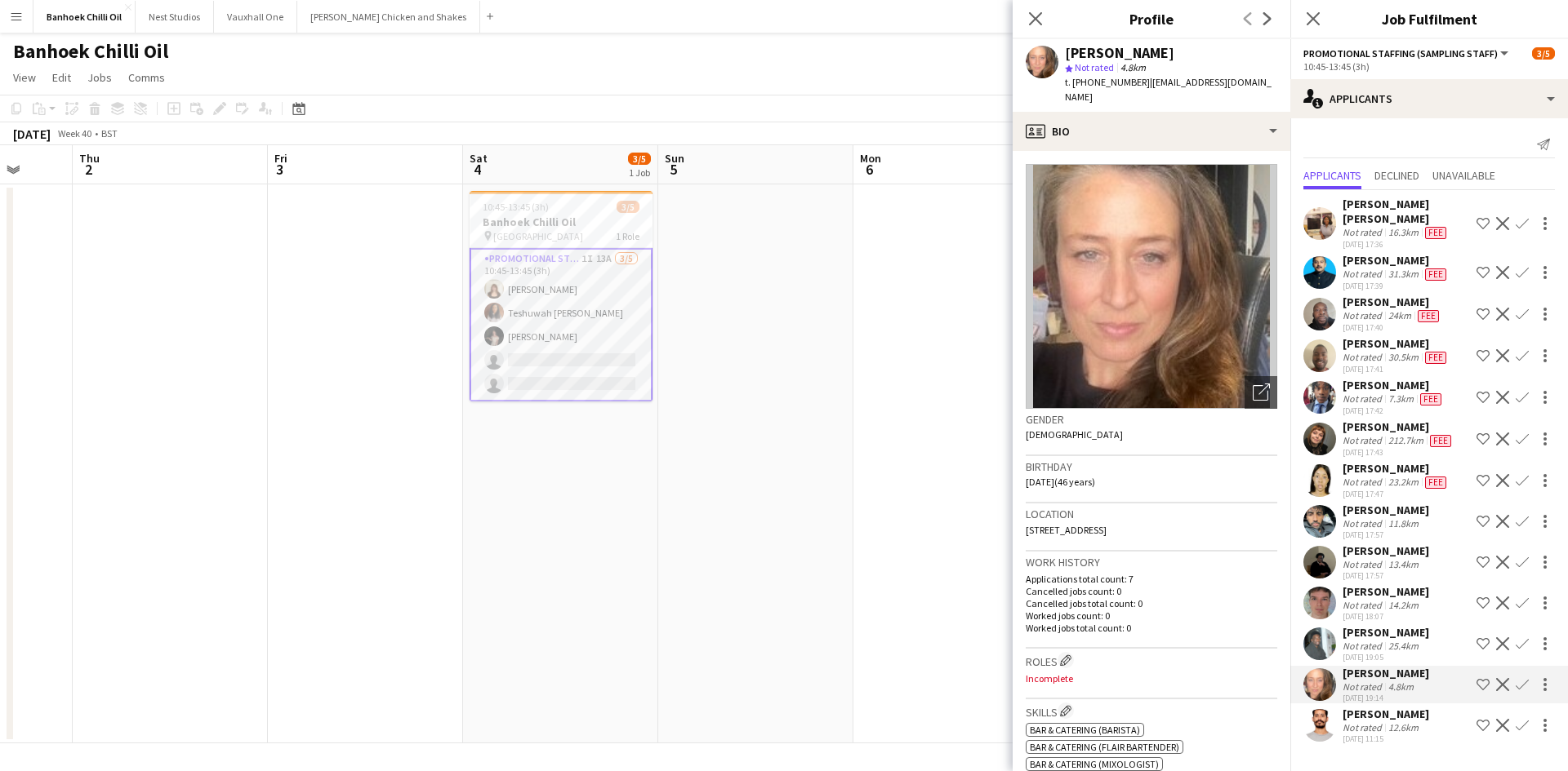
click at [896, 545] on app-date-cell at bounding box center [951, 464] width 195 height 559
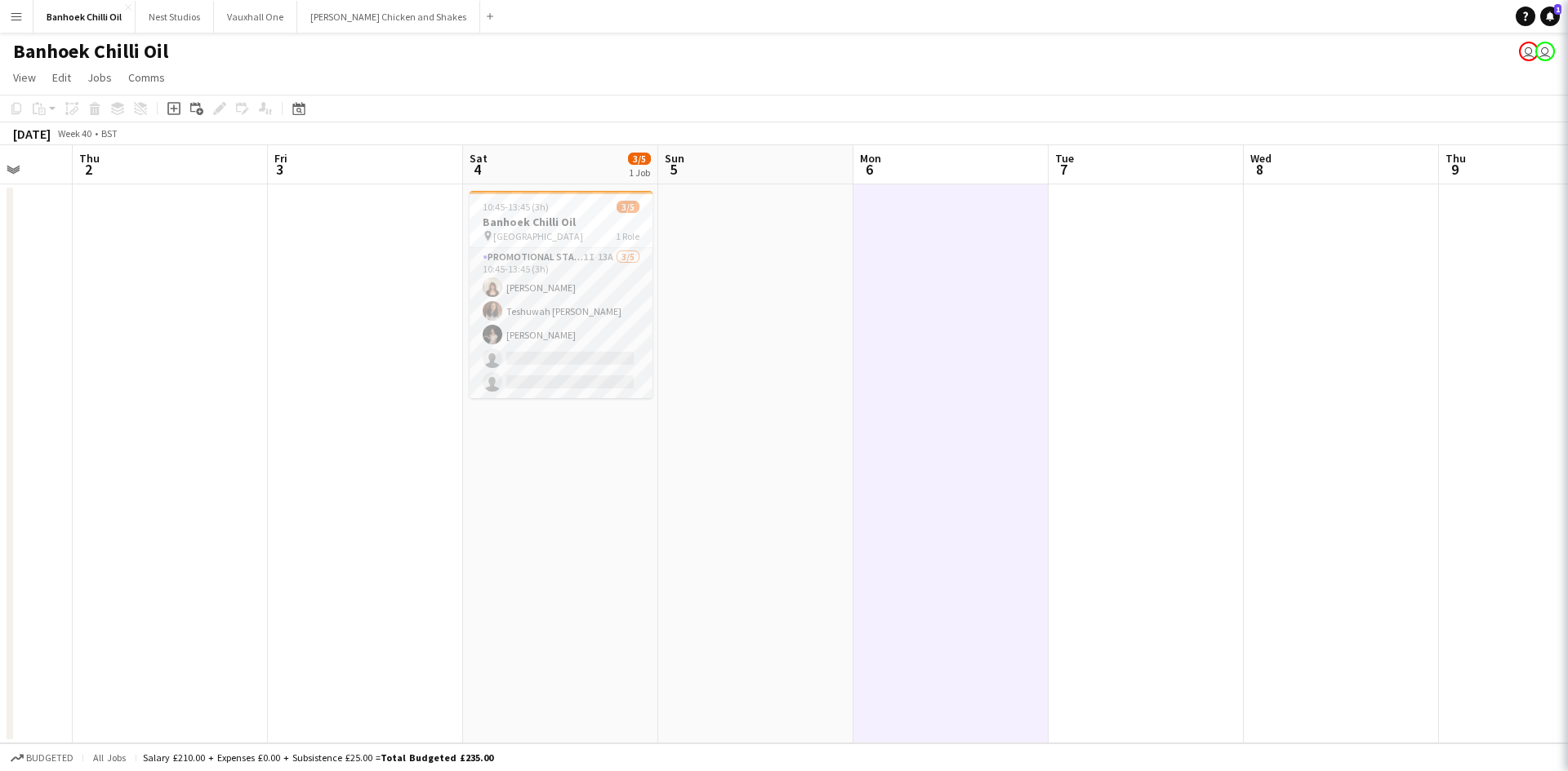
scroll to position [0, 0]
